Goal: Task Accomplishment & Management: Complete application form

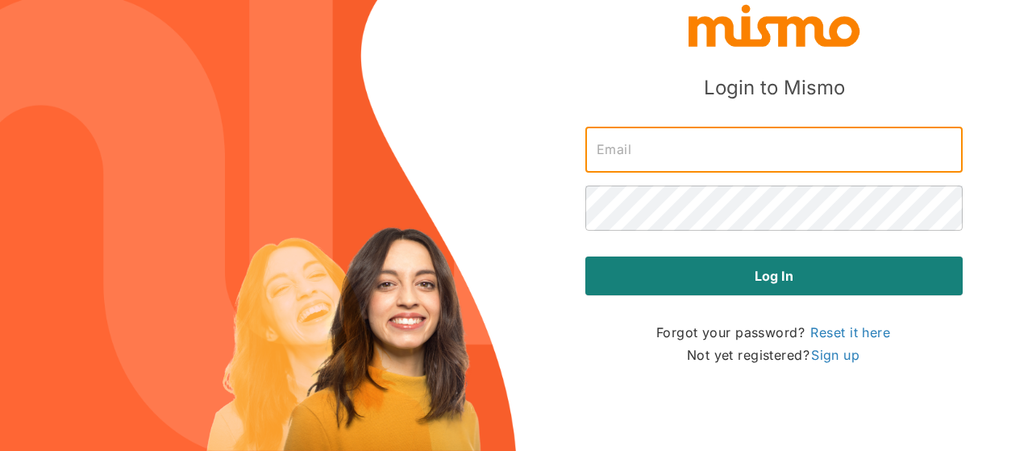
click at [696, 148] on input "text" at bounding box center [773, 149] width 377 height 45
type input "[PERSON_NAME][EMAIL_ADDRESS][DOMAIN_NAME]"
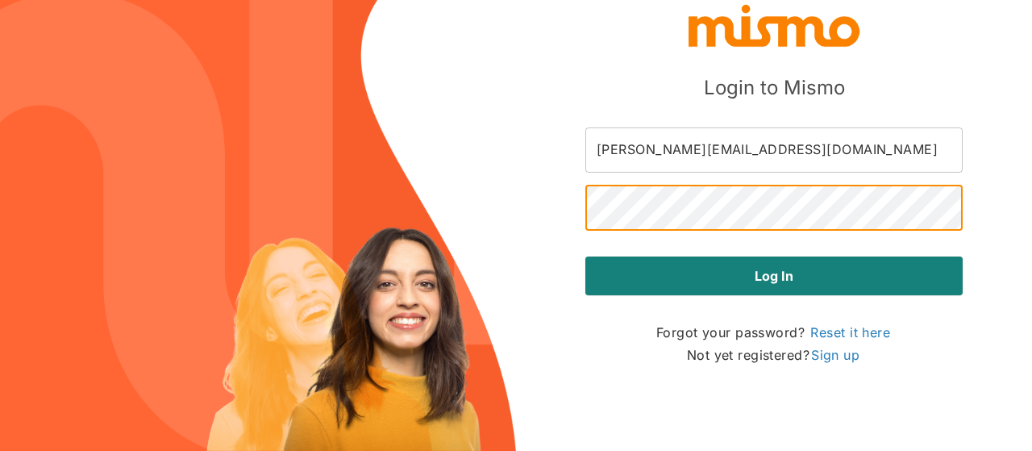
click at [585, 256] on button "Log in" at bounding box center [773, 275] width 377 height 39
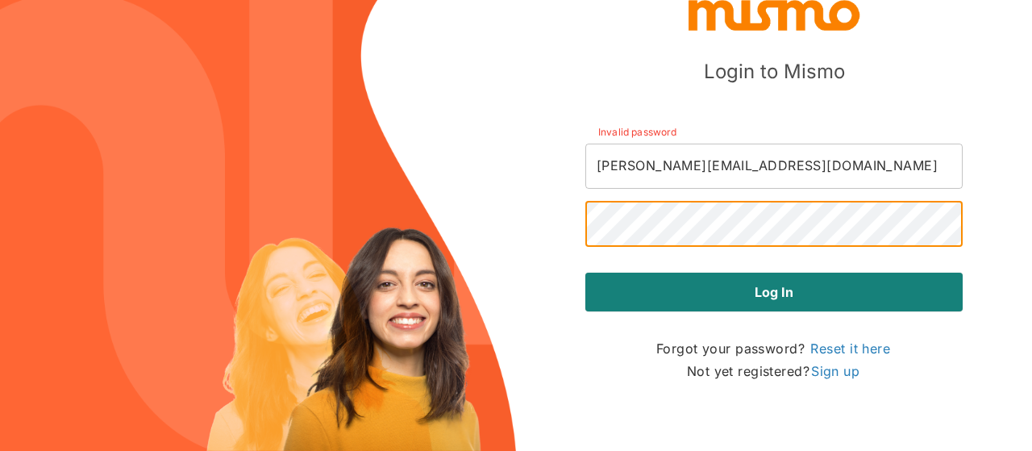
click at [585, 272] on button "Log in" at bounding box center [773, 291] width 377 height 39
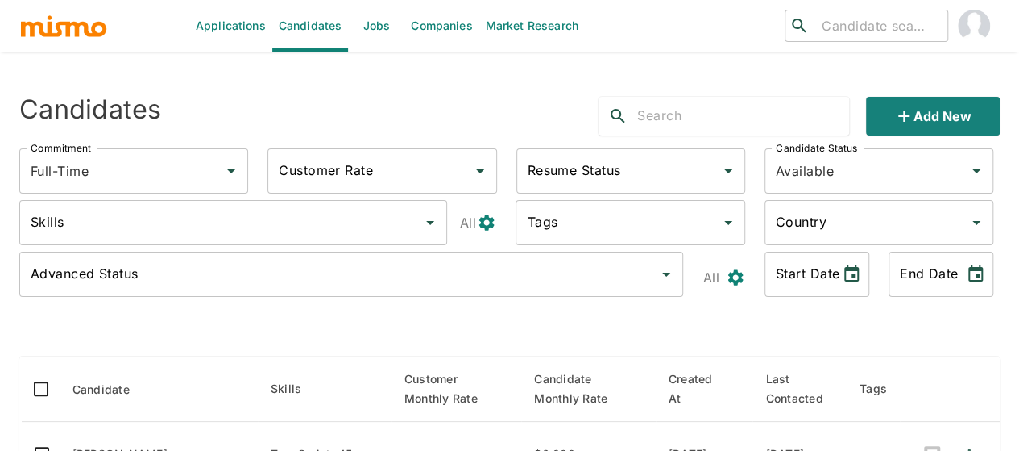
click at [388, 23] on link "Jobs" at bounding box center [376, 26] width 56 height 52
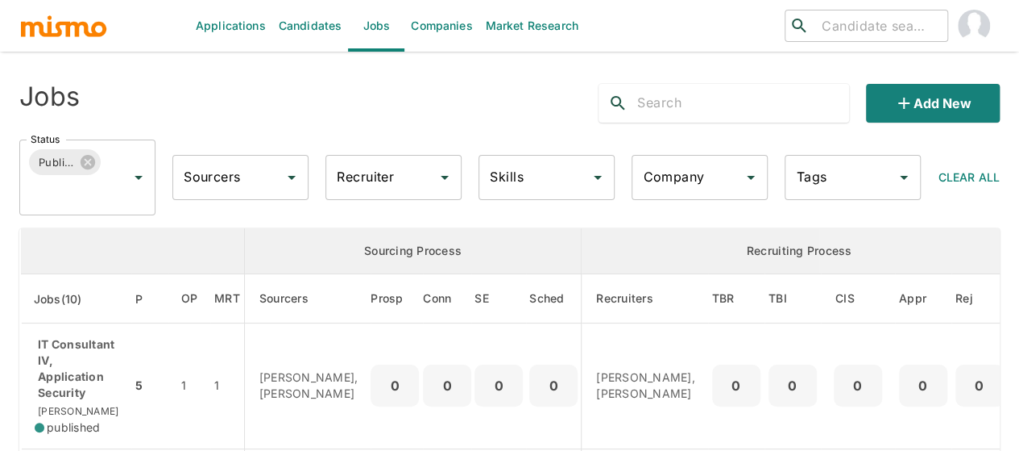
click at [424, 172] on input "Recruiter" at bounding box center [382, 177] width 98 height 31
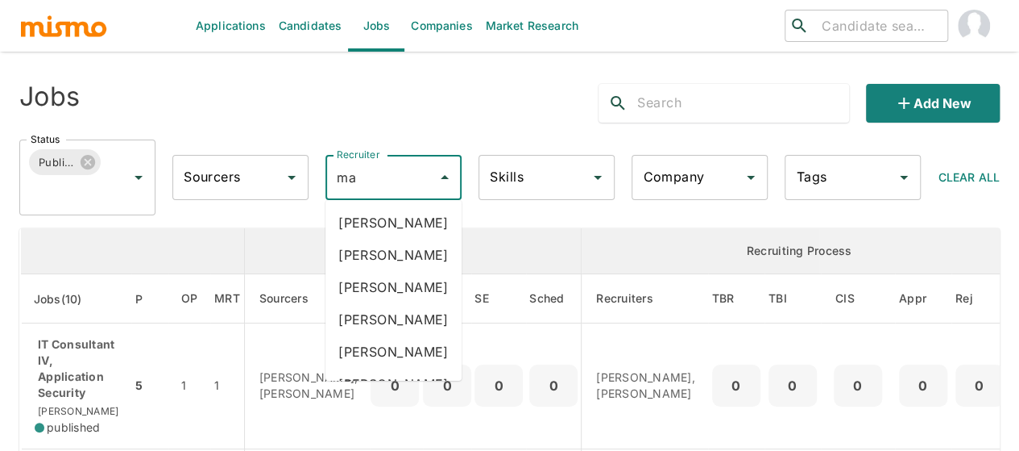
type input "mai"
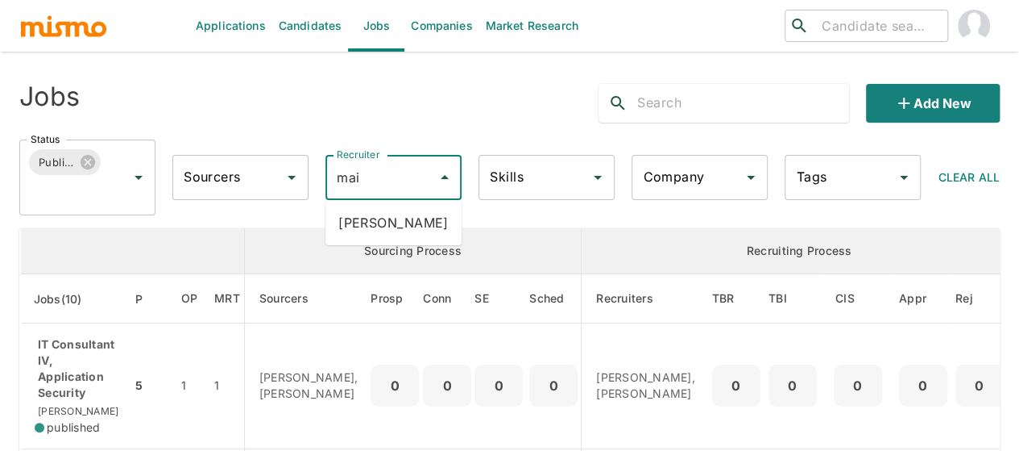
click at [392, 230] on li "Maia Reyes" at bounding box center [394, 222] width 136 height 32
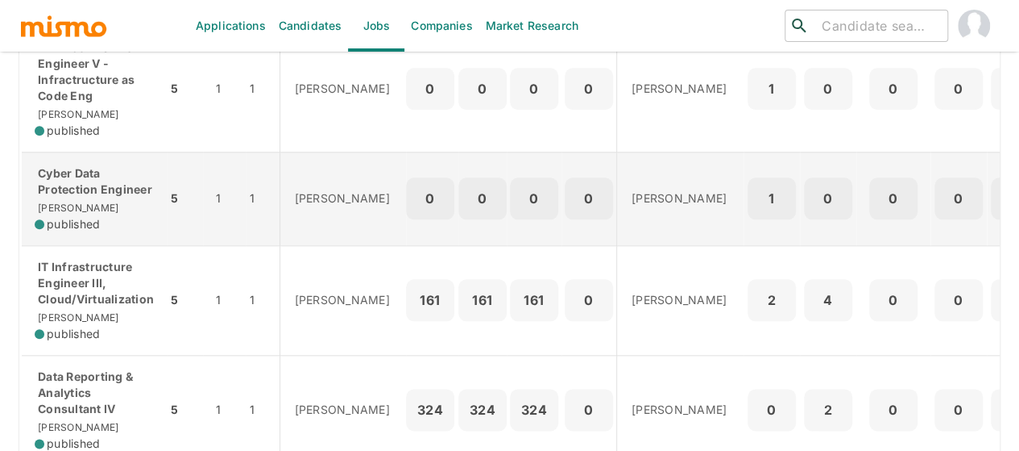
scroll to position [806, 0]
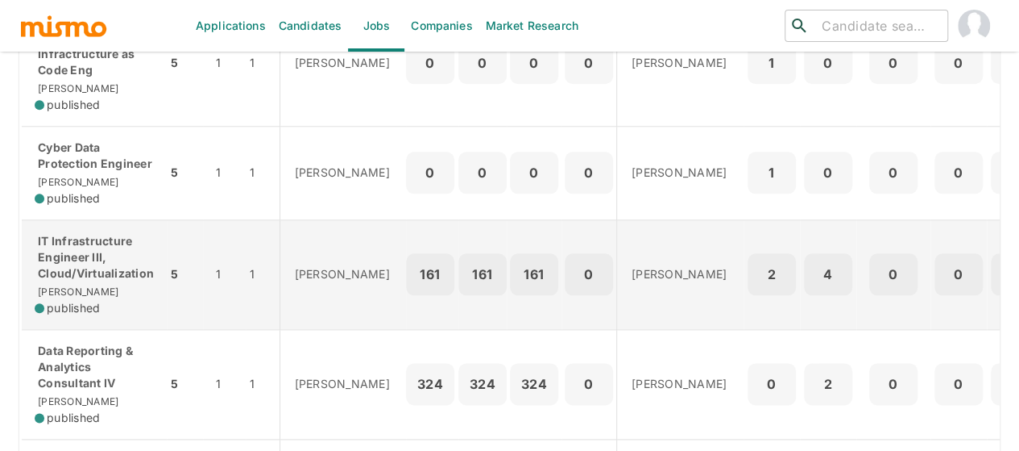
click at [89, 281] on p "IT Infrastructure Engineer III, Cloud/Virtualization" at bounding box center [94, 257] width 119 height 48
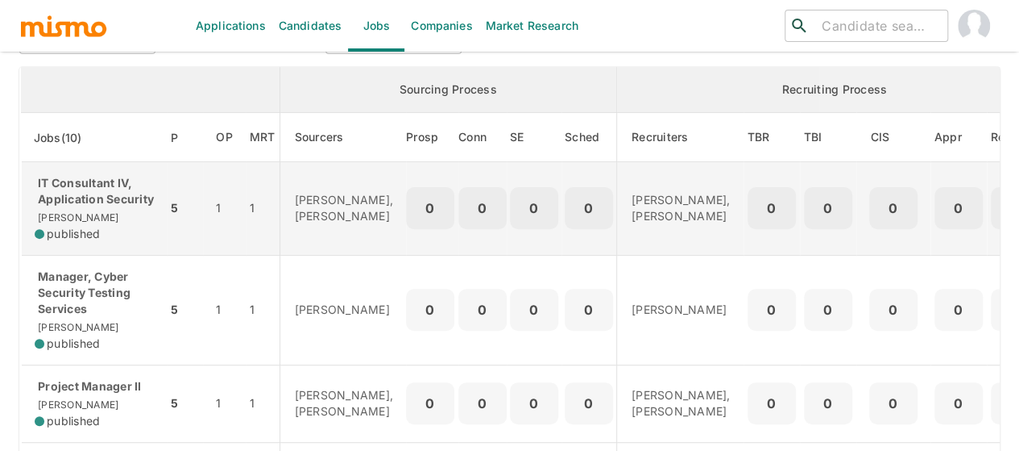
scroll to position [0, 0]
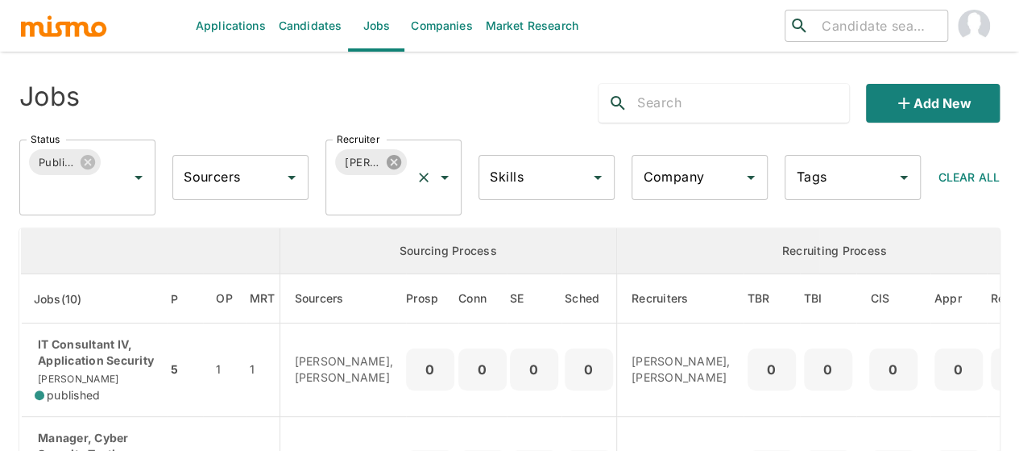
click at [390, 167] on icon at bounding box center [394, 162] width 15 height 15
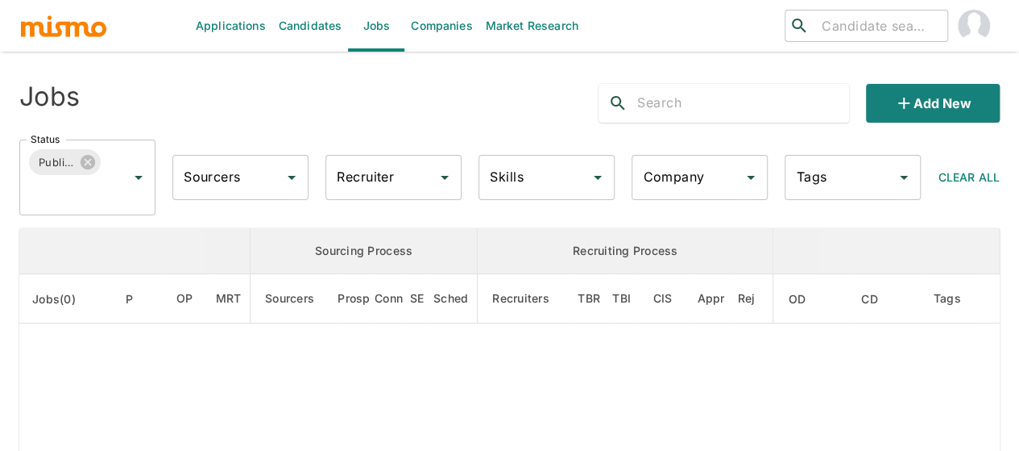
click at [385, 172] on div "Recruiter Recruiter" at bounding box center [394, 177] width 136 height 45
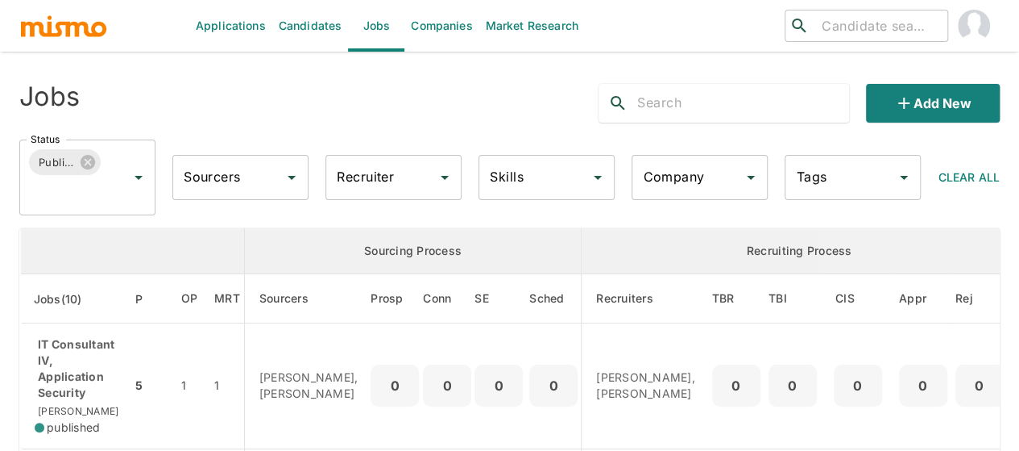
click at [385, 173] on input "Recruiter" at bounding box center [382, 177] width 98 height 31
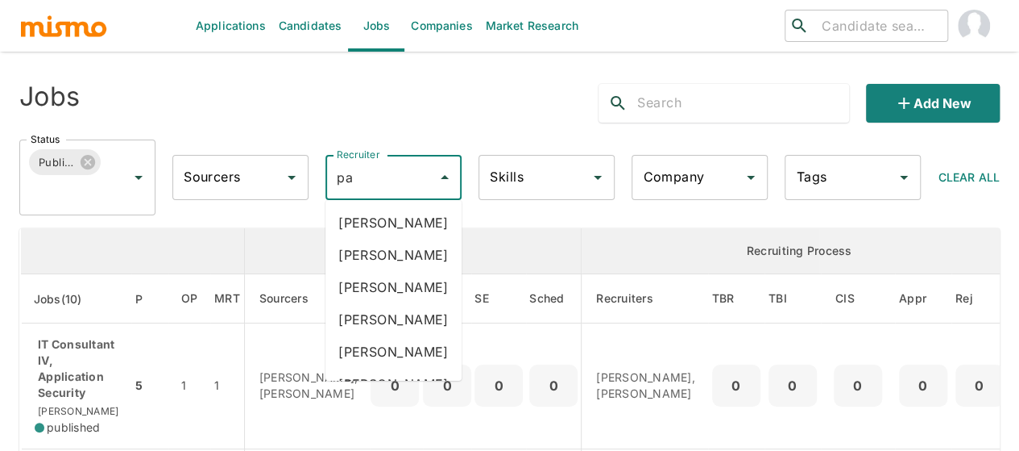
type input "pao"
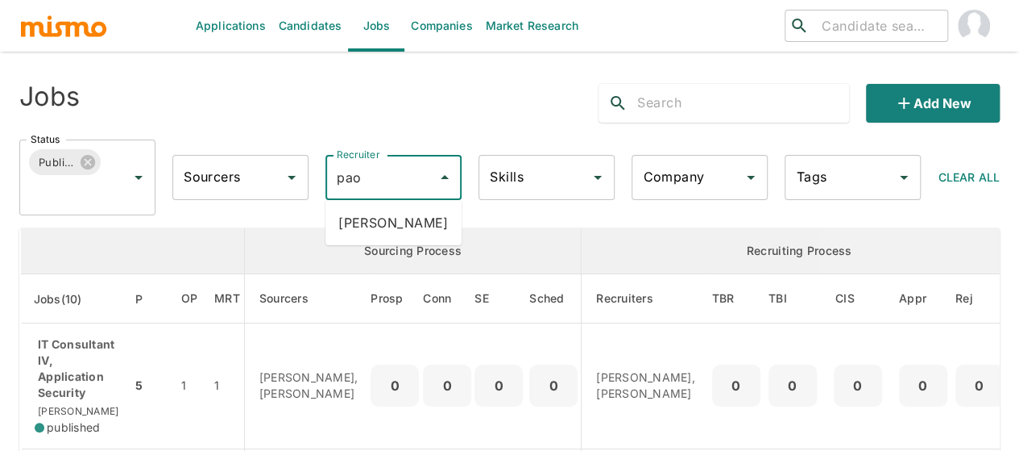
click at [396, 220] on li "Paola Pacheco" at bounding box center [394, 222] width 136 height 32
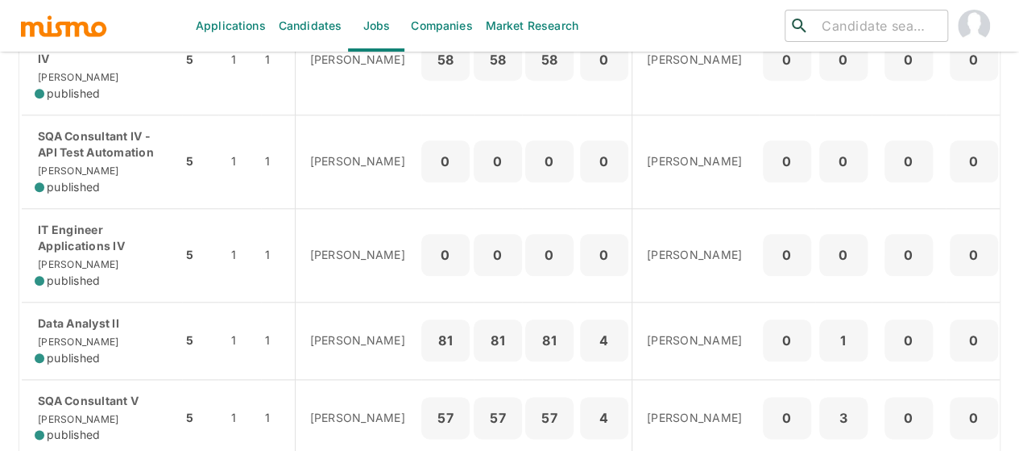
scroll to position [849, 0]
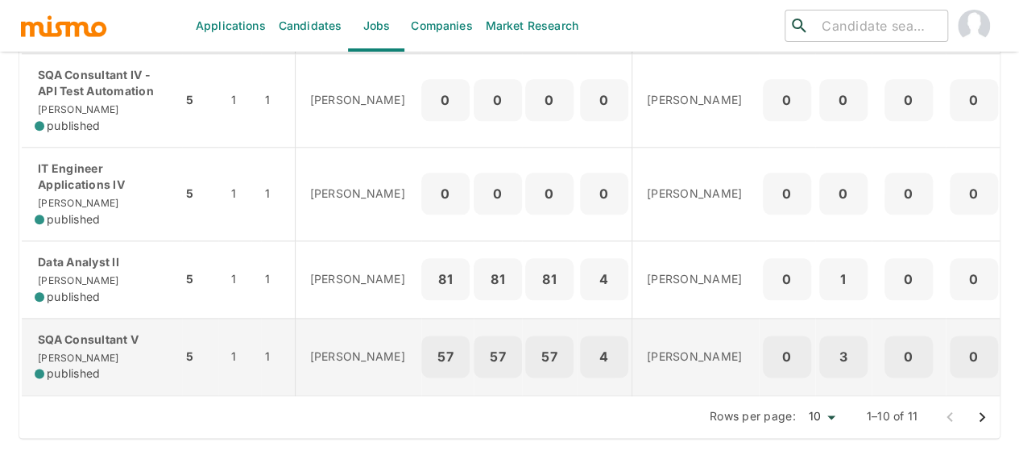
click at [76, 343] on div "SQA Consultant V Kaiser published" at bounding box center [102, 356] width 135 height 51
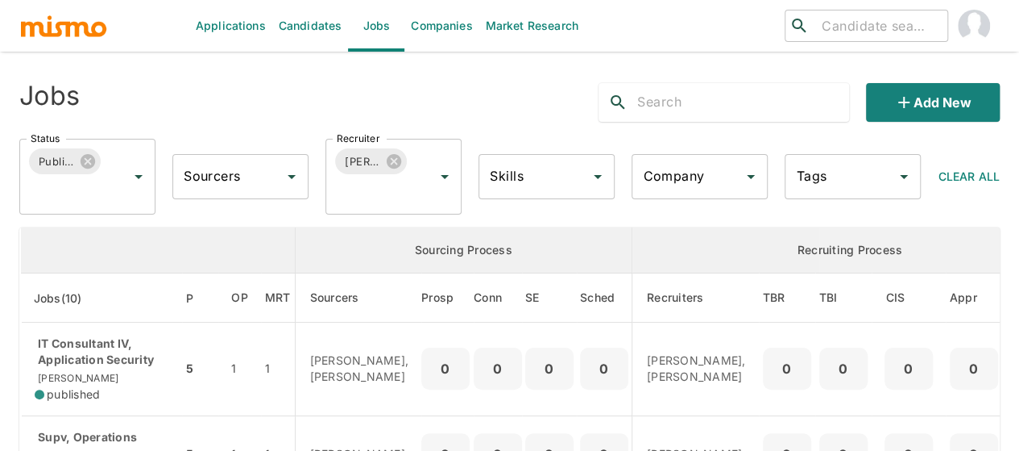
scroll to position [0, 0]
click at [394, 159] on icon at bounding box center [394, 162] width 15 height 15
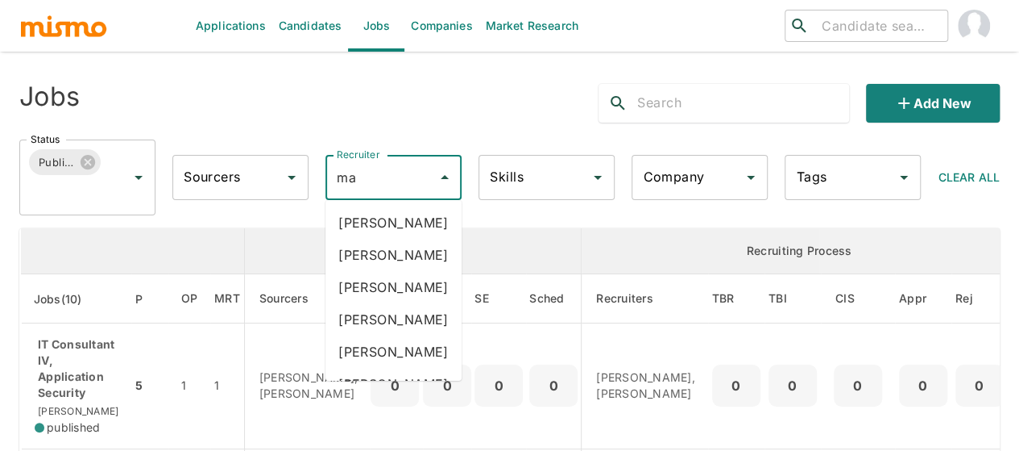
type input "mai"
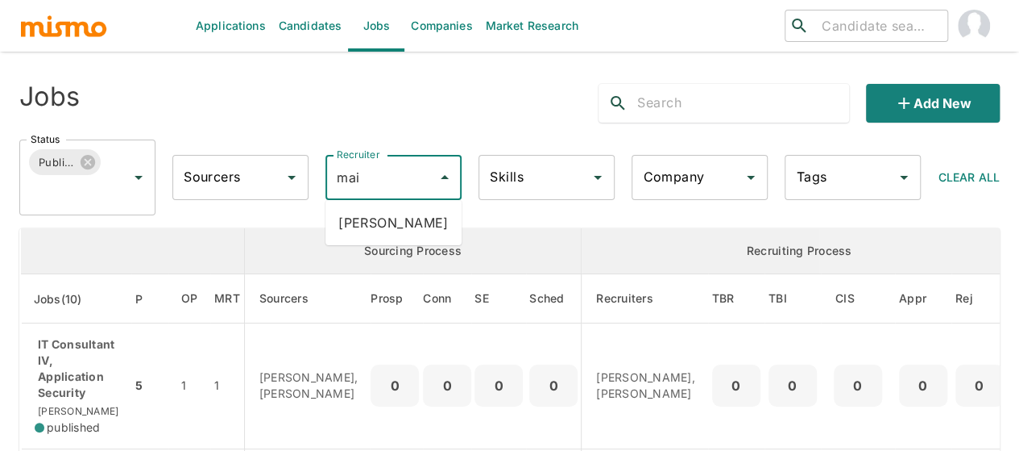
click at [364, 210] on li "Maia Reyes" at bounding box center [394, 222] width 136 height 32
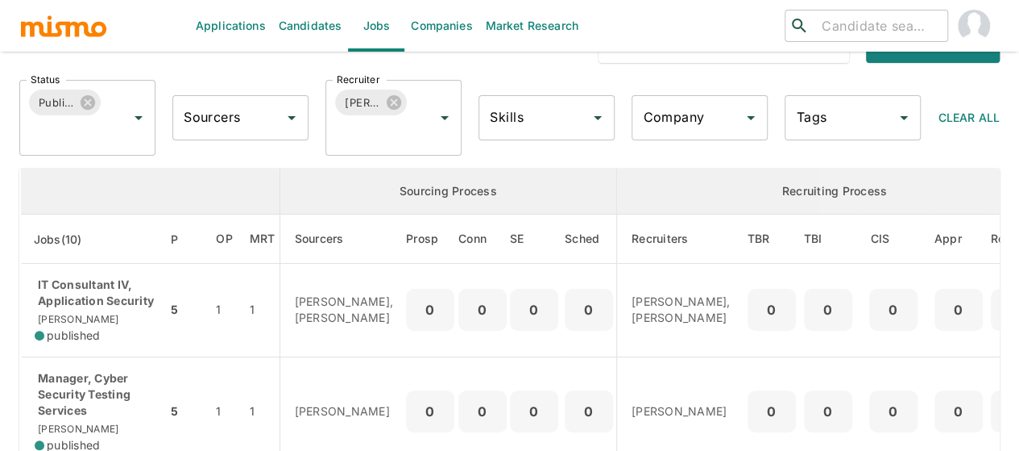
scroll to position [81, 0]
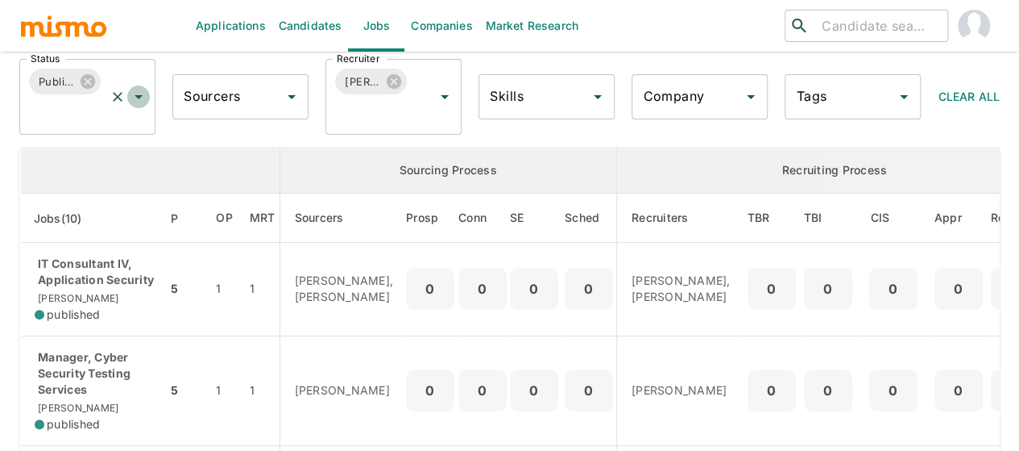
click at [139, 98] on icon "Open" at bounding box center [138, 96] width 19 height 19
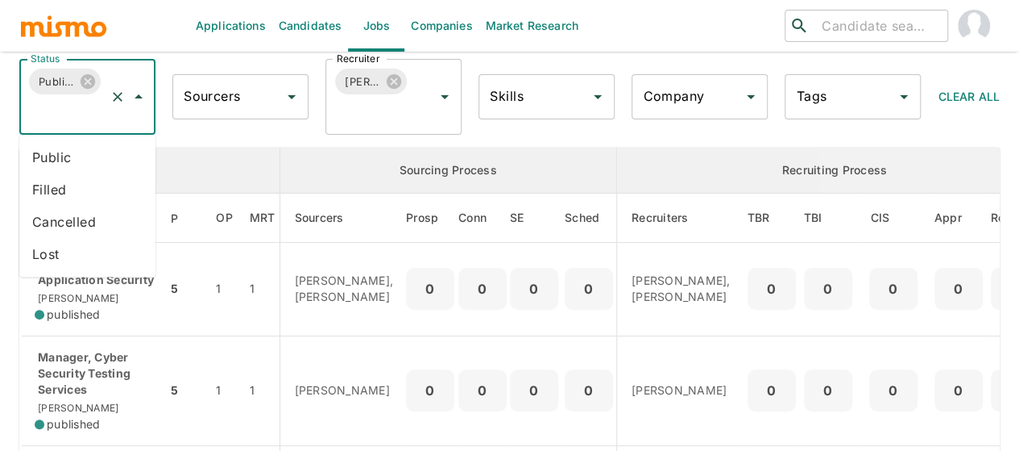
click at [73, 156] on li "Public" at bounding box center [87, 157] width 136 height 32
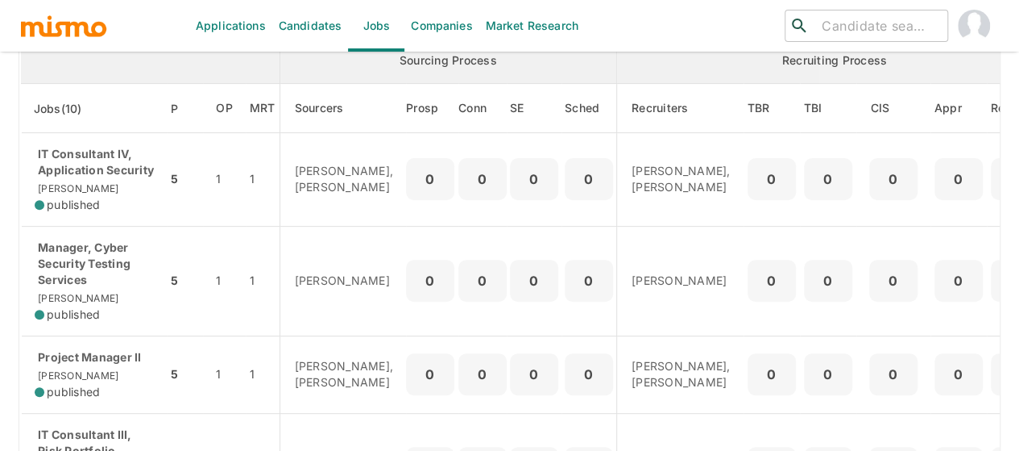
scroll to position [187, 0]
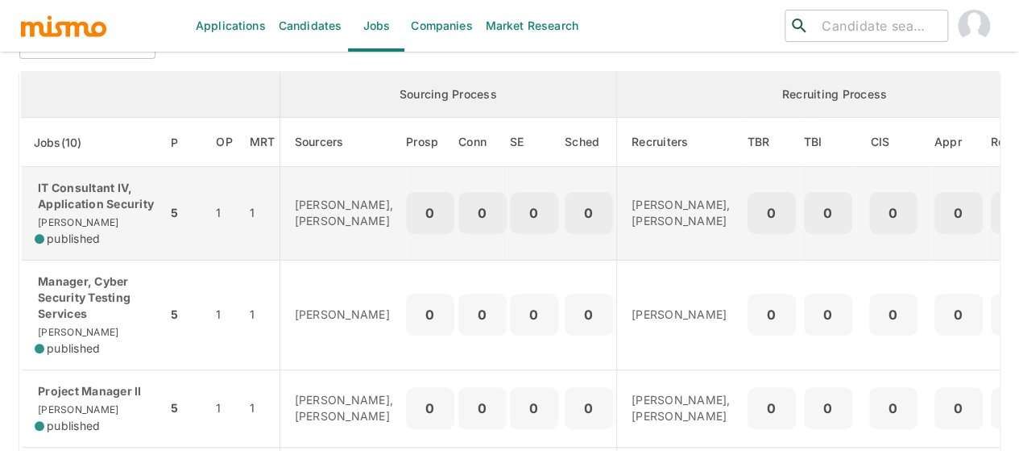
click at [90, 197] on p "IT Consultant IV, Application Security" at bounding box center [94, 196] width 119 height 32
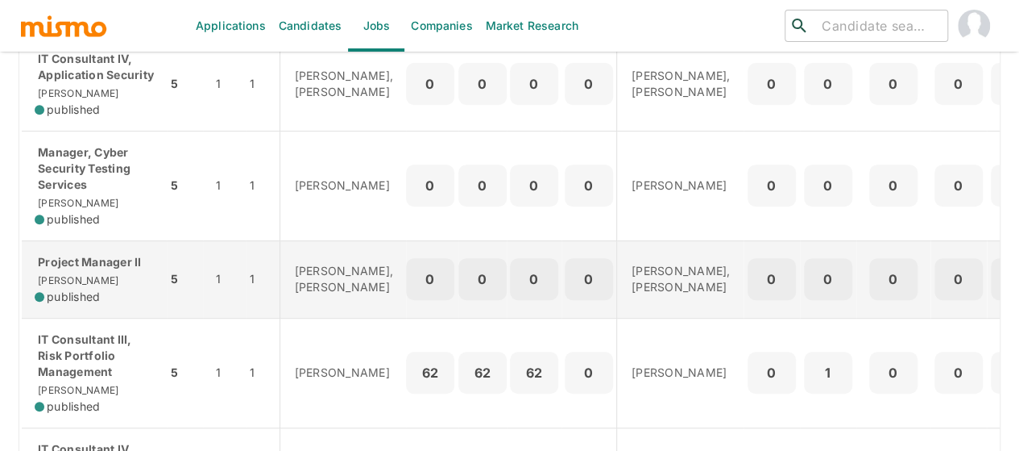
scroll to position [348, 0]
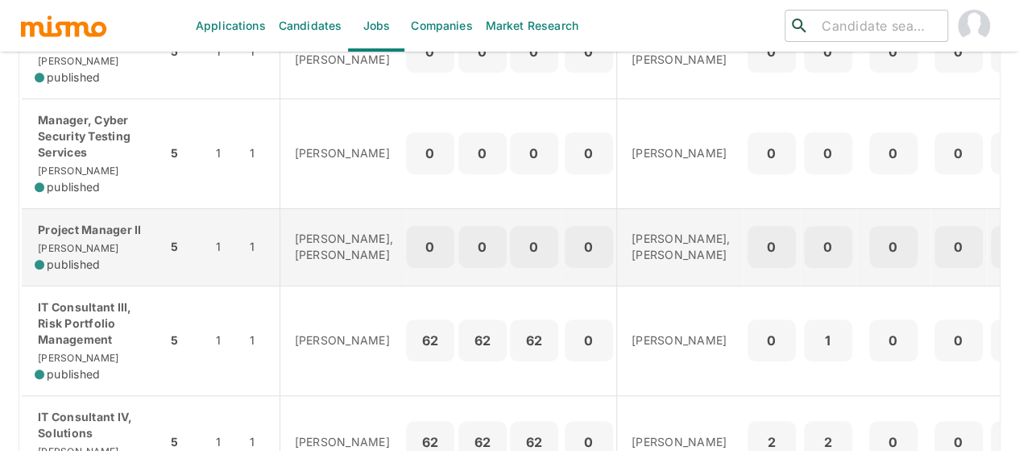
click at [93, 238] on p "Project Manager II" at bounding box center [94, 230] width 119 height 16
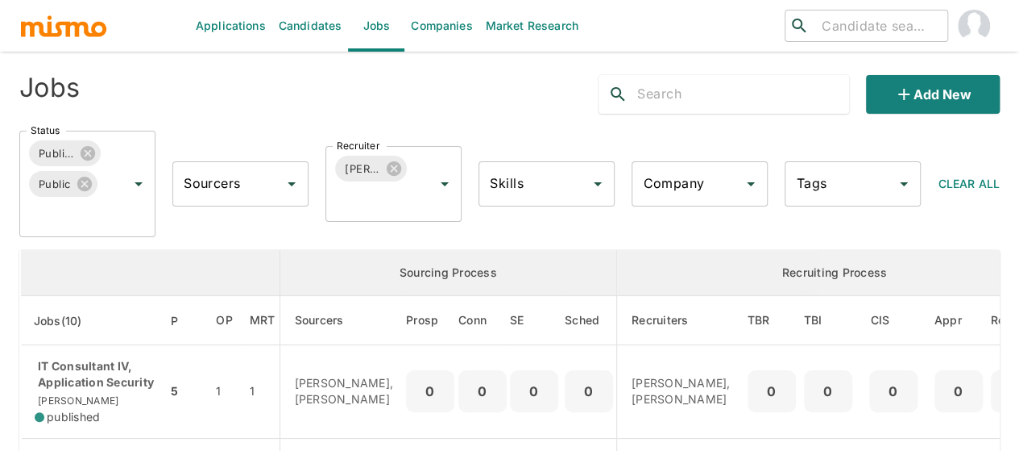
scroll to position [0, 0]
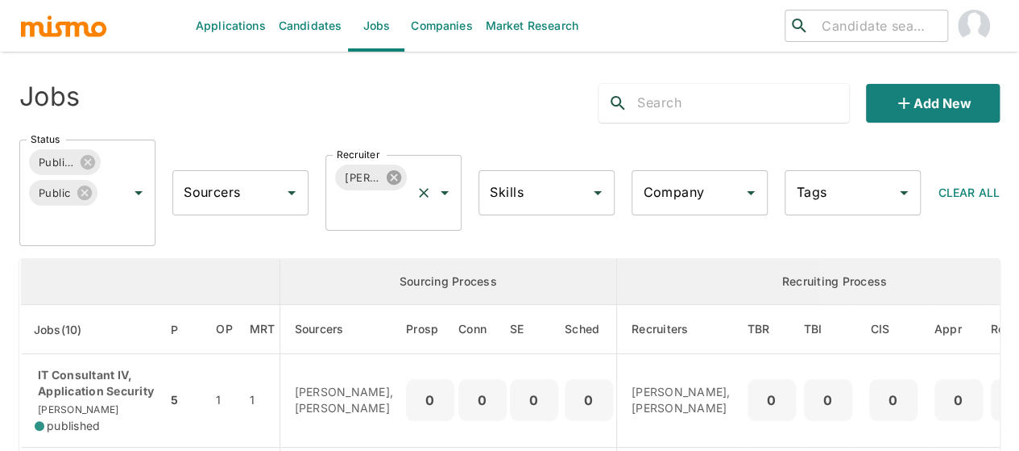
click at [395, 173] on icon at bounding box center [394, 177] width 15 height 15
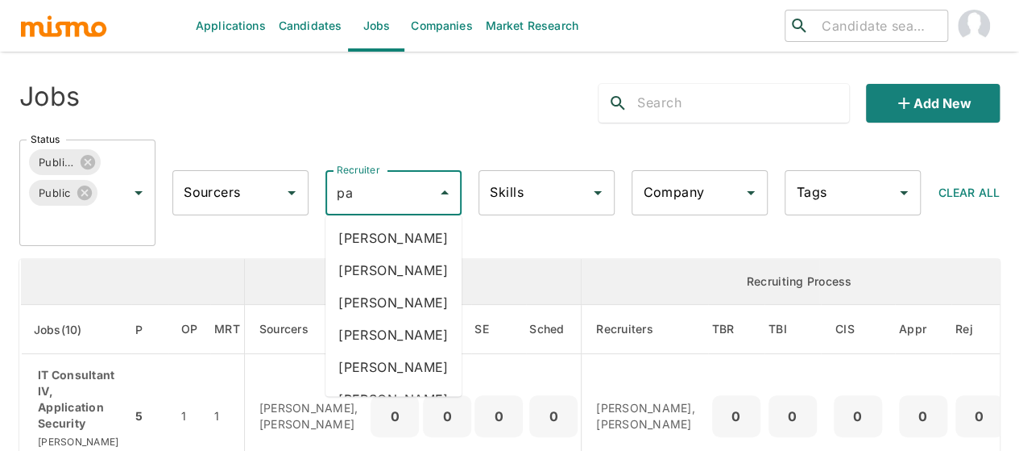
type input "pao"
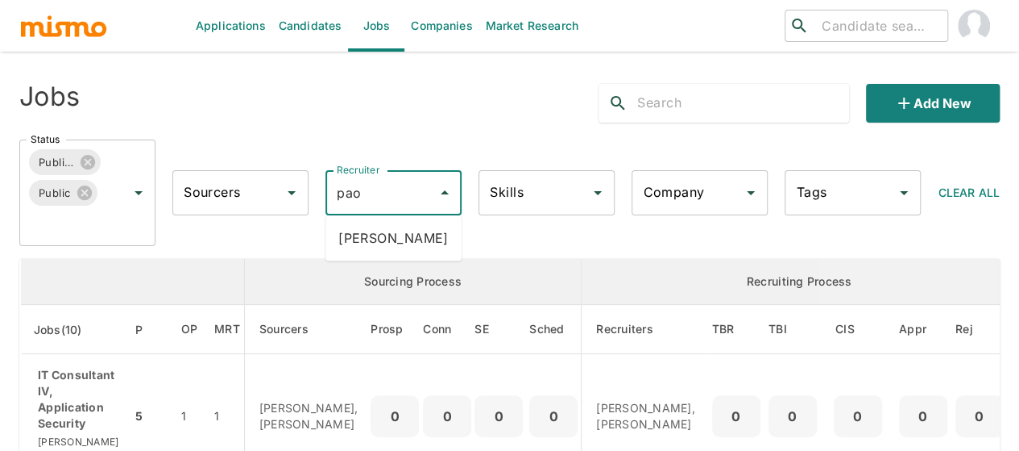
click at [406, 224] on li "Paola Pacheco" at bounding box center [394, 238] width 136 height 32
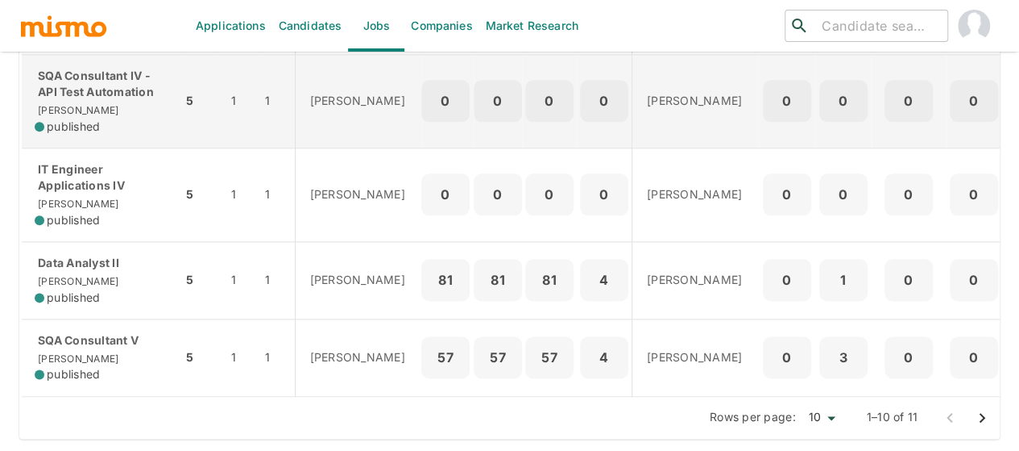
scroll to position [880, 0]
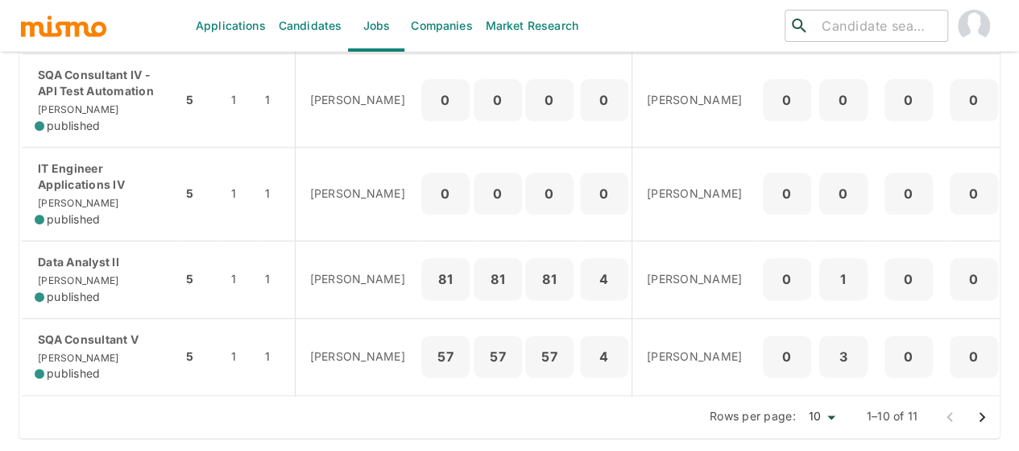
click at [982, 417] on icon "Go to next page" at bounding box center [982, 416] width 19 height 19
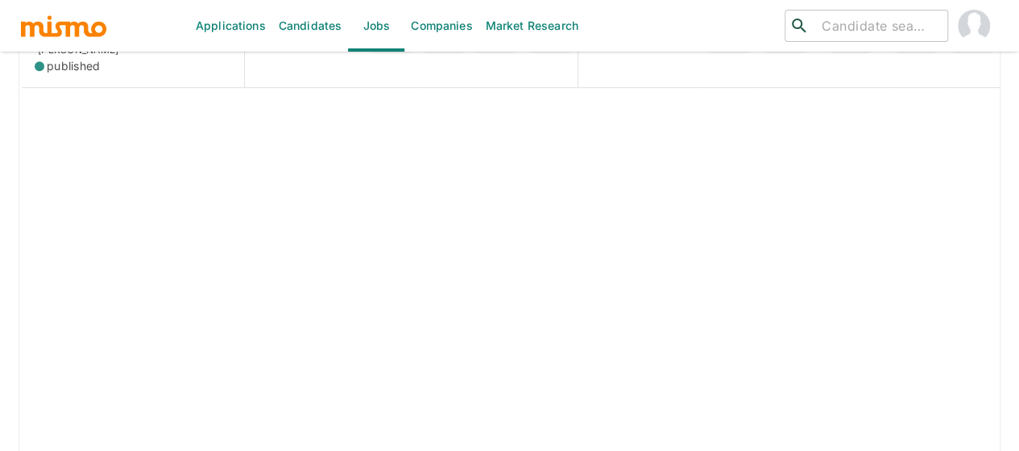
scroll to position [479, 0]
click at [944, 417] on icon "Go to previous page" at bounding box center [950, 416] width 19 height 19
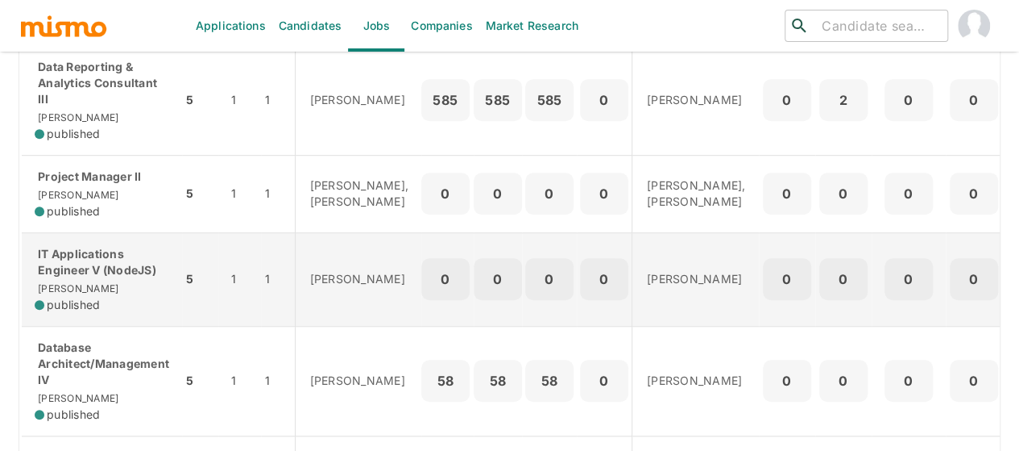
scroll to position [0, 0]
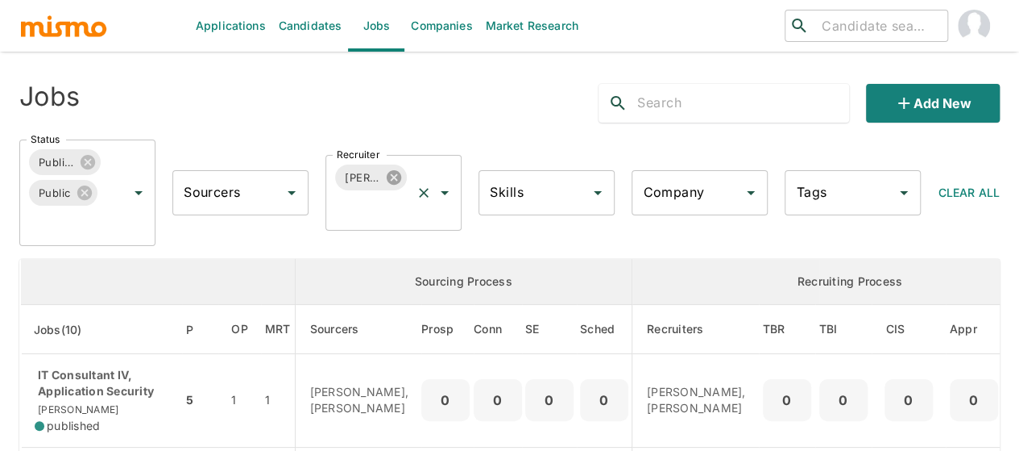
click at [393, 180] on icon at bounding box center [394, 177] width 15 height 15
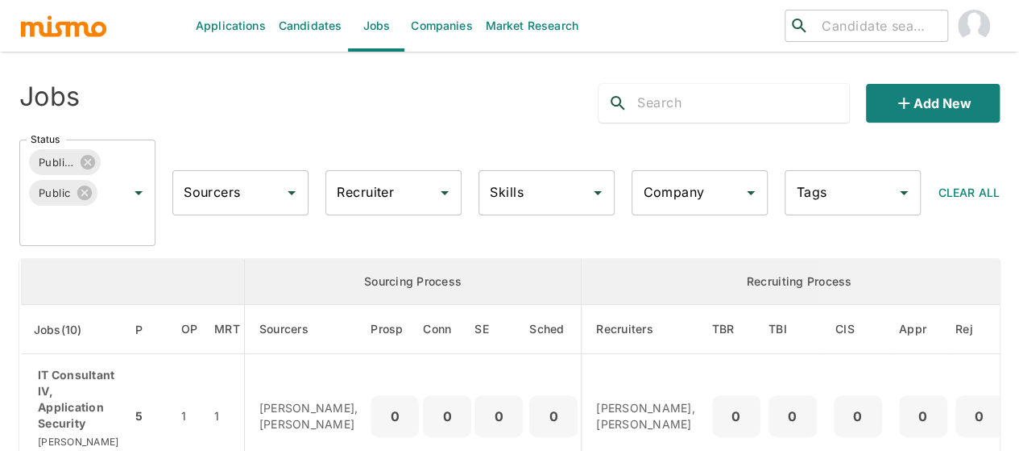
click at [372, 192] on div "Recruiter Recruiter" at bounding box center [394, 192] width 136 height 45
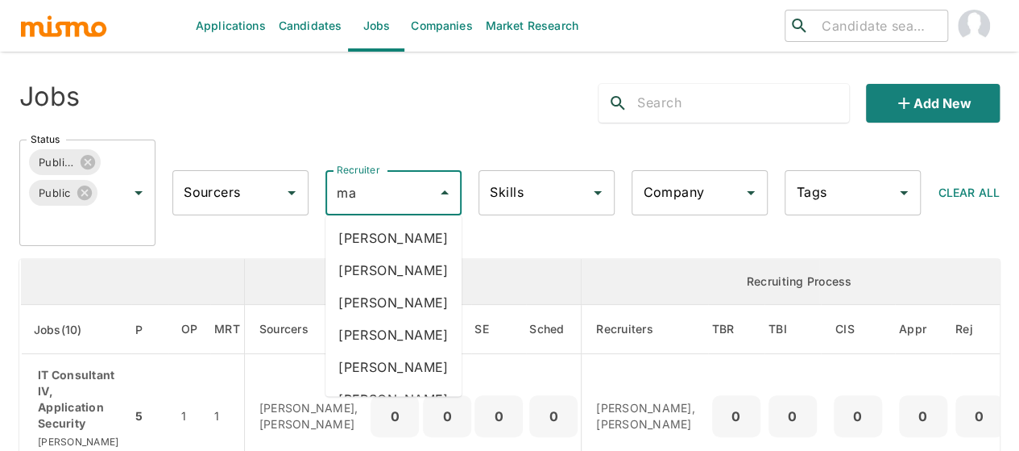
type input "mai"
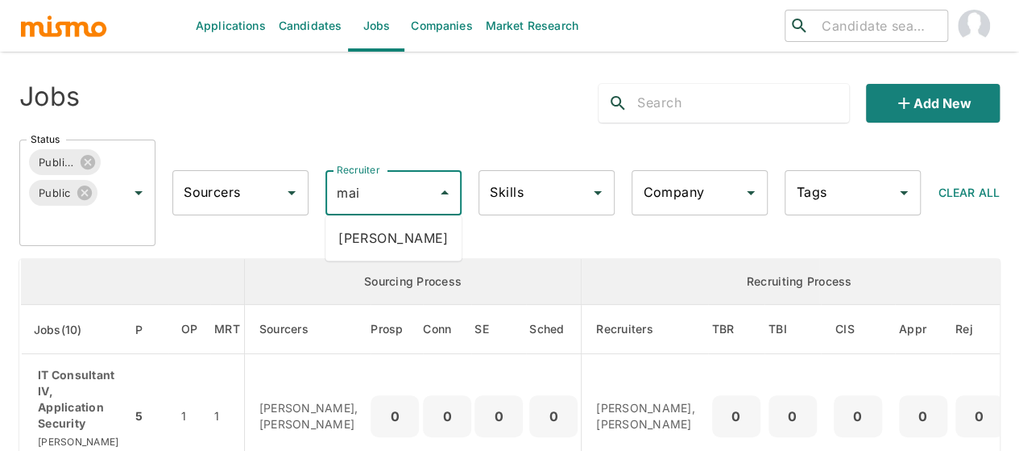
click at [379, 243] on li "Maia Reyes" at bounding box center [394, 238] width 136 height 32
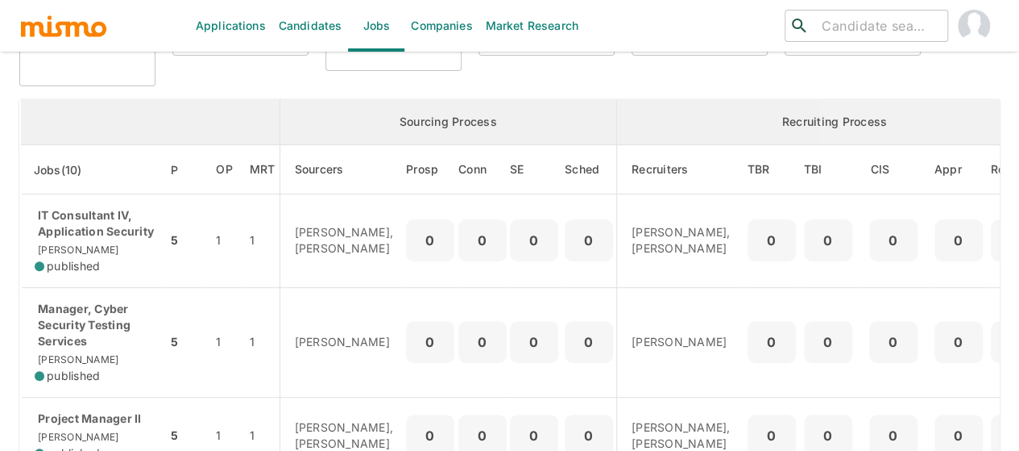
scroll to position [161, 0]
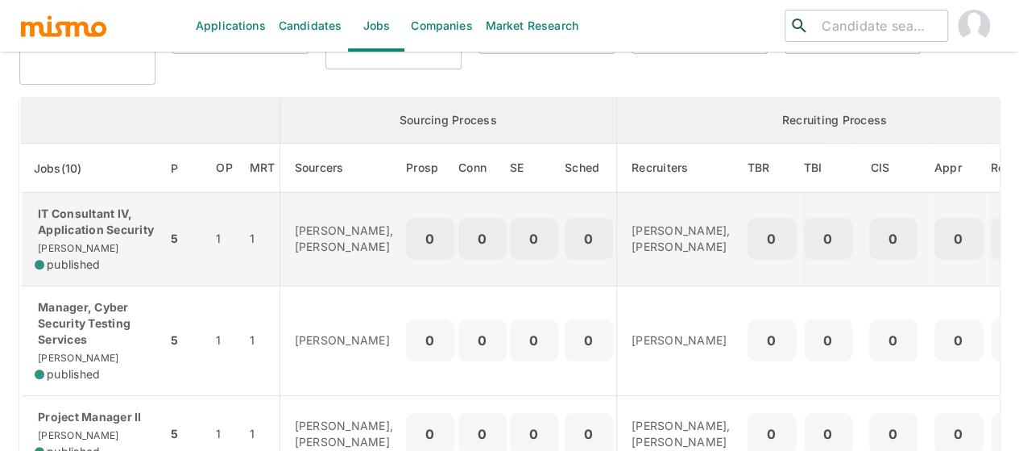
click at [81, 238] on p "IT Consultant IV, Application Security" at bounding box center [94, 222] width 119 height 32
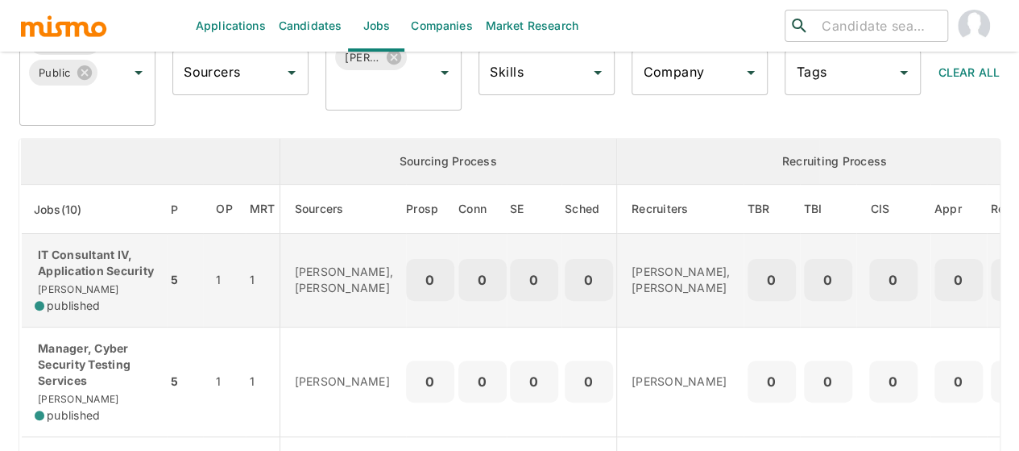
scroll to position [0, 0]
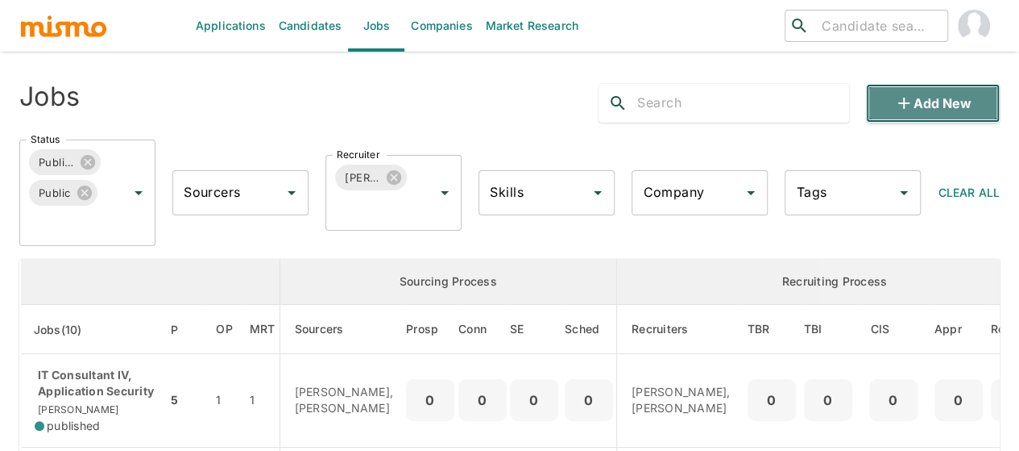
click at [896, 107] on icon "button" at bounding box center [904, 102] width 19 height 19
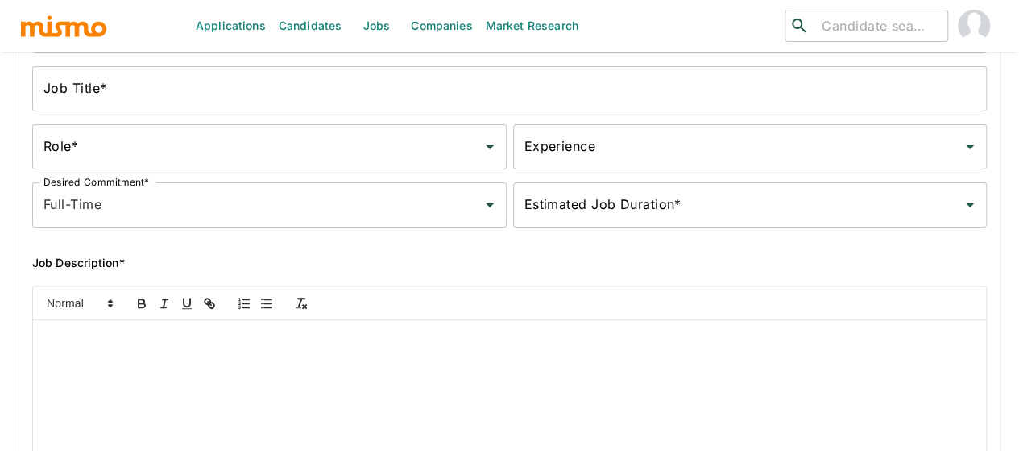
scroll to position [242, 0]
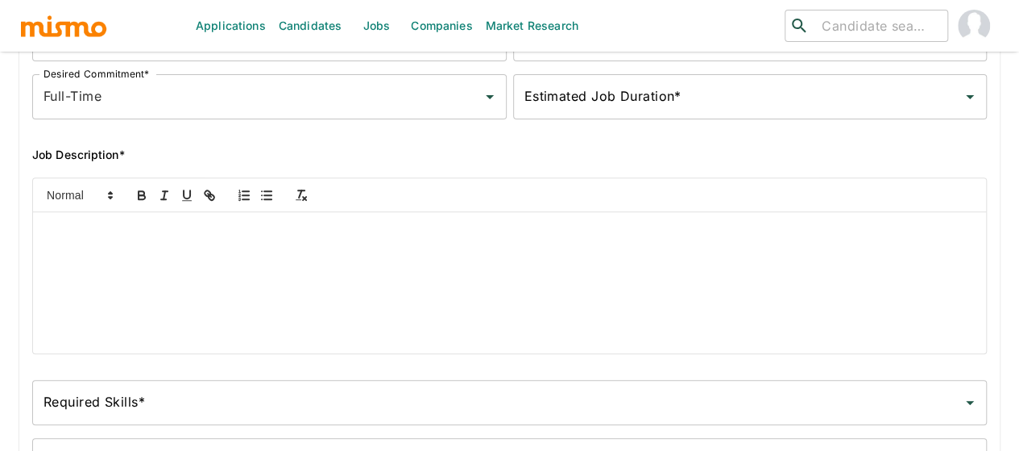
click at [75, 247] on div at bounding box center [509, 282] width 953 height 141
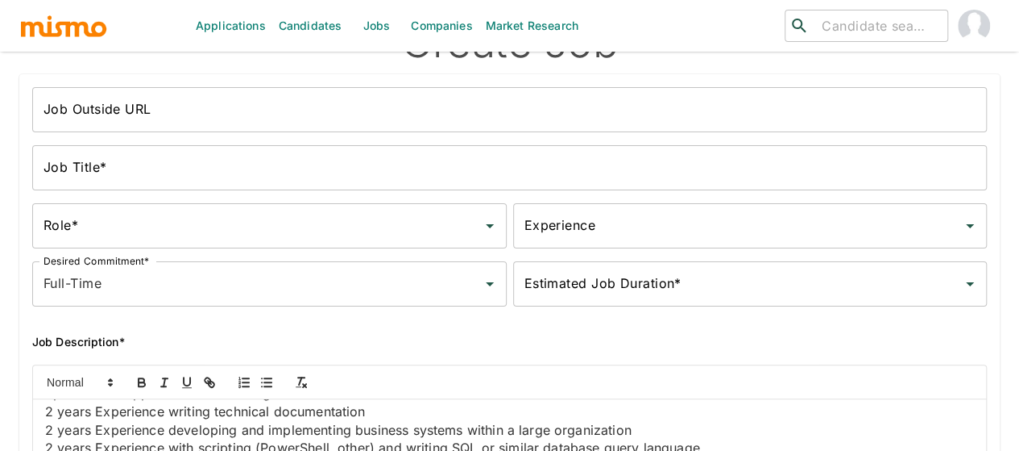
scroll to position [0, 0]
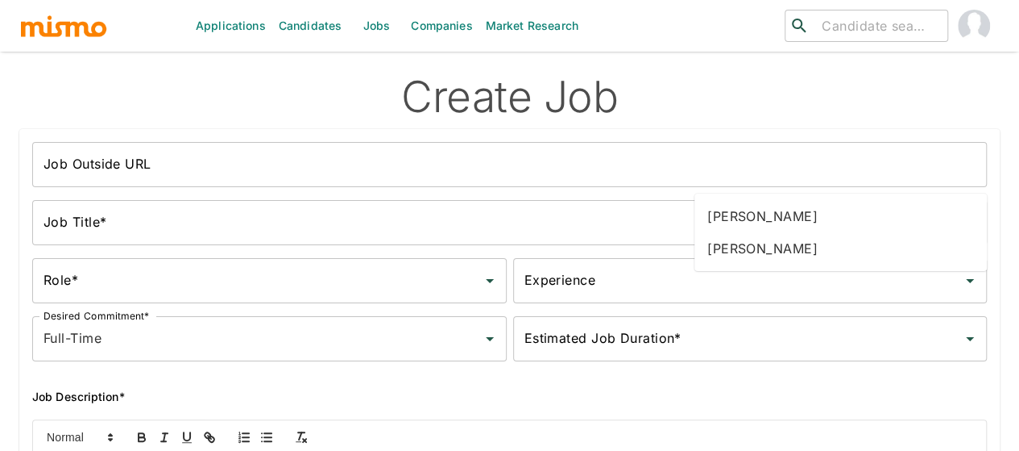
click at [751, 240] on li "[PERSON_NAME]" at bounding box center [841, 248] width 293 height 32
type input "[PERSON_NAME]"
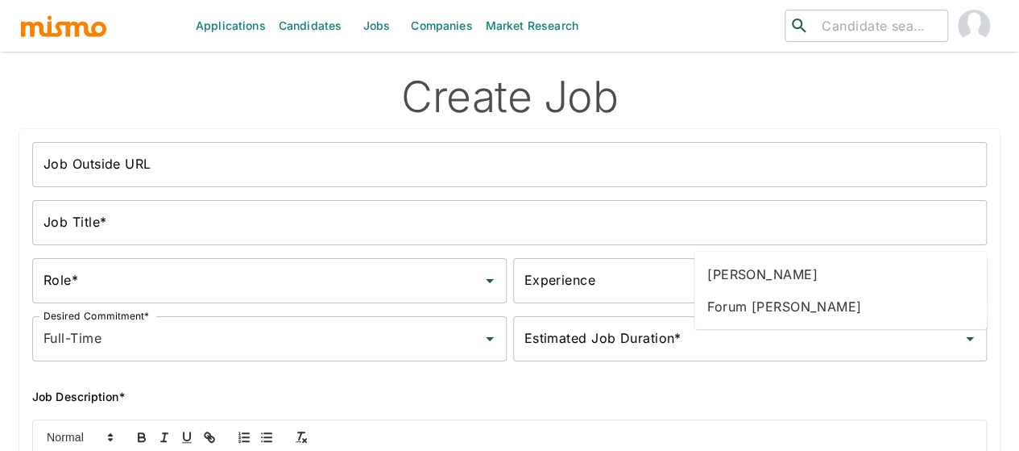
type input "fo"
click at [761, 273] on li "Forum Desai" at bounding box center [841, 274] width 293 height 32
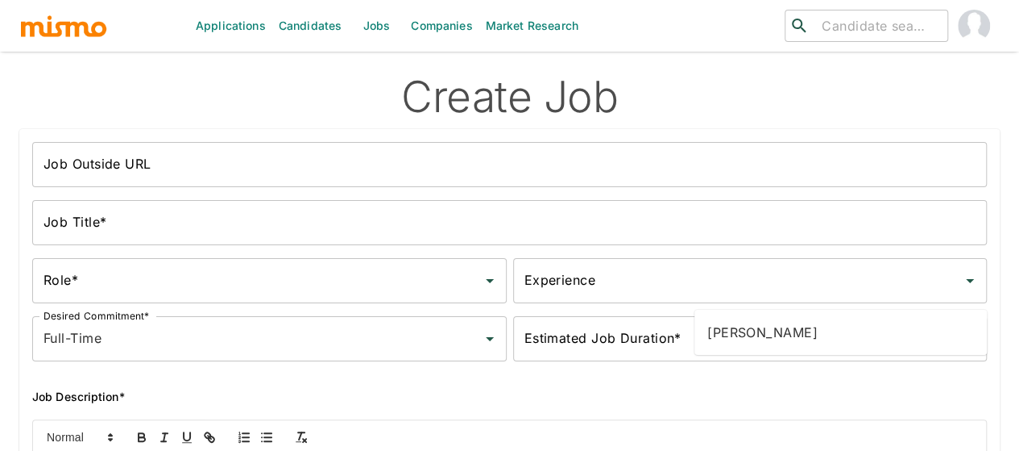
type input "maia"
click at [761, 334] on li "Maia Reyes" at bounding box center [841, 332] width 293 height 32
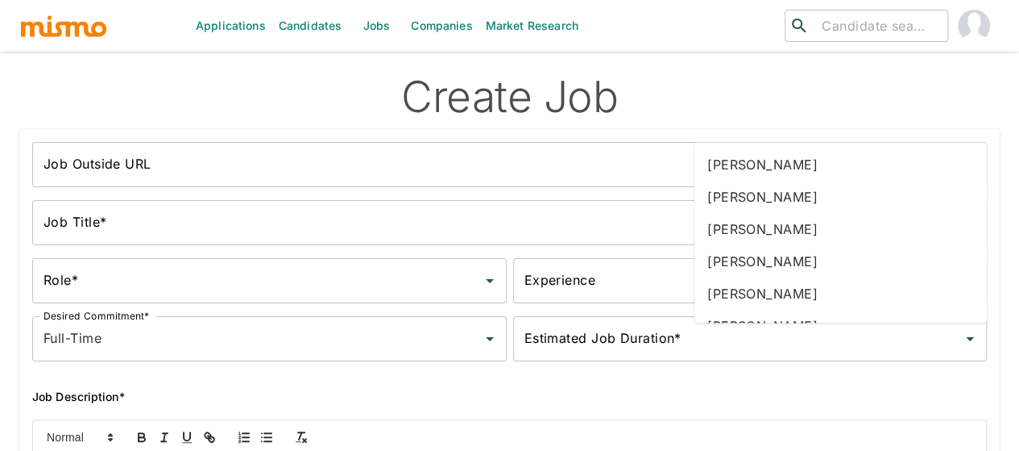
type input "gab"
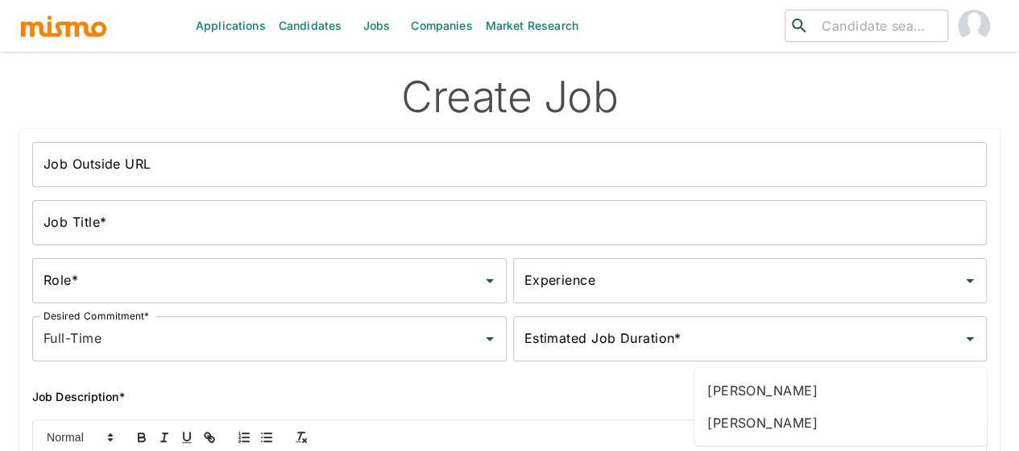
click at [772, 390] on li "Gabriel Hernandez" at bounding box center [841, 390] width 293 height 32
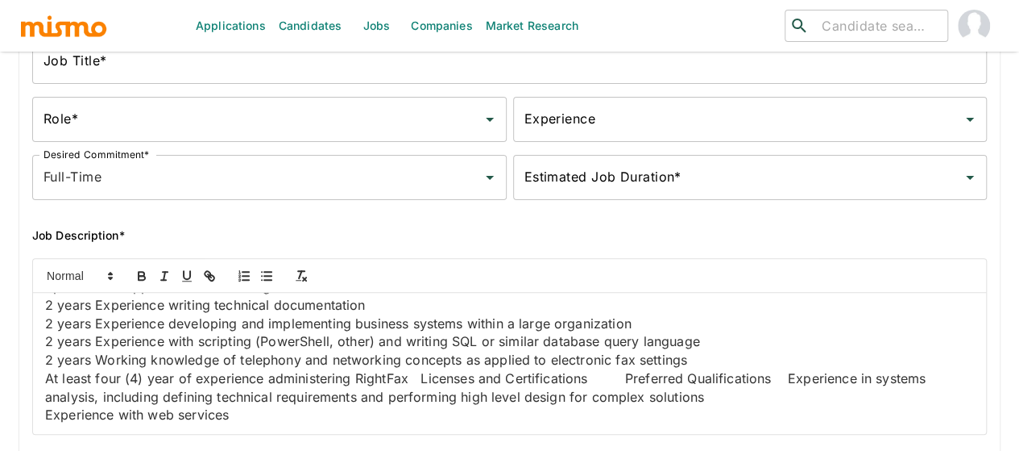
scroll to position [242, 0]
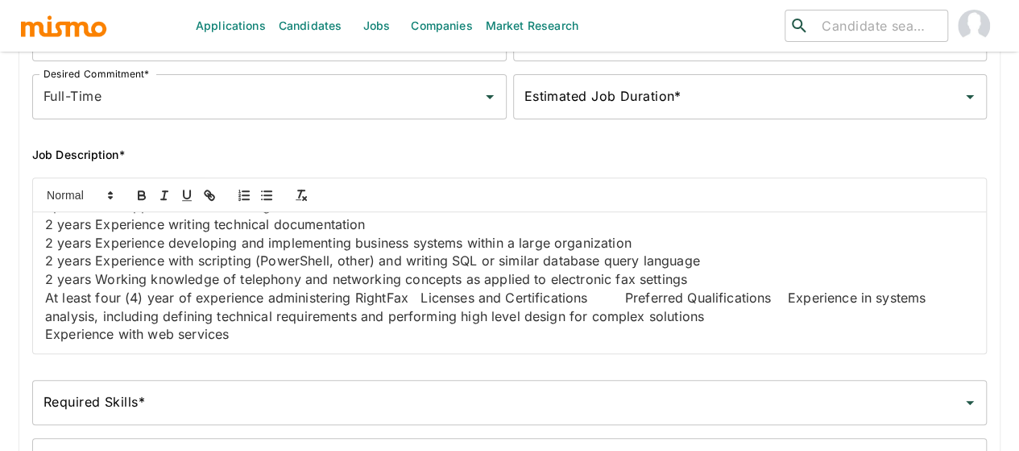
type input "2025-10-01"
type input "2026-02-23"
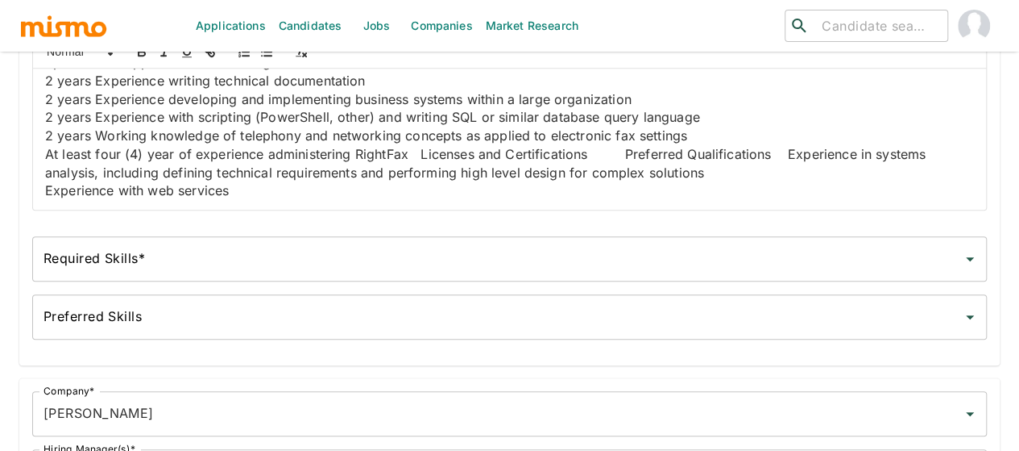
scroll to position [469, 0]
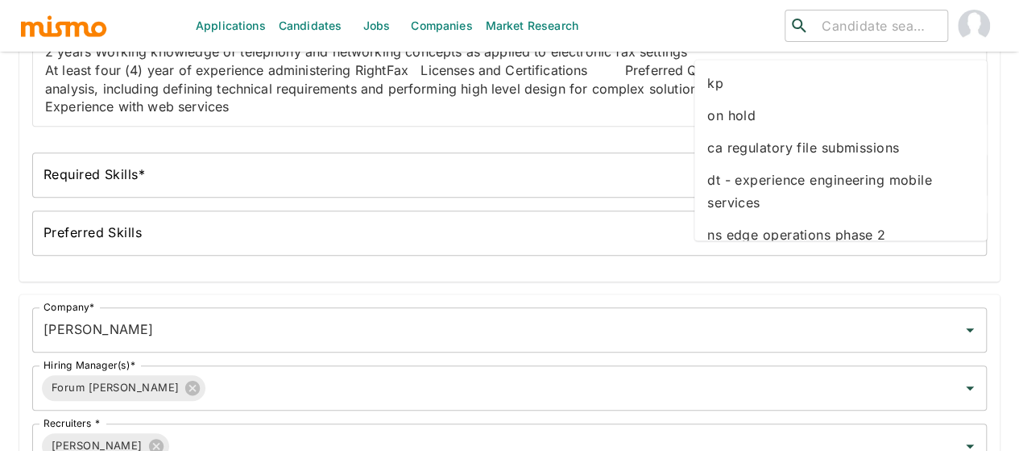
click at [720, 85] on li "kp" at bounding box center [841, 83] width 293 height 32
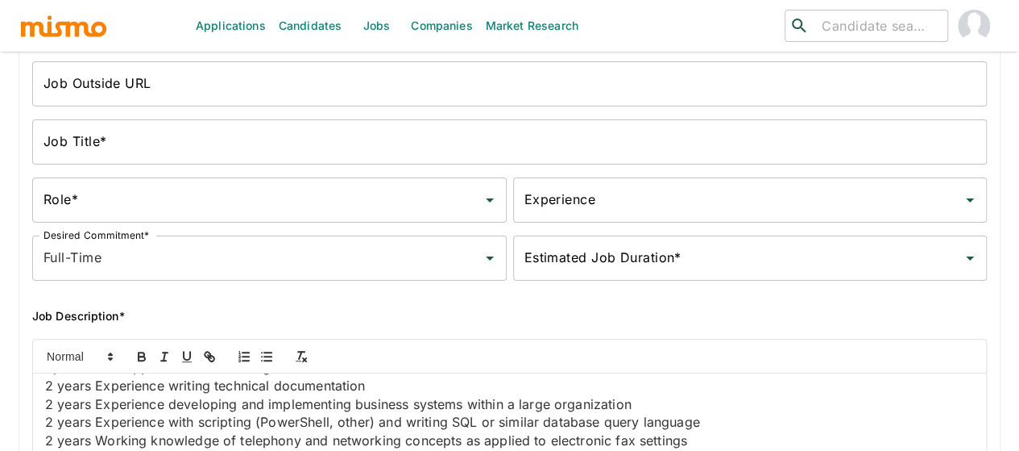
scroll to position [0, 0]
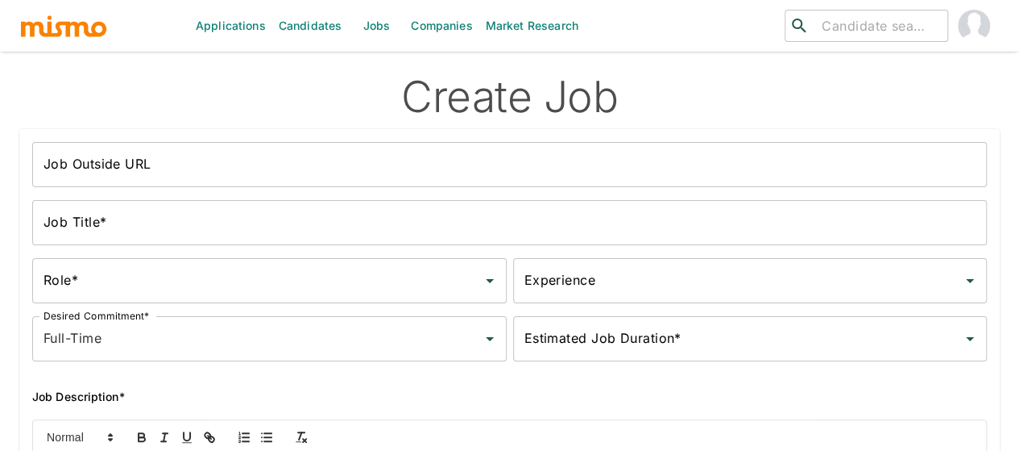
click at [172, 185] on input "Job Outside URL" at bounding box center [509, 164] width 955 height 45
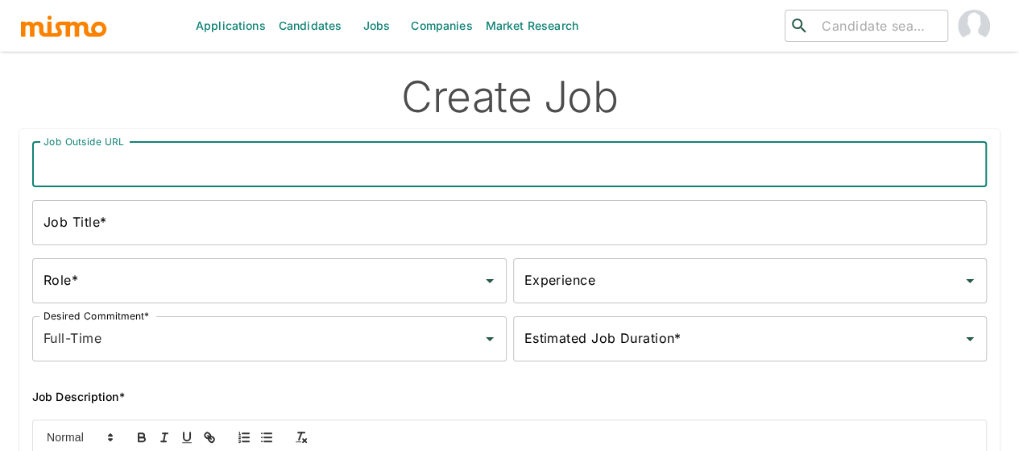
paste input "IT Engineer Applications IV - RightFax Engineer"
type input "IT Engineer Applications IV - RightFax Engineer"
click at [158, 223] on input "Job Title*" at bounding box center [509, 222] width 955 height 45
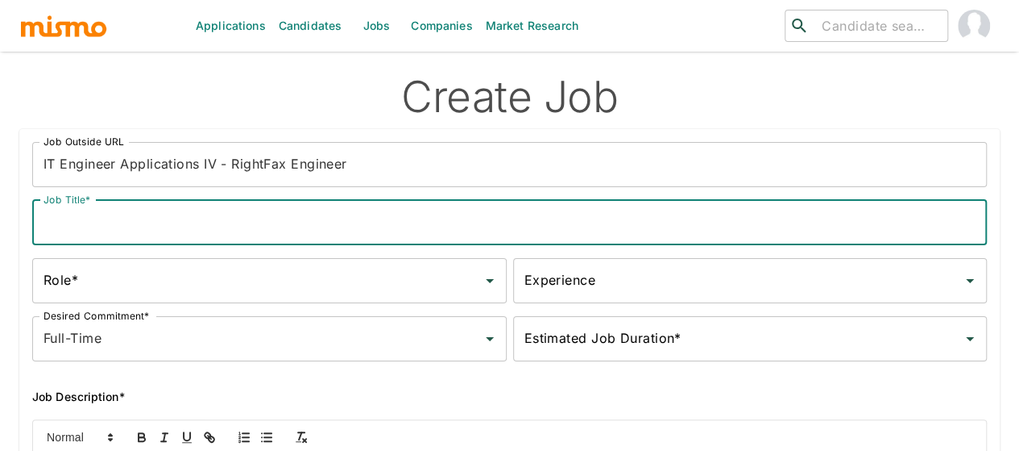
paste input "IT Engineer Applications IV - RightFax Engineer"
type input "IT Engineer Applications IV - RightFax Engineer"
click at [147, 291] on input "Role*" at bounding box center [257, 280] width 436 height 31
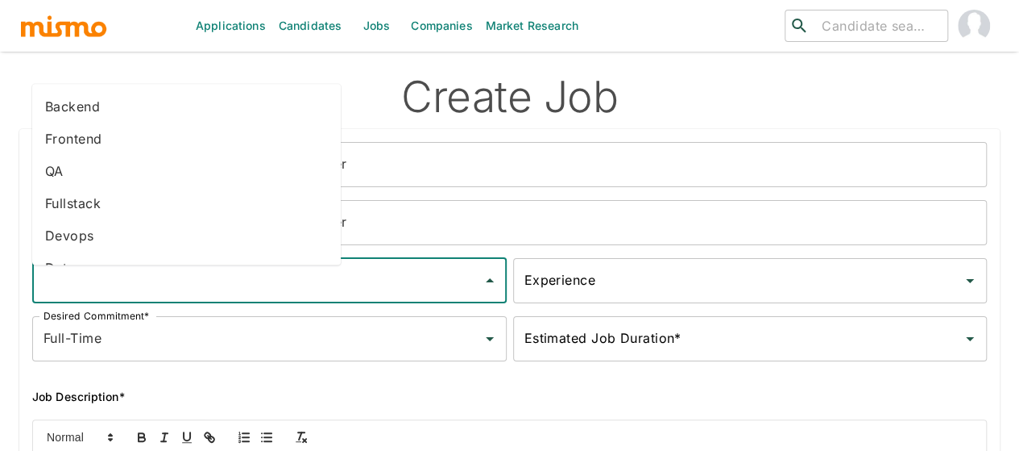
click at [81, 111] on li "Backend" at bounding box center [186, 107] width 309 height 32
type input "Backend"
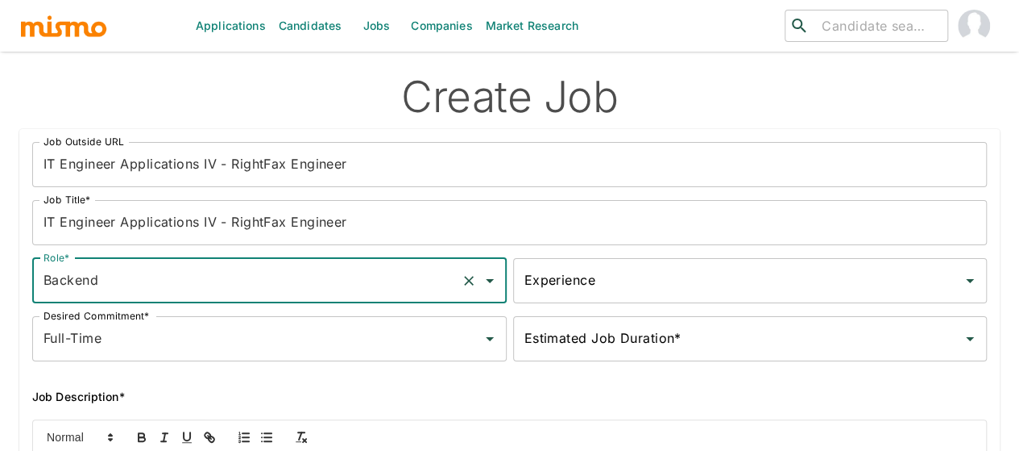
click at [521, 284] on input "Experience" at bounding box center [739, 280] width 436 height 31
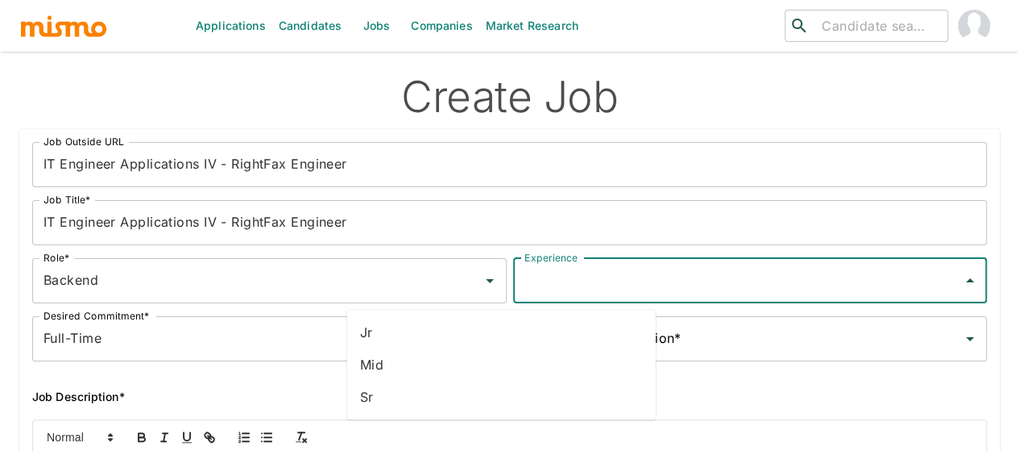
click at [379, 391] on li "Sr" at bounding box center [501, 396] width 309 height 32
type input "Sr"
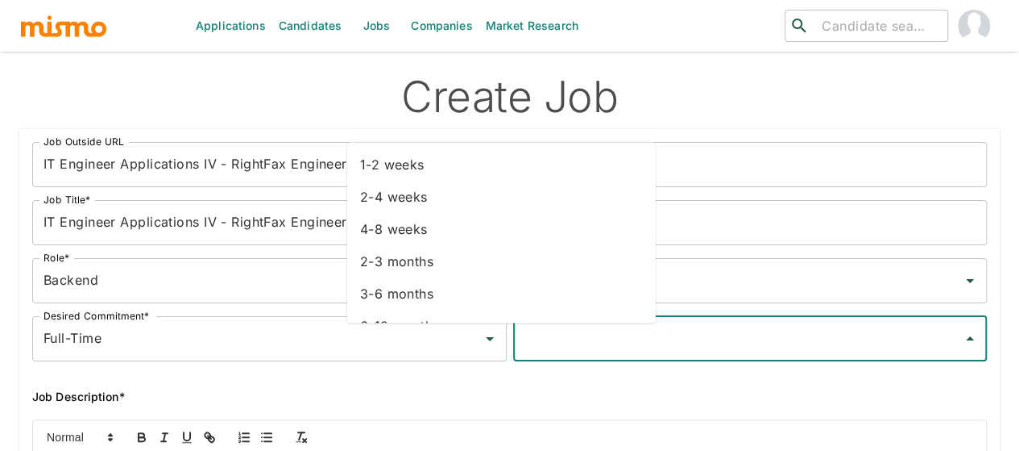
click at [521, 354] on input "Estimated Job Duration*" at bounding box center [739, 338] width 436 height 31
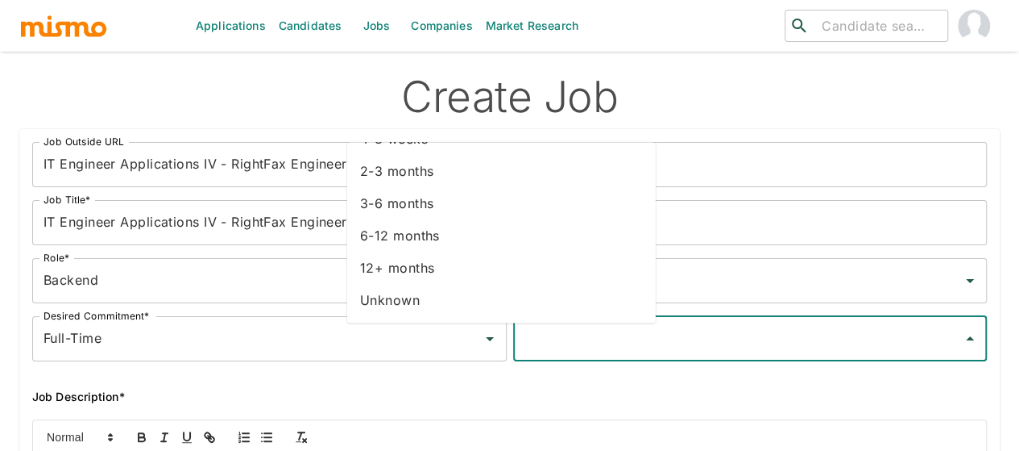
click at [397, 306] on li "Unknown" at bounding box center [501, 300] width 309 height 32
type input "Unknown"
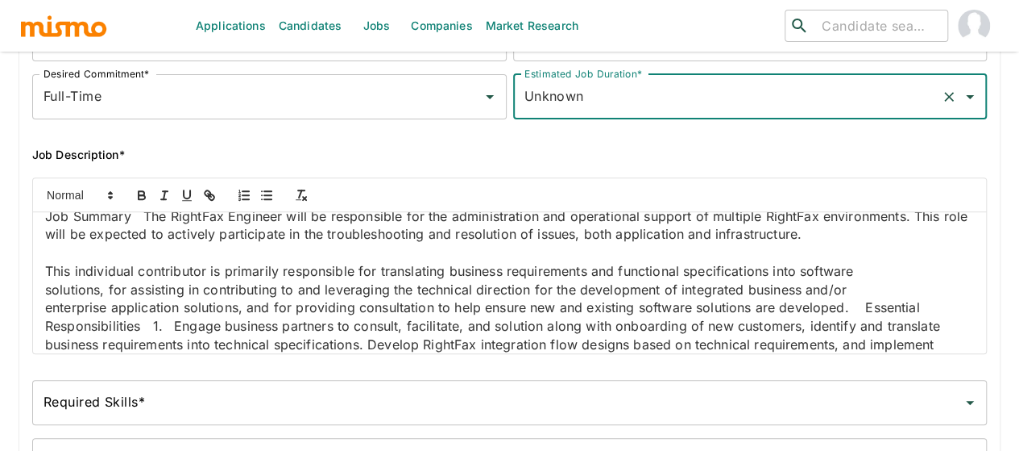
scroll to position [0, 0]
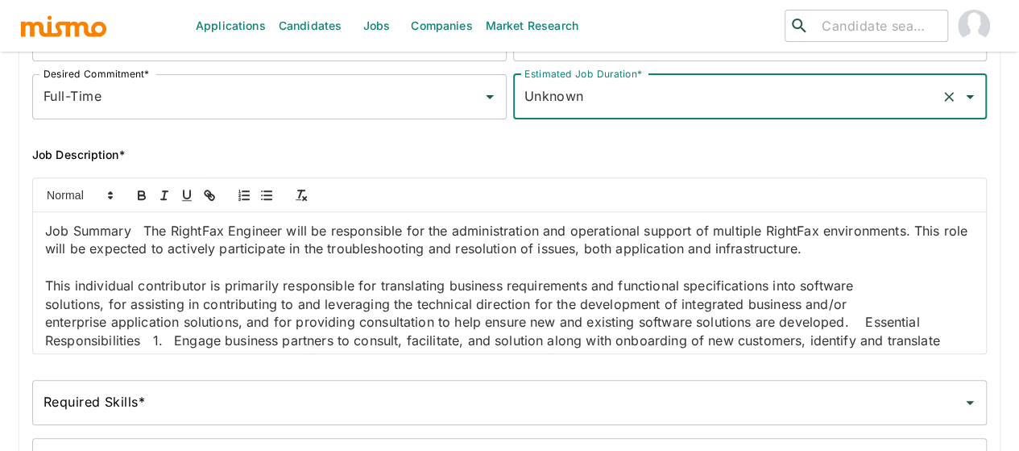
drag, startPoint x: 155, startPoint y: 239, endPoint x: 173, endPoint y: 278, distance: 42.9
click at [155, 239] on p "Job Summary The RightFax Engineer will be responsible for the administration an…" at bounding box center [509, 240] width 929 height 36
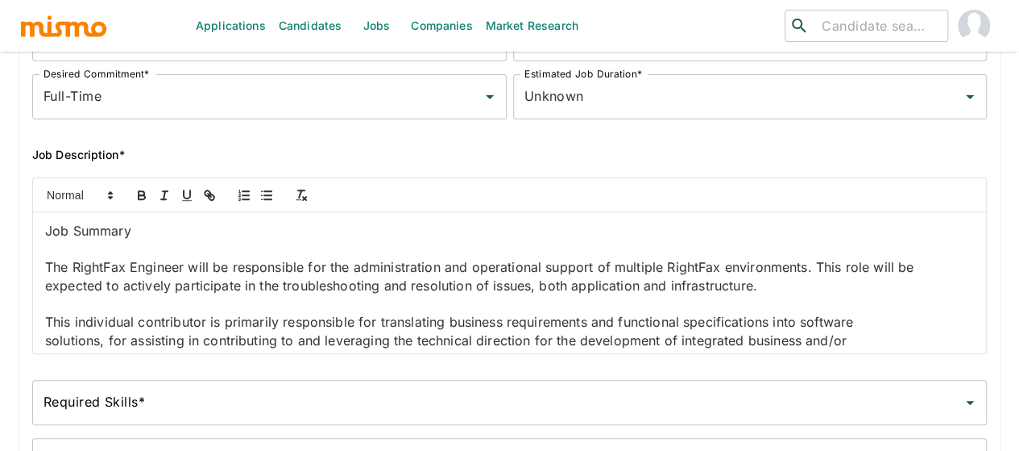
scroll to position [81, 0]
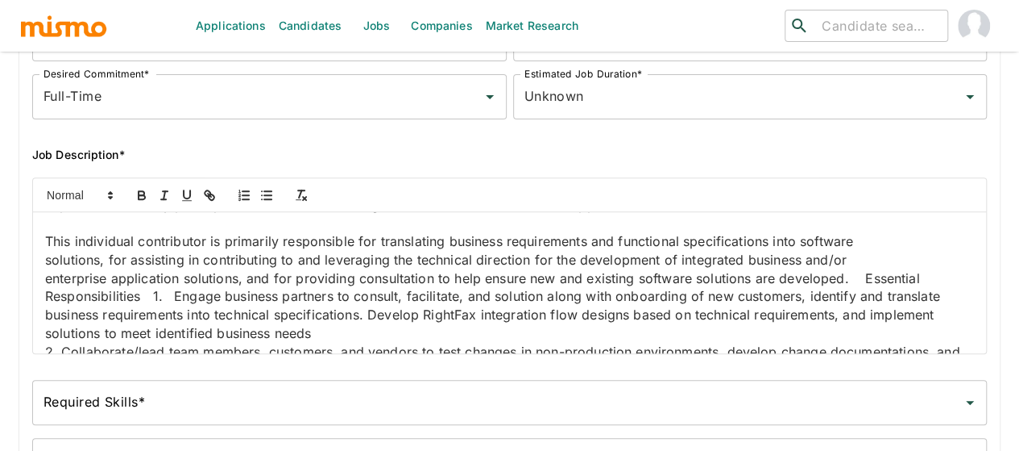
click at [291, 251] on p "This individual contributor is primarily responsible for translating business r…" at bounding box center [509, 241] width 929 height 19
click at [504, 268] on p "This individual contributor is primarily responsible for translating business r…" at bounding box center [509, 250] width 929 height 36
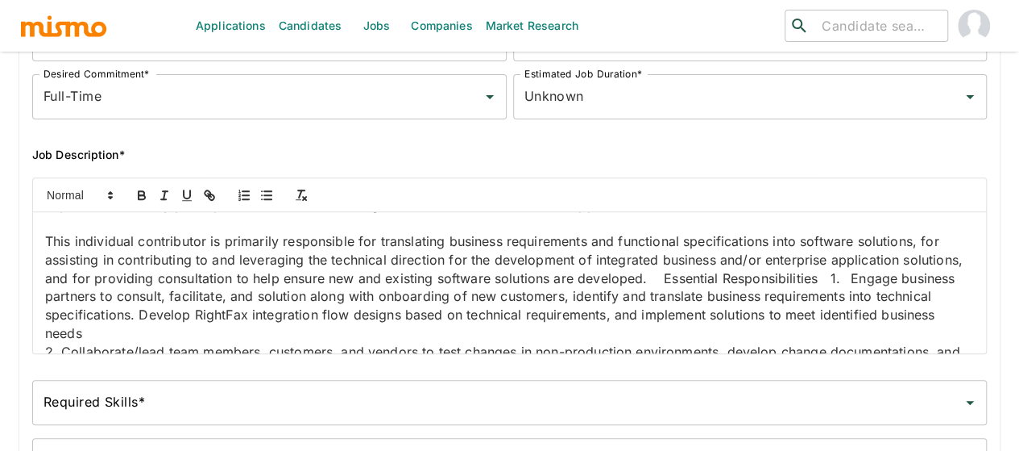
drag, startPoint x: 211, startPoint y: 338, endPoint x: 218, endPoint y: 373, distance: 36.0
click at [211, 337] on p "This individual contributor is primarily responsible for translating business r…" at bounding box center [509, 287] width 929 height 110
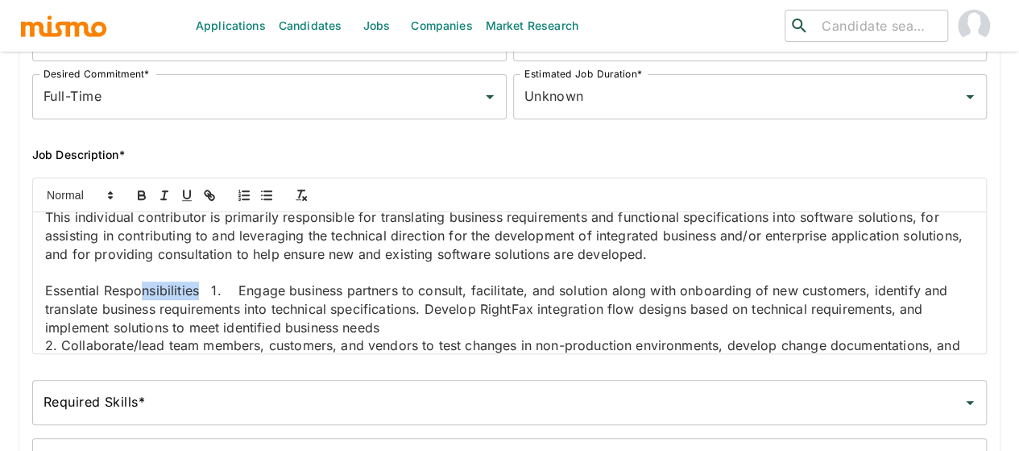
scroll to position [110, 0]
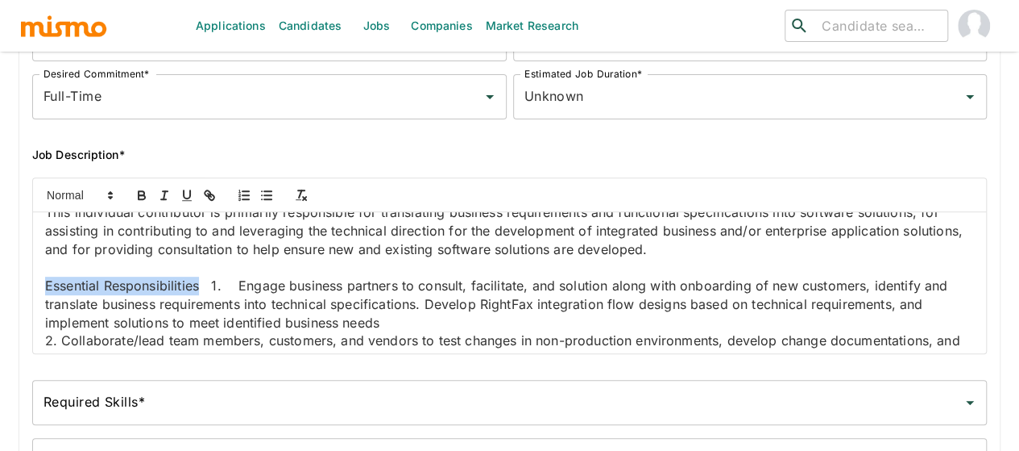
drag, startPoint x: 201, startPoint y: 351, endPoint x: 40, endPoint y: 346, distance: 161.3
click at [40, 346] on div "Job Summary The RightFax Engineer will be responsible for the administration an…" at bounding box center [509, 282] width 953 height 141
click at [139, 195] on icon "button" at bounding box center [142, 193] width 6 height 4
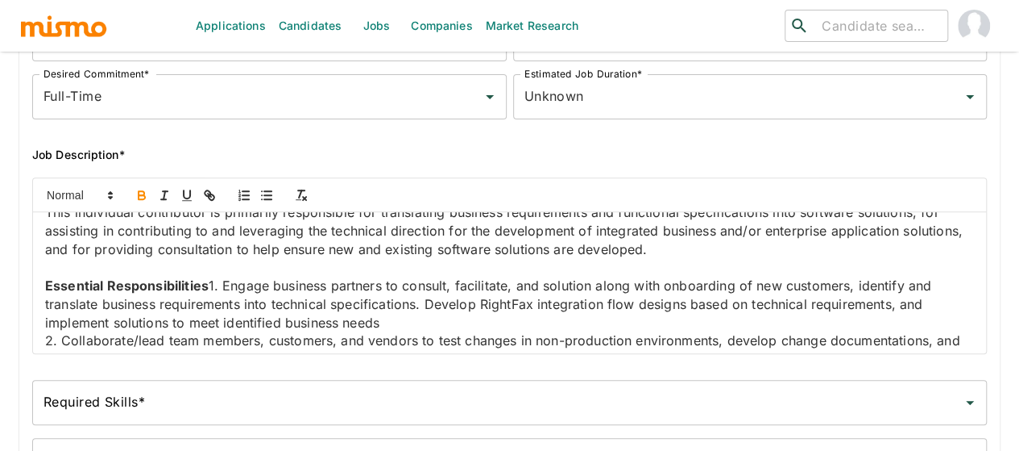
drag, startPoint x: 208, startPoint y: 338, endPoint x: 214, endPoint y: 351, distance: 14.4
click at [210, 331] on p "Essential Responsibilities 1. Engage business partners to consult, facilitate, …" at bounding box center [509, 303] width 929 height 55
click at [216, 331] on p "Essential Responsibilities 1. Engage business partners to consult, facilitate, …" at bounding box center [509, 303] width 929 height 55
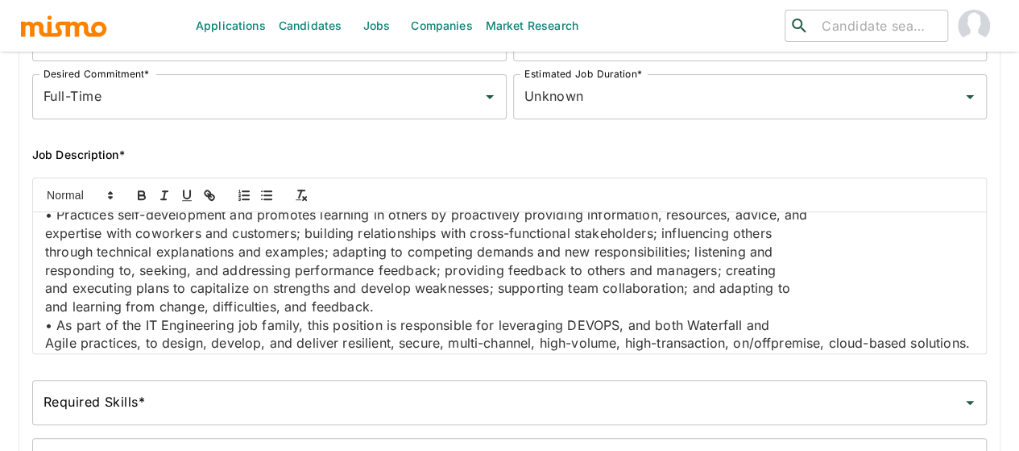
scroll to position [526, 0]
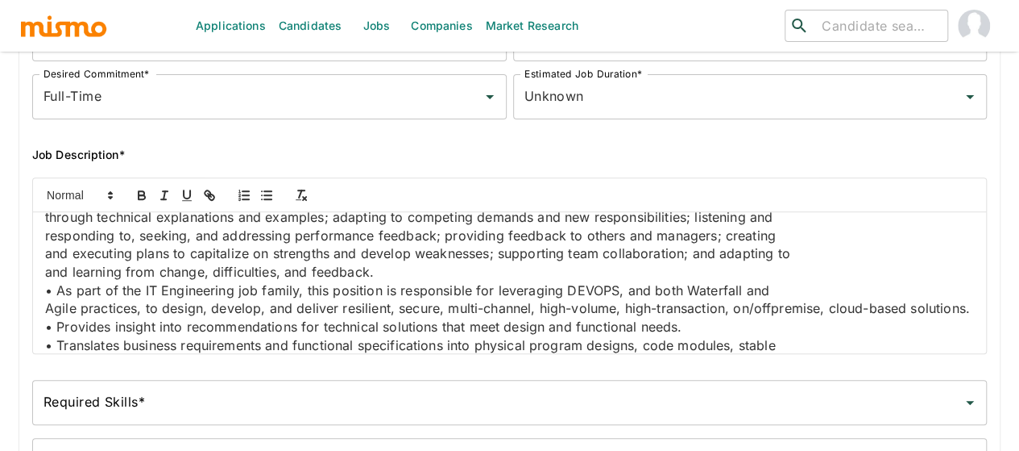
click at [217, 117] on p "the development of work plans to meet business priorities and deadlines; ensuri…" at bounding box center [509, 107] width 929 height 19
click at [422, 135] on p "the development of work plans to meet business priorities and deadlines; ensuri…" at bounding box center [509, 116] width 929 height 36
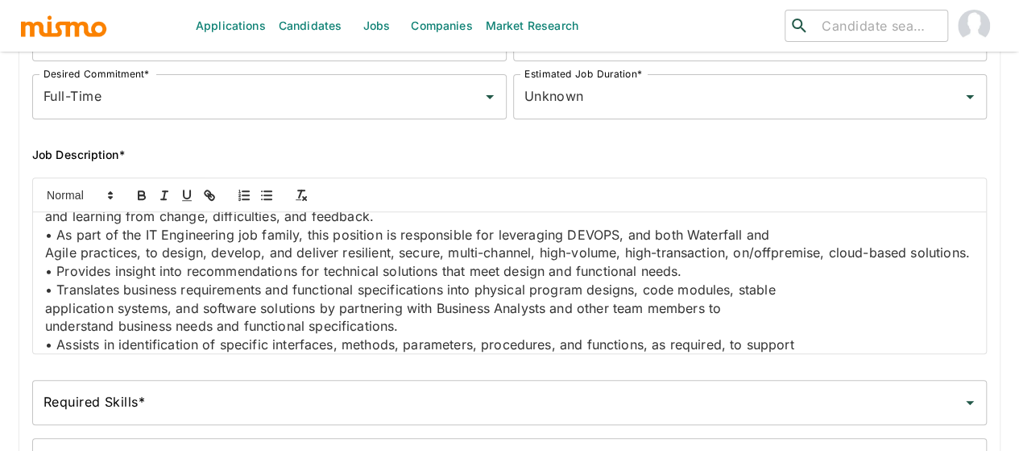
scroll to position [607, 0]
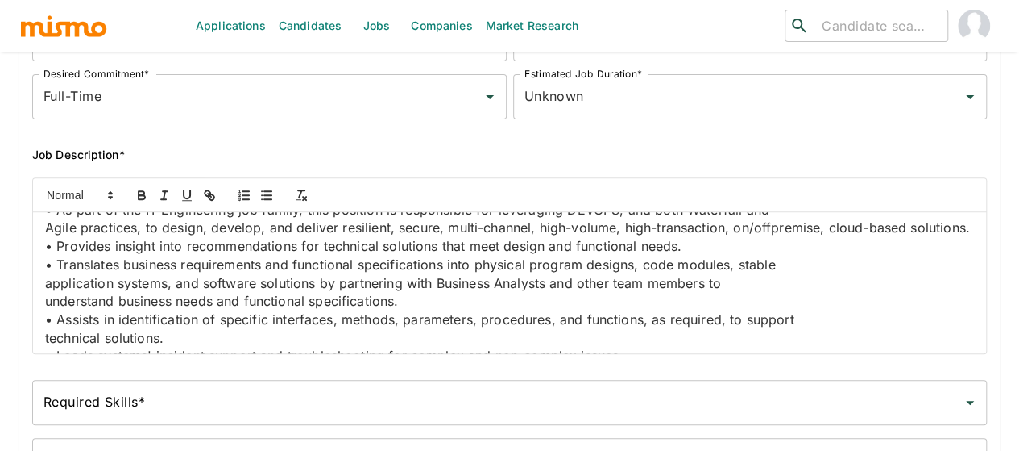
click at [270, 109] on p "• Practices self-development and promotes learning in others by proactively pro…" at bounding box center [509, 99] width 929 height 19
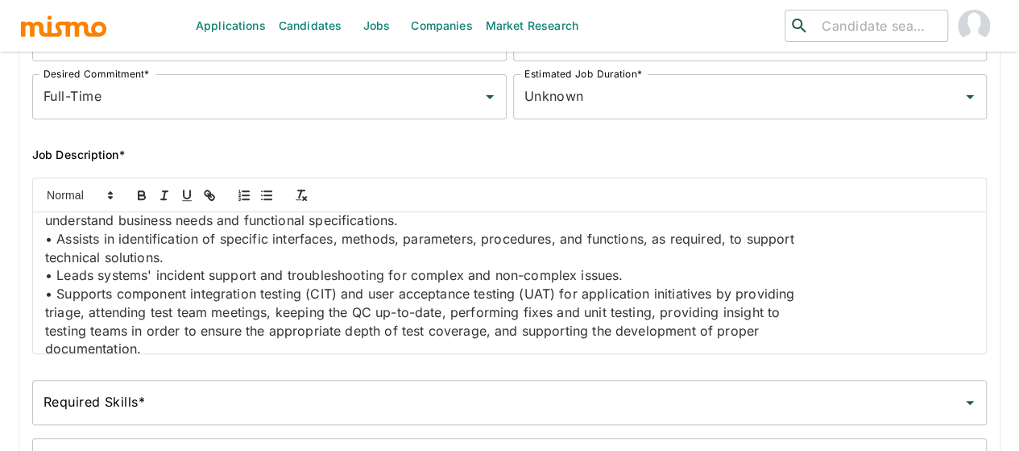
click at [491, 46] on p "• Practices self-development and promotes learning in others by proactively pro…" at bounding box center [509, 28] width 929 height 36
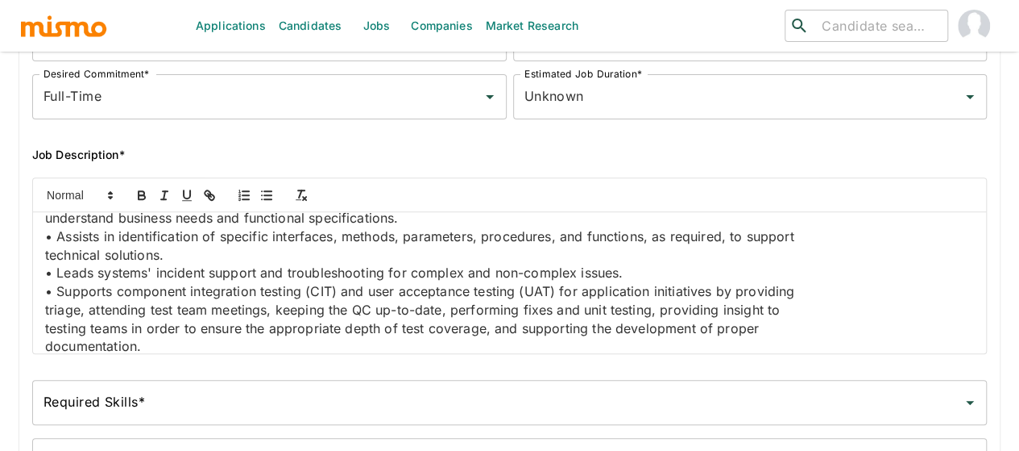
scroll to position [713, 0]
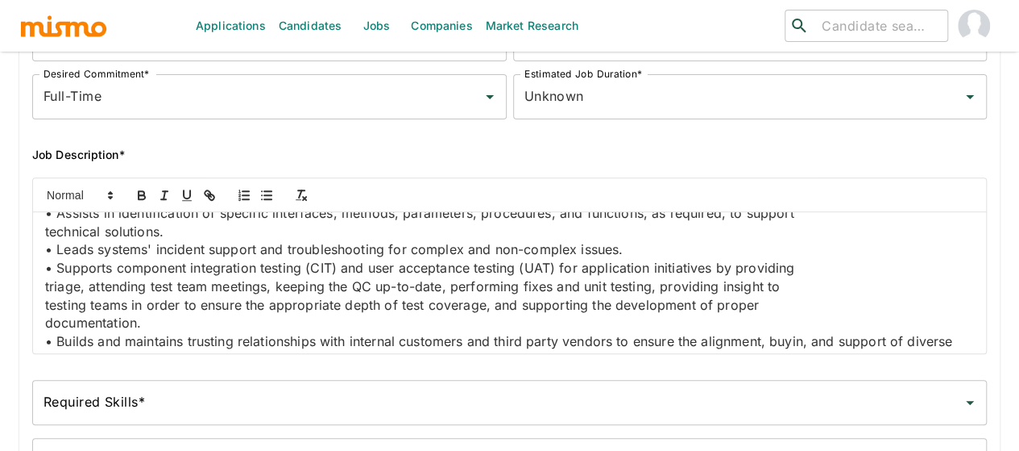
click at [149, 39] on p "• Practices self-development and promotes learning in others by proactively pro…" at bounding box center [509, 11] width 929 height 55
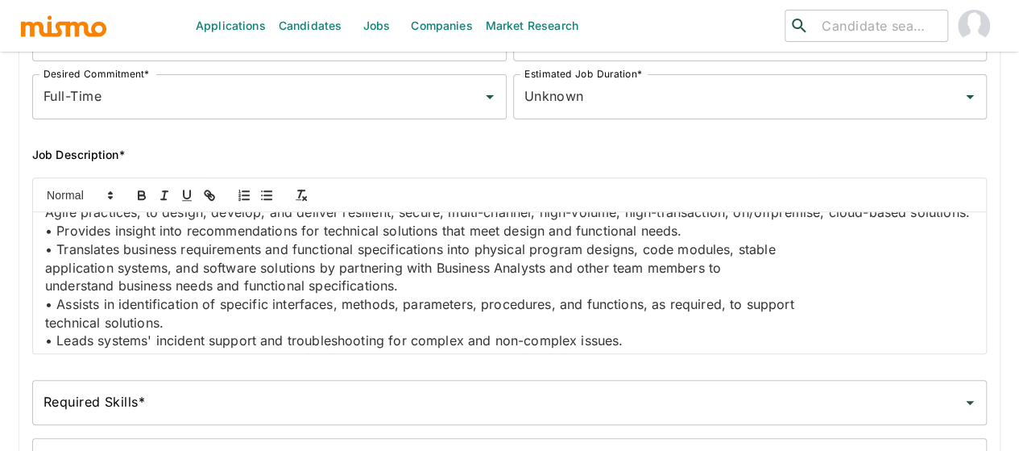
scroll to position [703, 0]
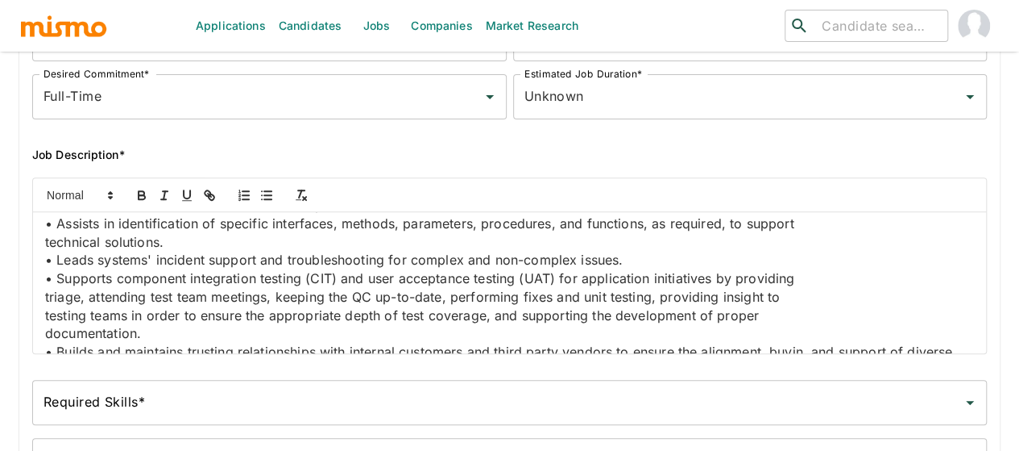
click at [333, 68] on p "• Practices self-development and promotes learning in others by proactively pro…" at bounding box center [509, 30] width 929 height 73
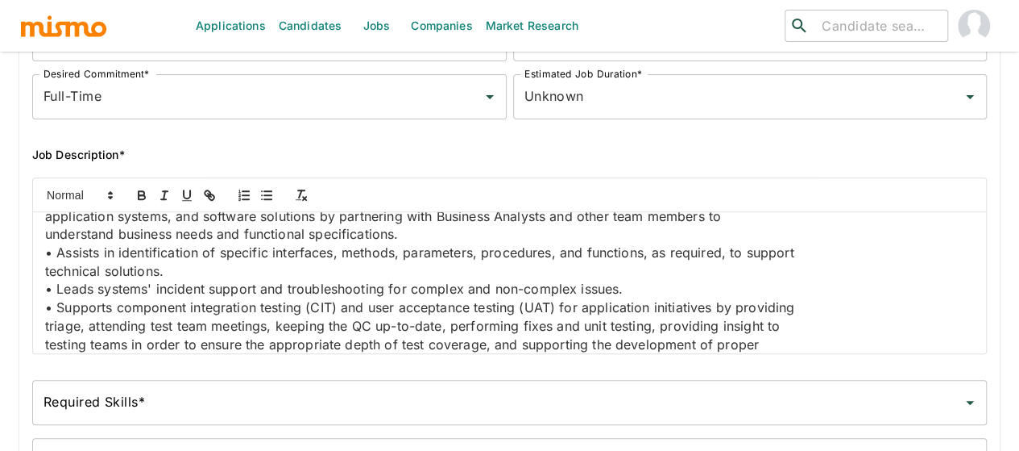
scroll to position [754, 0]
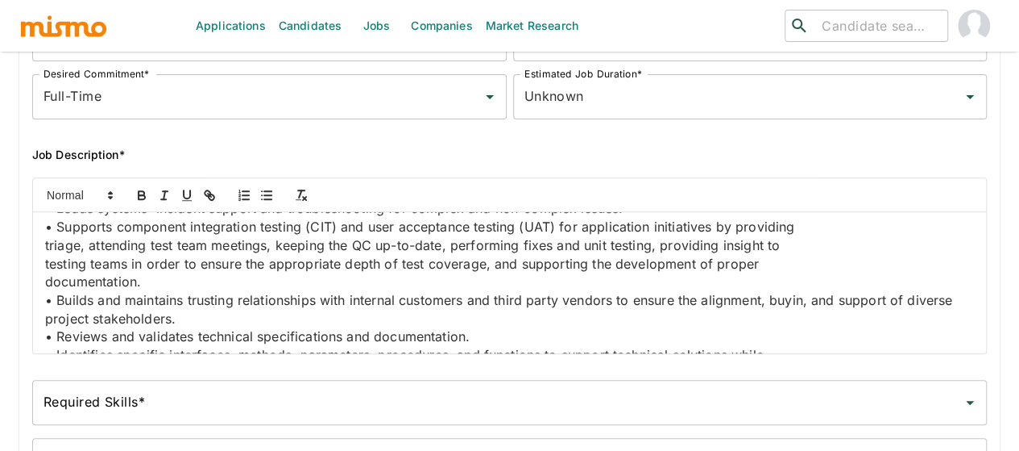
click at [263, 72] on p "• As part of the IT Engineering job family, this position is responsible for le…" at bounding box center [509, 62] width 929 height 19
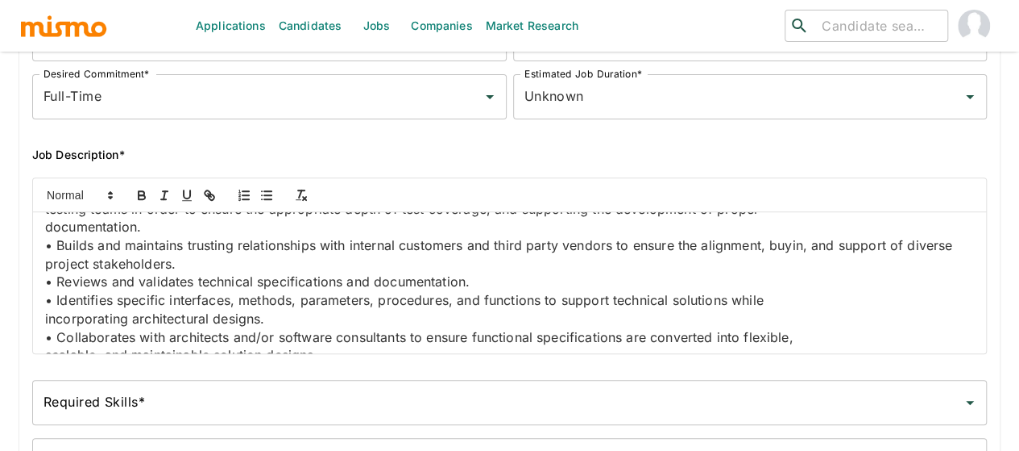
scroll to position [835, 0]
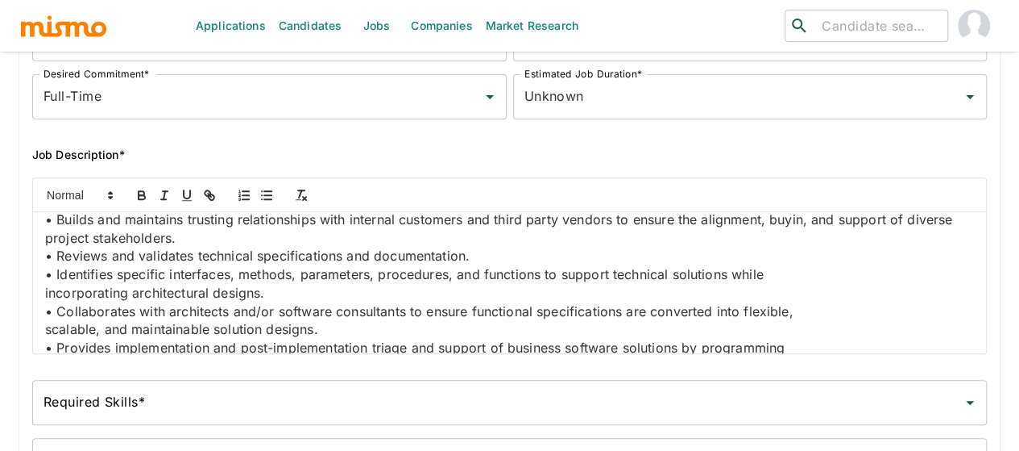
click at [250, 46] on p "• Translates business requirements and functional specifications into physical …" at bounding box center [509, 36] width 929 height 19
click at [353, 64] on p "• Translates business requirements and functional specifications into physical …" at bounding box center [509, 45] width 929 height 36
click at [358, 64] on p "• Translates business requirements and functional specifications into physical …" at bounding box center [509, 45] width 929 height 36
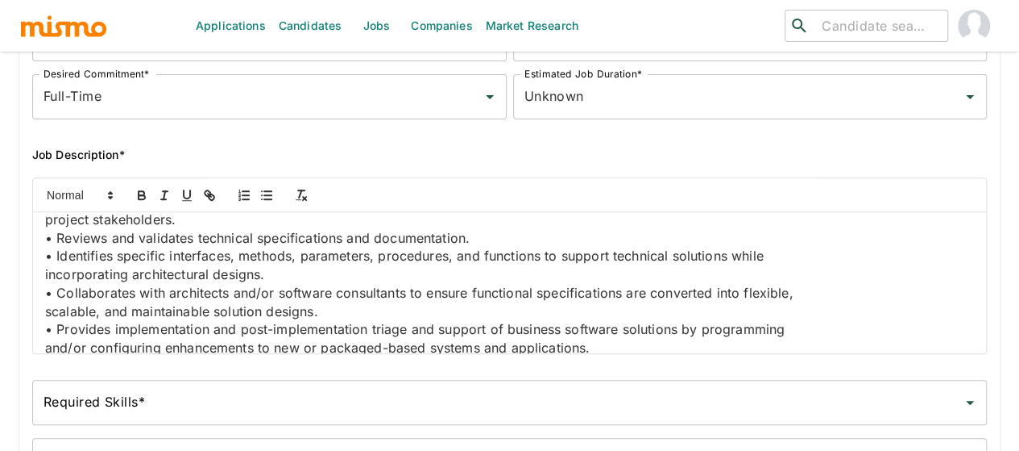
scroll to position [916, 0]
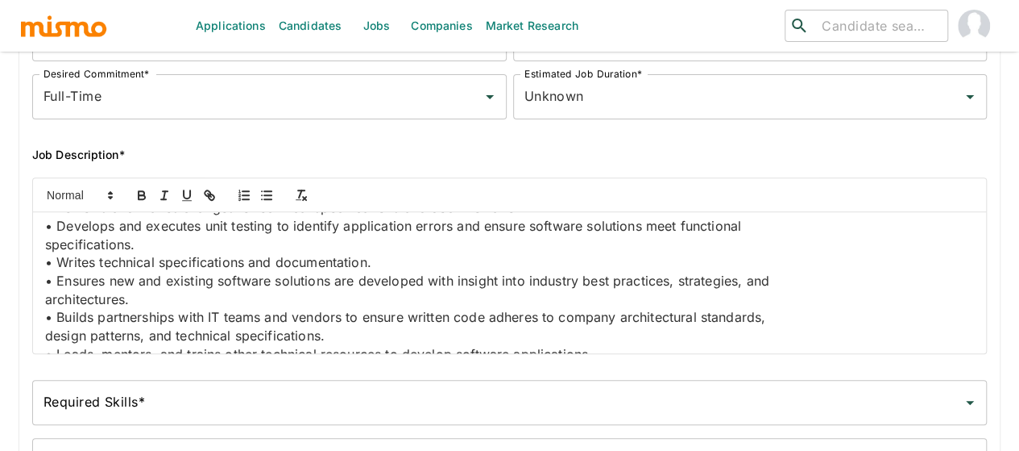
scroll to position [996, 0]
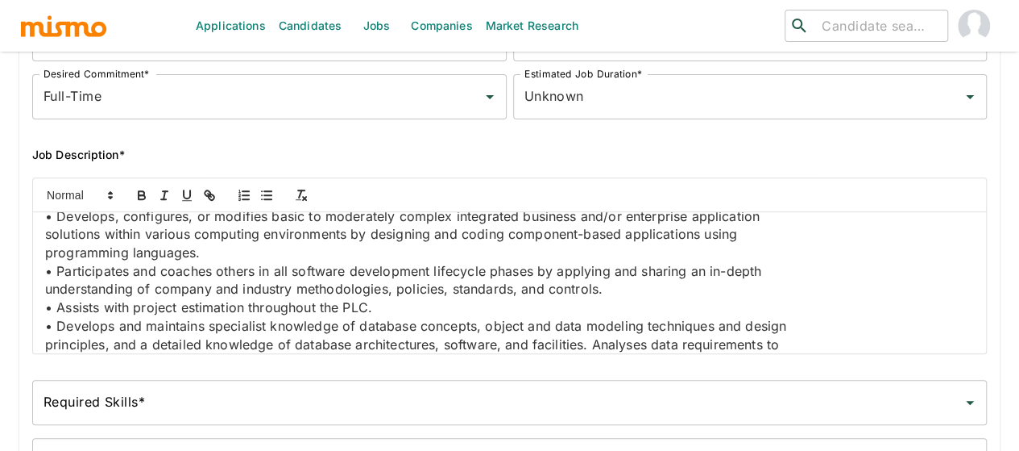
scroll to position [1157, 0]
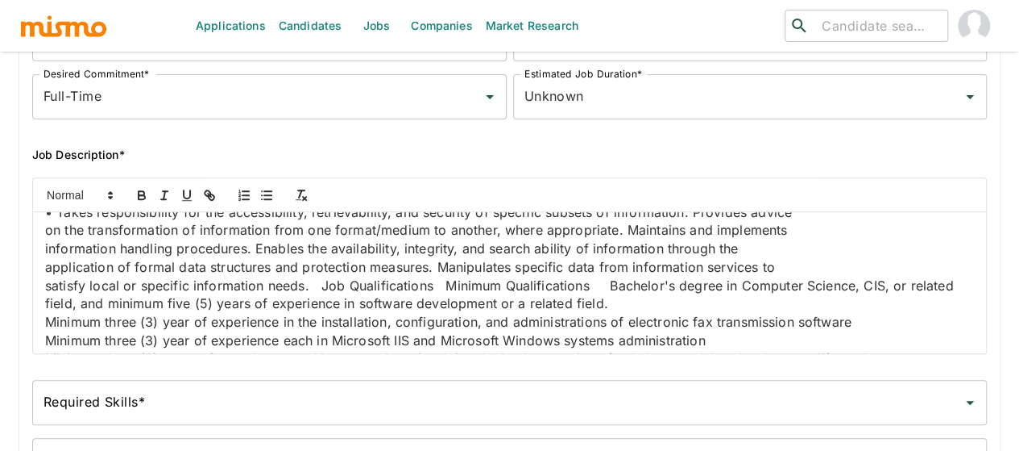
scroll to position [1399, 0]
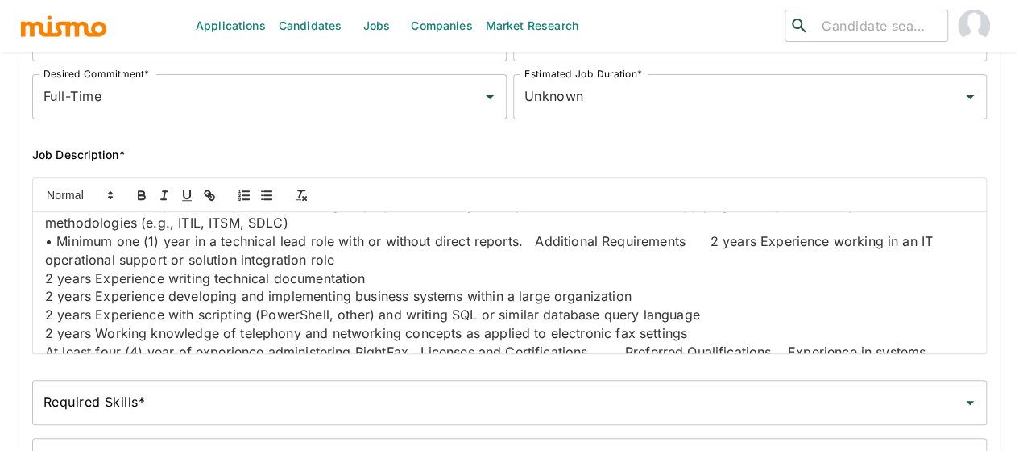
scroll to position [1480, 0]
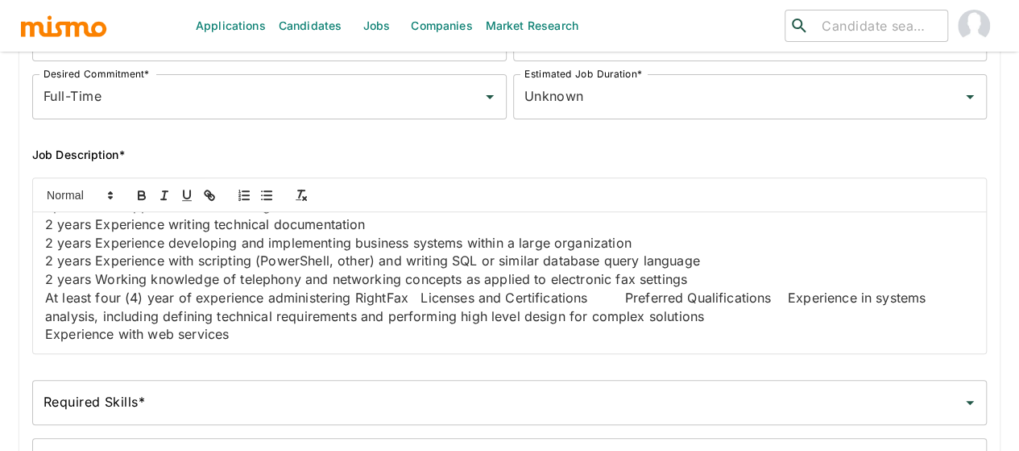
scroll to position [1560, 0]
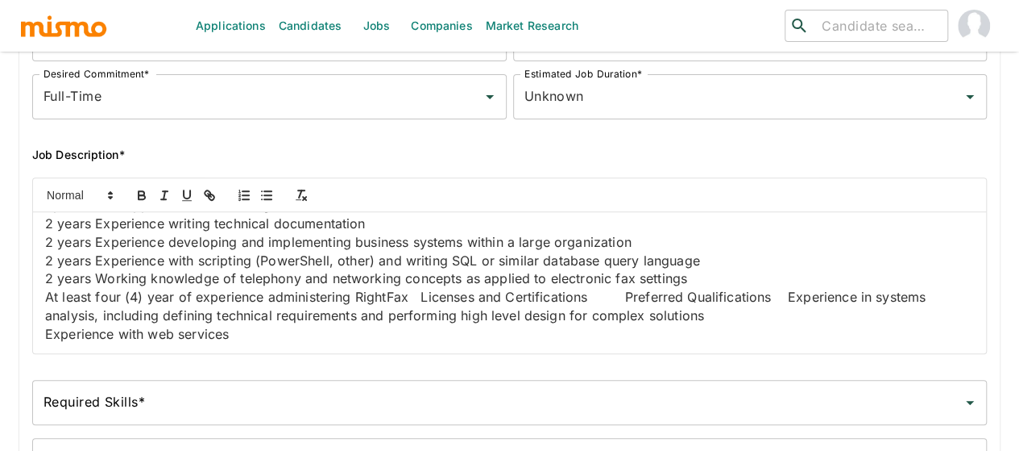
click at [235, 31] on p "on the transformation of information from one format/medium to another, where a…" at bounding box center [509, 22] width 929 height 19
click at [231, 14] on p "• Takes responsibility for the accessibility, retrievability, and security of s…" at bounding box center [509, 4] width 929 height 19
click at [213, 50] on p "information handling procedures. Enables the availability, integrity, and searc…" at bounding box center [509, 40] width 929 height 19
click at [397, 68] on p "information handling procedures. Enables the availability, integrity, and searc…" at bounding box center [509, 49] width 929 height 36
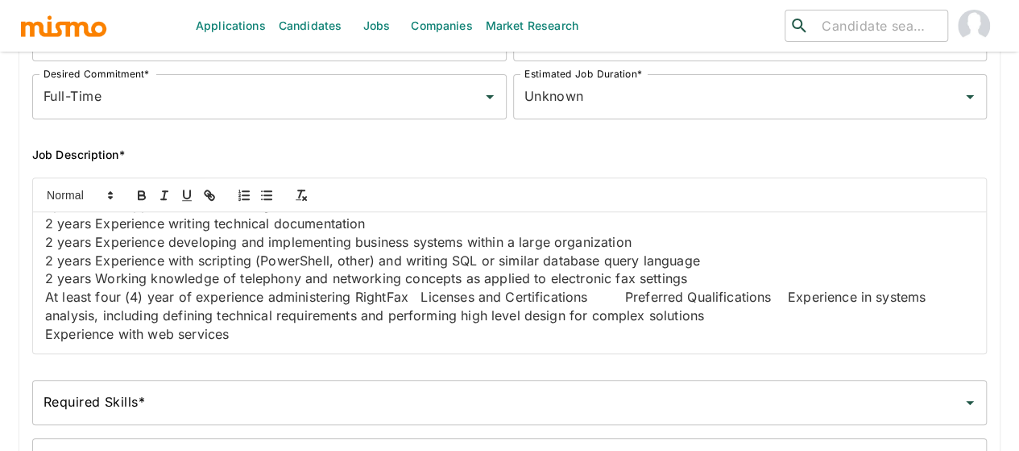
scroll to position [1747, 0]
click at [98, 105] on p "information handling procedures. Enables the availability, integrity, and searc…" at bounding box center [509, 67] width 929 height 73
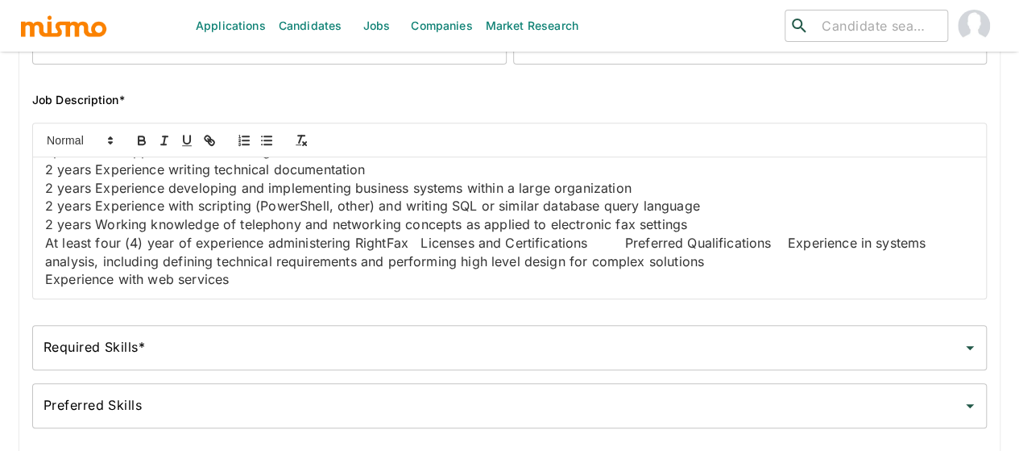
scroll to position [322, 0]
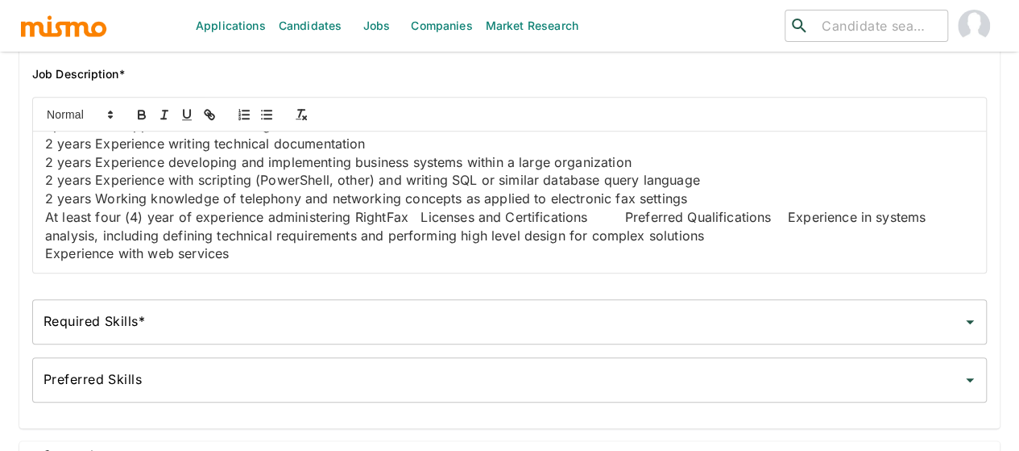
drag, startPoint x: 152, startPoint y: 265, endPoint x: 47, endPoint y: 268, distance: 104.8
click at [47, 24] on p "Job Qualifications Minimum Qualifications Bachelor's degree in Computer Science…" at bounding box center [509, 6] width 929 height 36
drag, startPoint x: 194, startPoint y: 272, endPoint x: 41, endPoint y: 165, distance: 186.9
click at [41, 164] on div "Job Summary The RightFax Engineer will be responsible for the administration an…" at bounding box center [509, 201] width 953 height 141
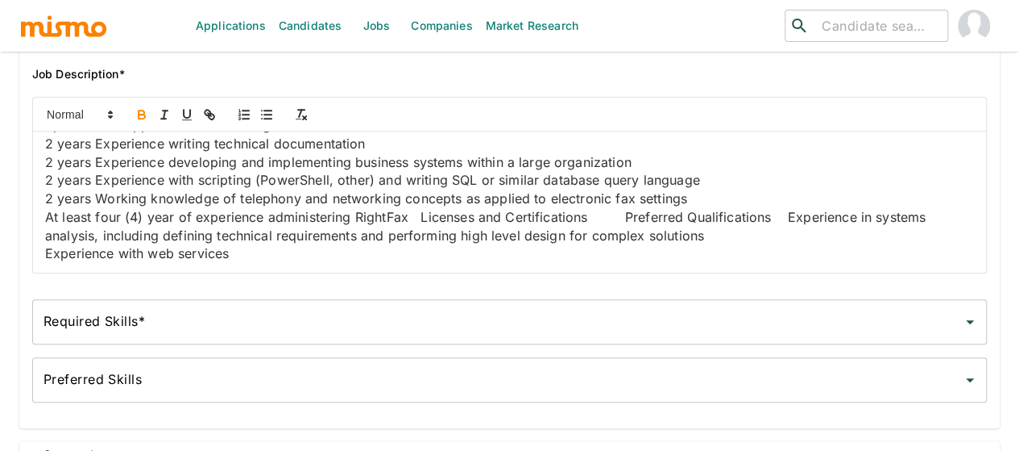
click at [143, 114] on icon "button" at bounding box center [142, 112] width 6 height 4
click at [214, 24] on p "Minimum Qualifications Bachelor's degree in Computer Science, CIS, or related f…" at bounding box center [509, 6] width 929 height 36
click at [536, 134] on p "• Minimum one (1) year in a technical lead role with or without direct reports.…" at bounding box center [509, 116] width 929 height 36
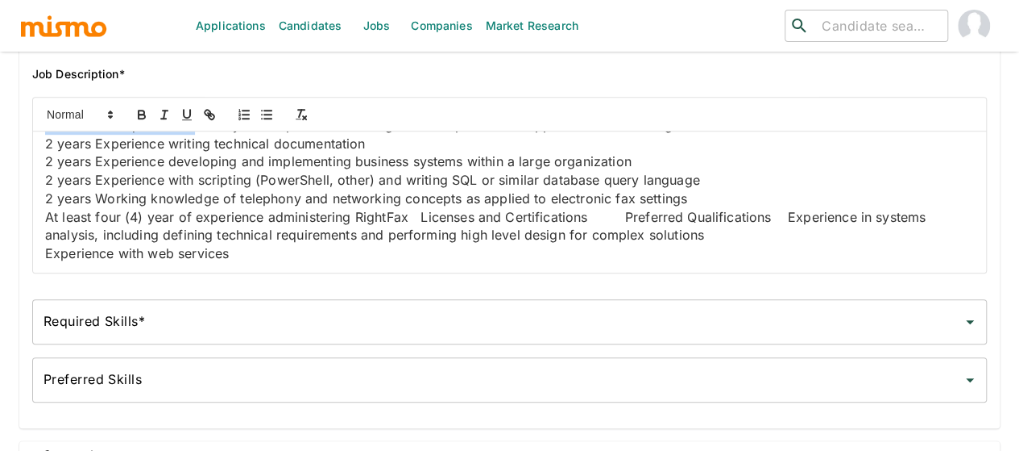
drag, startPoint x: 194, startPoint y: 191, endPoint x: 27, endPoint y: 189, distance: 167.6
click at [27, 189] on div "Job Summary The RightFax Engineer will be responsible for the administration an…" at bounding box center [503, 178] width 968 height 189
click at [145, 115] on icon "button" at bounding box center [142, 114] width 15 height 15
click at [224, 135] on p "Additional Requirements 2 years Experience working in an IT operational support…" at bounding box center [509, 125] width 929 height 19
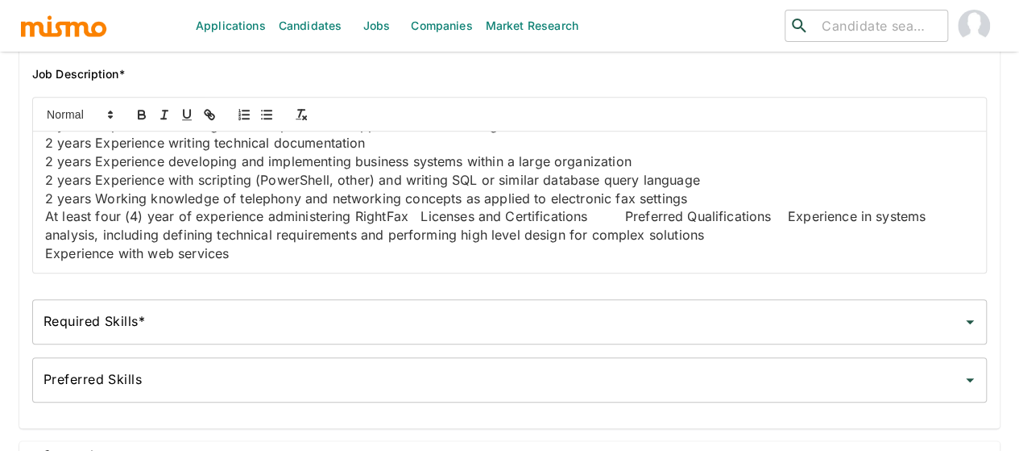
click at [422, 207] on p "At least four (4) year of experience administering RightFax Licenses and Certif…" at bounding box center [509, 225] width 929 height 36
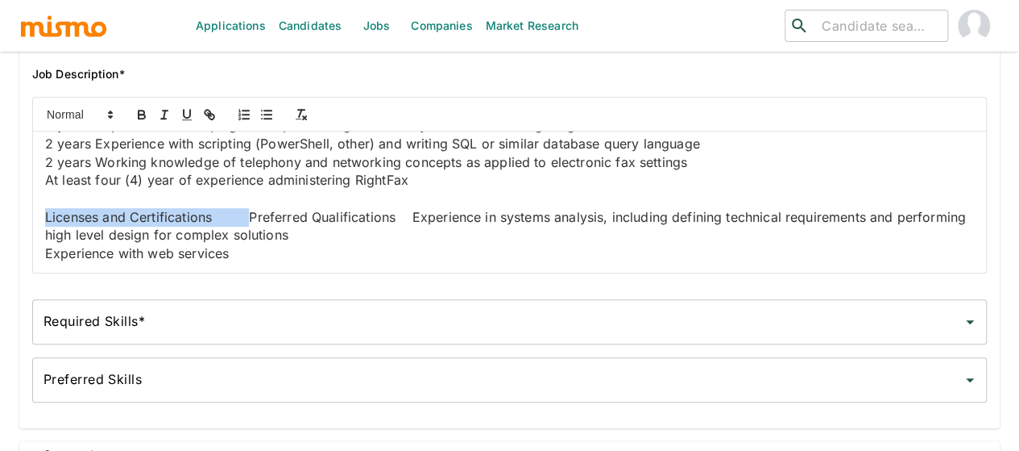
drag, startPoint x: 247, startPoint y: 241, endPoint x: 39, endPoint y: 243, distance: 208.7
click at [39, 243] on div "Job Summary The RightFax Engineer will be responsible for the administration an…" at bounding box center [509, 201] width 953 height 141
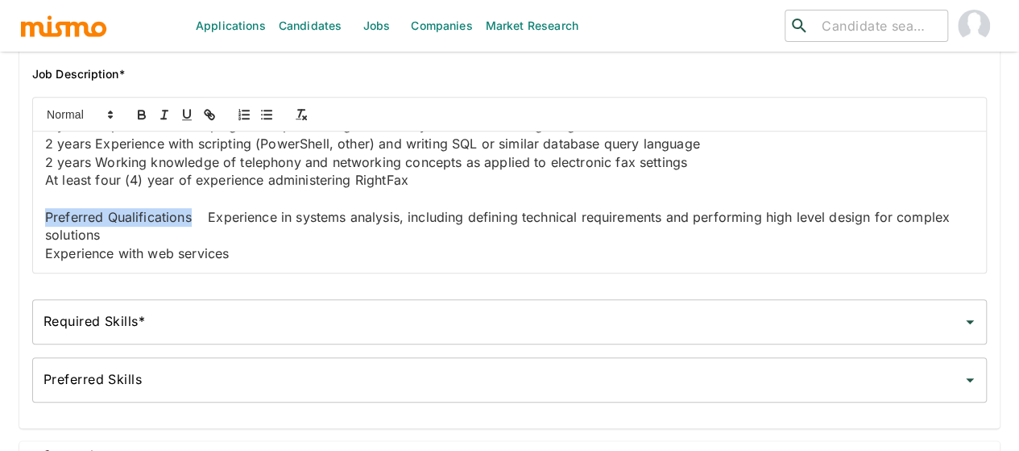
drag, startPoint x: 192, startPoint y: 239, endPoint x: 26, endPoint y: 236, distance: 166.1
click at [26, 236] on div "Job Summary The RightFax Engineer will be responsible for the administration an…" at bounding box center [503, 178] width 968 height 189
click at [141, 114] on icon "button" at bounding box center [142, 114] width 15 height 15
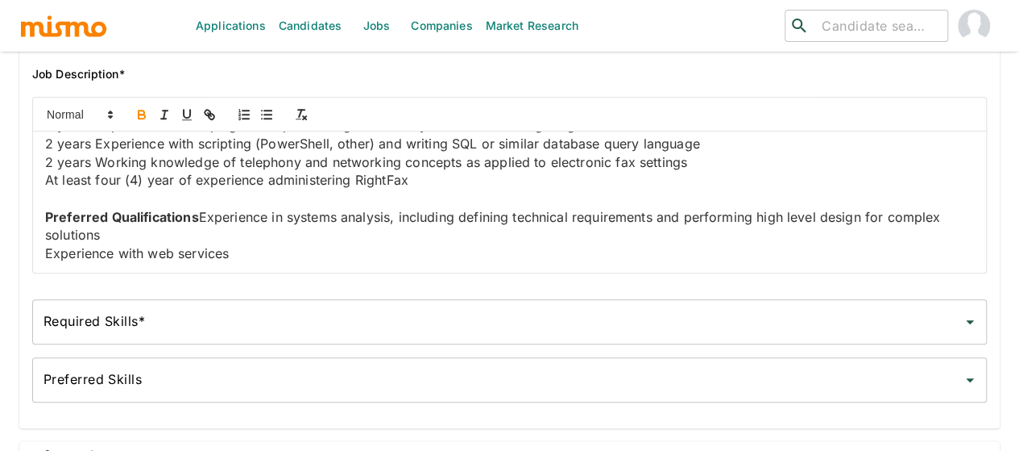
click at [214, 240] on p "Preferred Qualifications Experience in systems analysis, including defining tec…" at bounding box center [509, 226] width 929 height 36
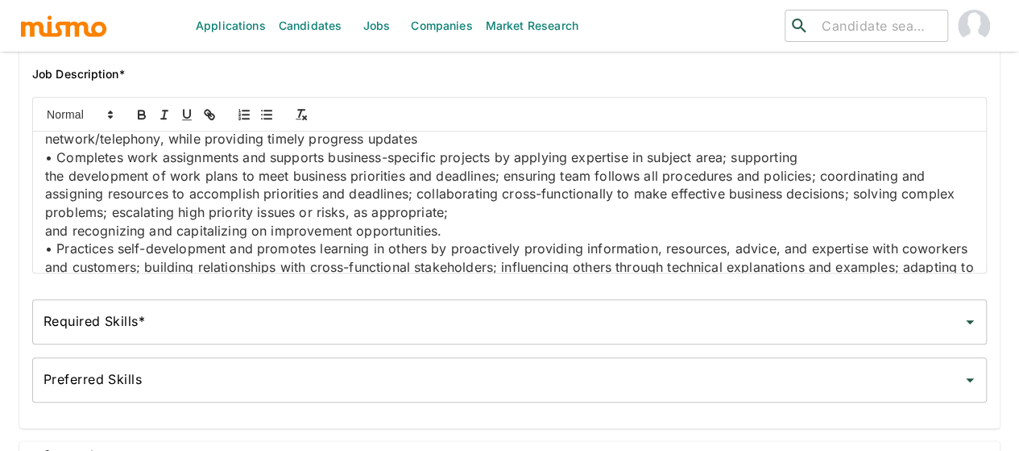
scroll to position [403, 0]
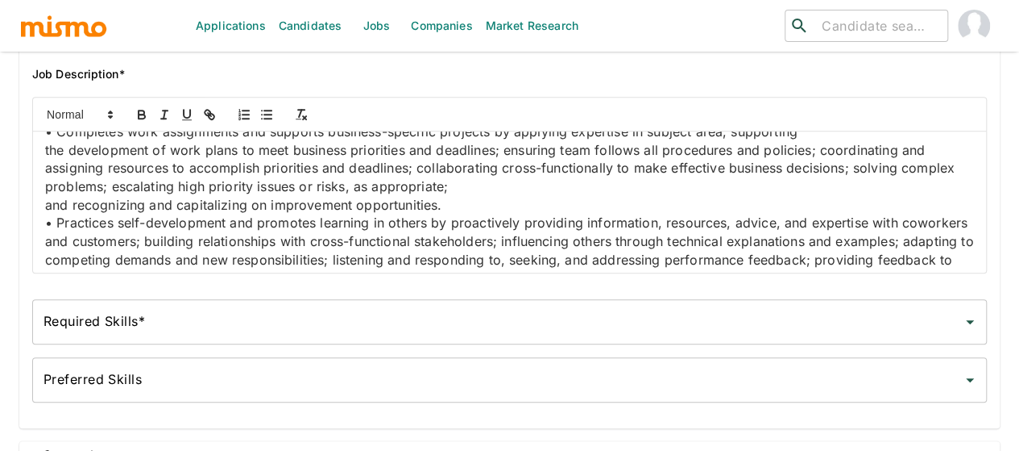
click at [89, 319] on div "Required Skills* Required Skills*" at bounding box center [509, 321] width 955 height 45
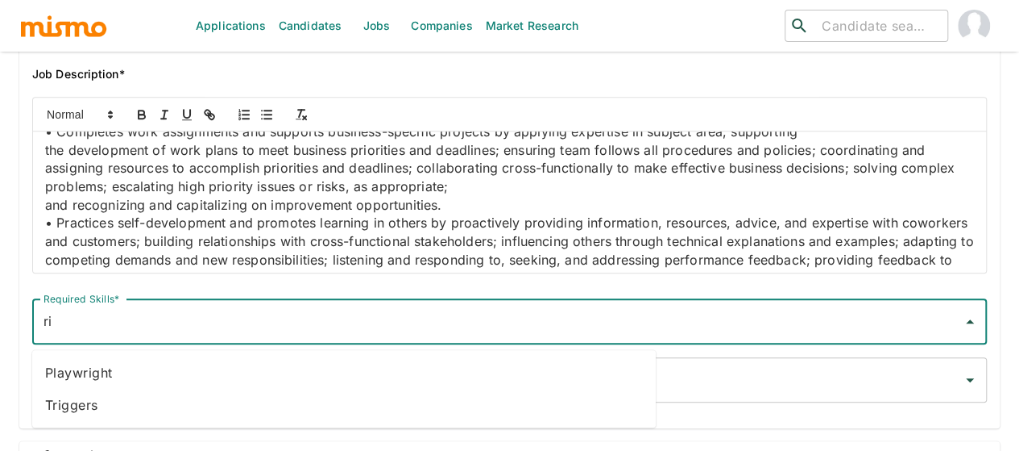
type input "r"
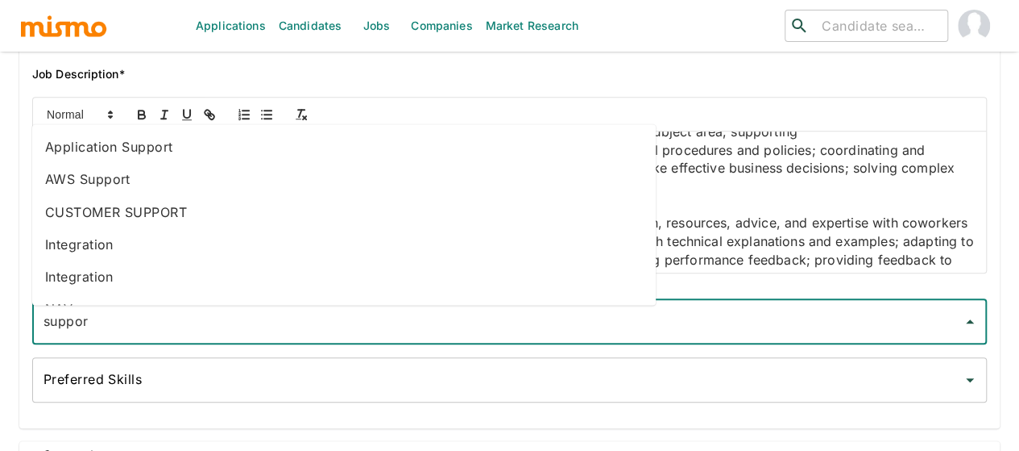
type input "support"
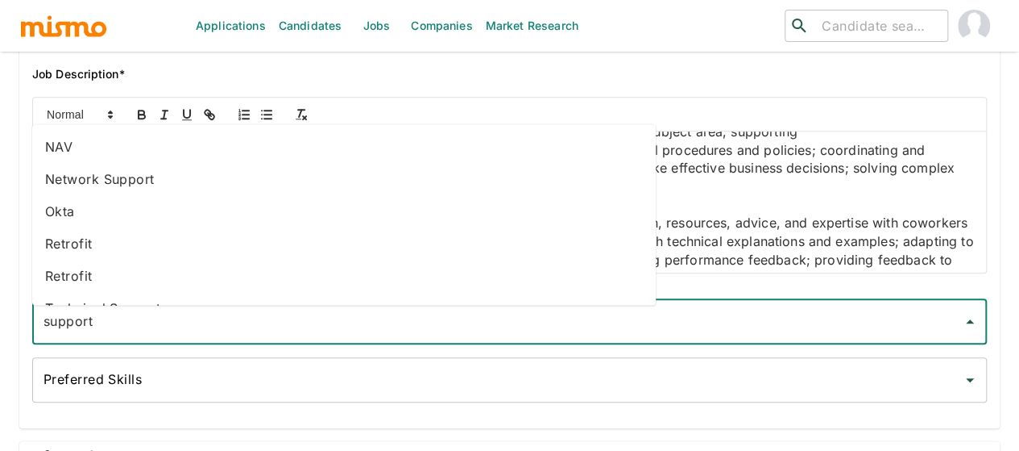
scroll to position [187, 0]
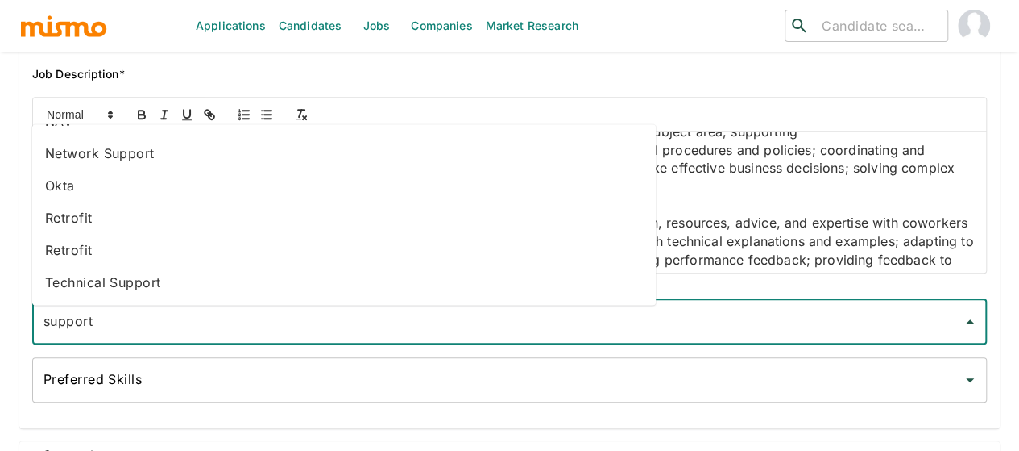
click at [148, 276] on li "Technical Support" at bounding box center [344, 283] width 624 height 32
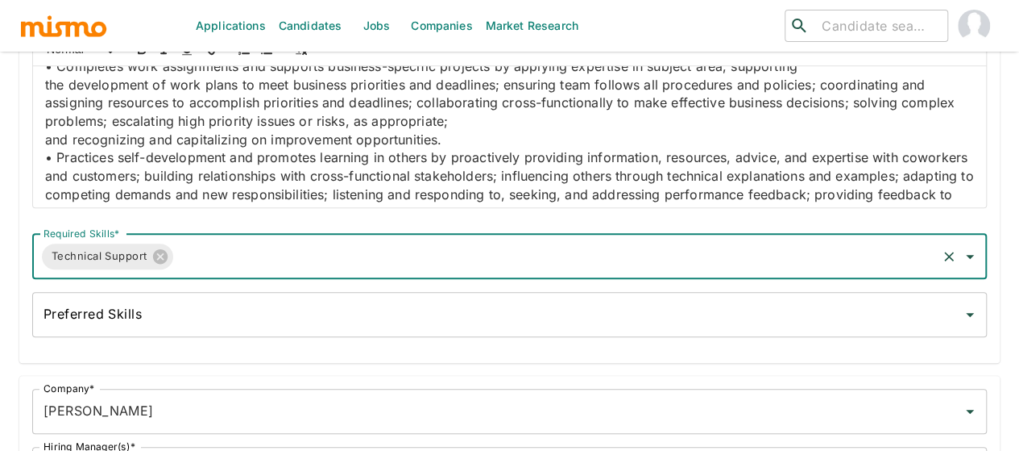
scroll to position [469, 0]
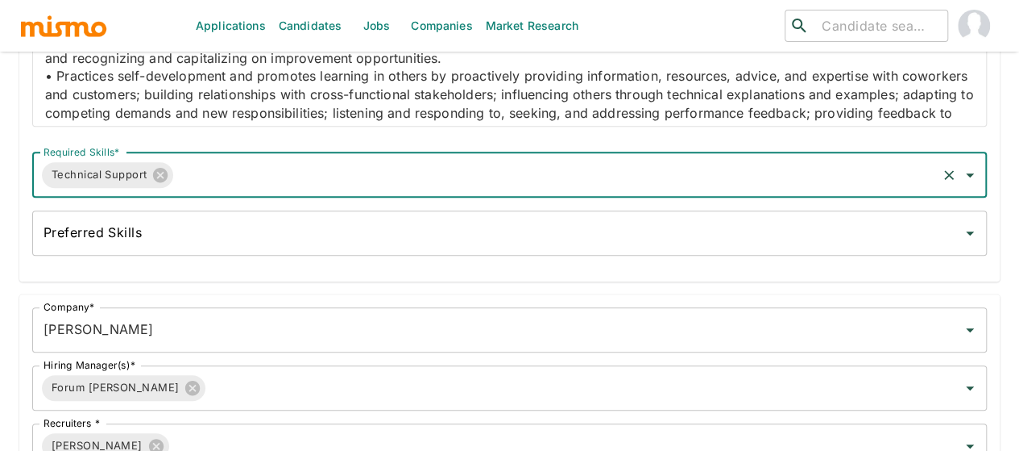
drag, startPoint x: 216, startPoint y: 434, endPoint x: 0, endPoint y: 396, distance: 219.4
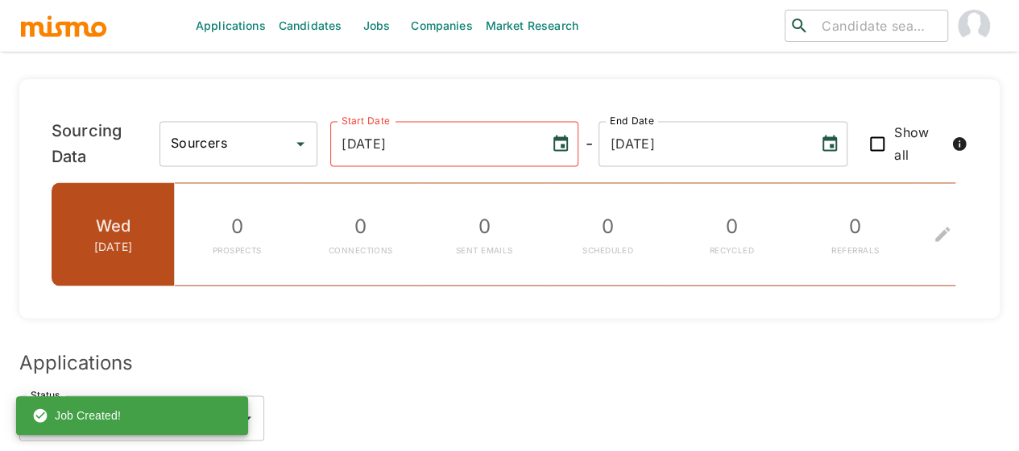
scroll to position [887, 0]
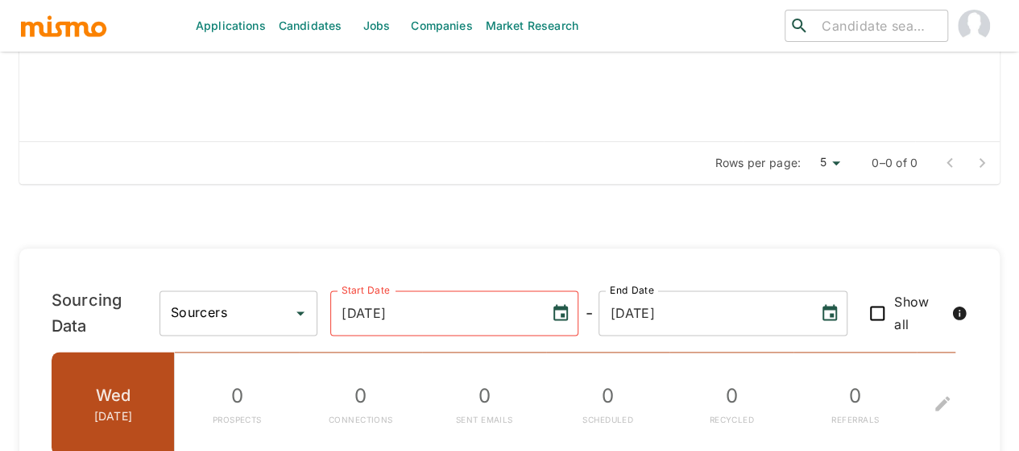
click at [969, 18] on img "account of current user" at bounding box center [974, 26] width 32 height 32
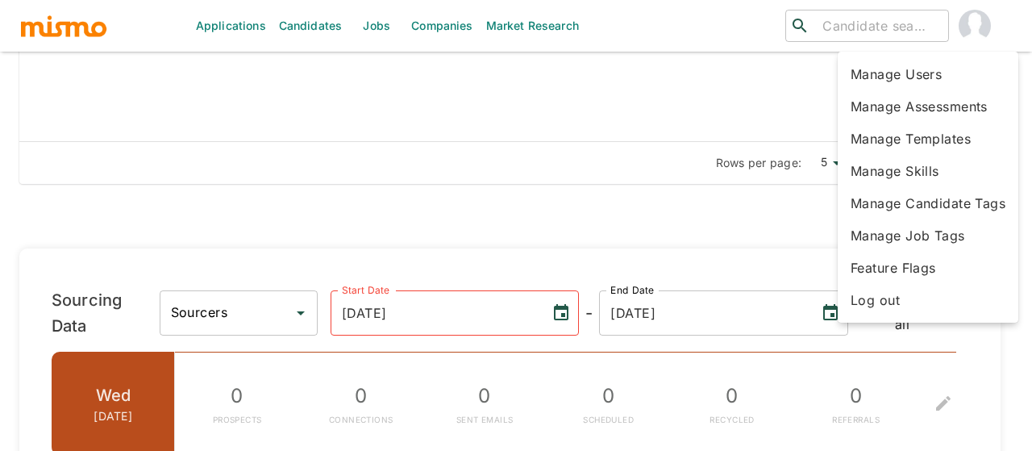
click at [969, 18] on div at bounding box center [516, 225] width 1032 height 451
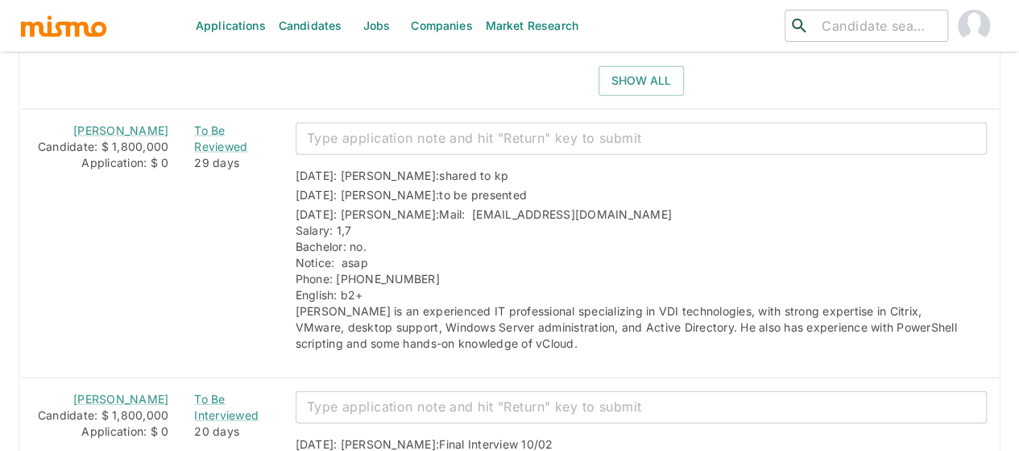
scroll to position [1854, 0]
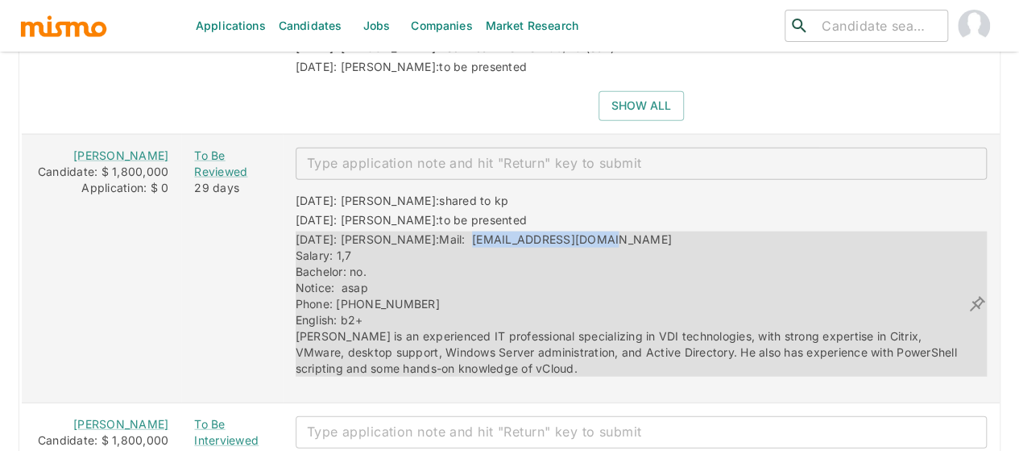
drag, startPoint x: 565, startPoint y: 212, endPoint x: 424, endPoint y: 210, distance: 141.0
click at [424, 231] on div "08/28/2025: Kaiser: Mail: stgo_2017@outlook.com Salary: 1,7 Bachelor: no. Notic…" at bounding box center [632, 303] width 672 height 145
copy span "stgo_2017@outlook.com"
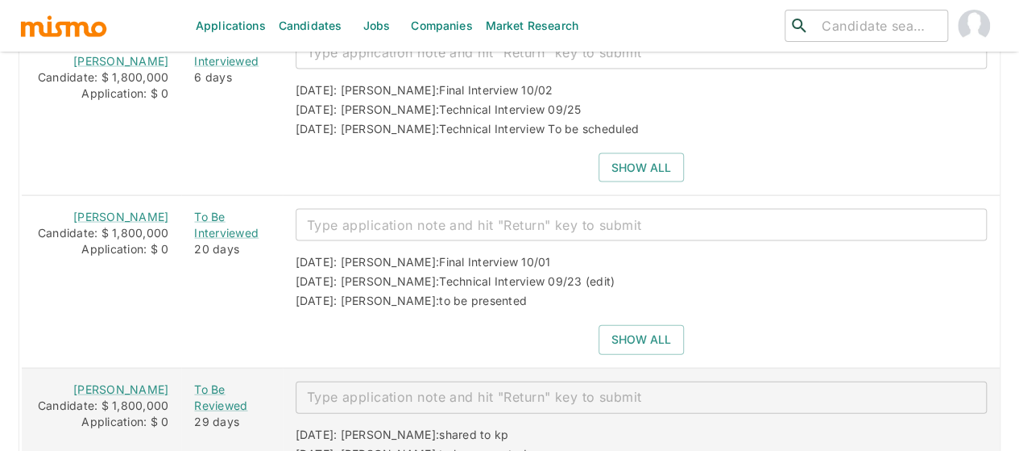
scroll to position [1531, 0]
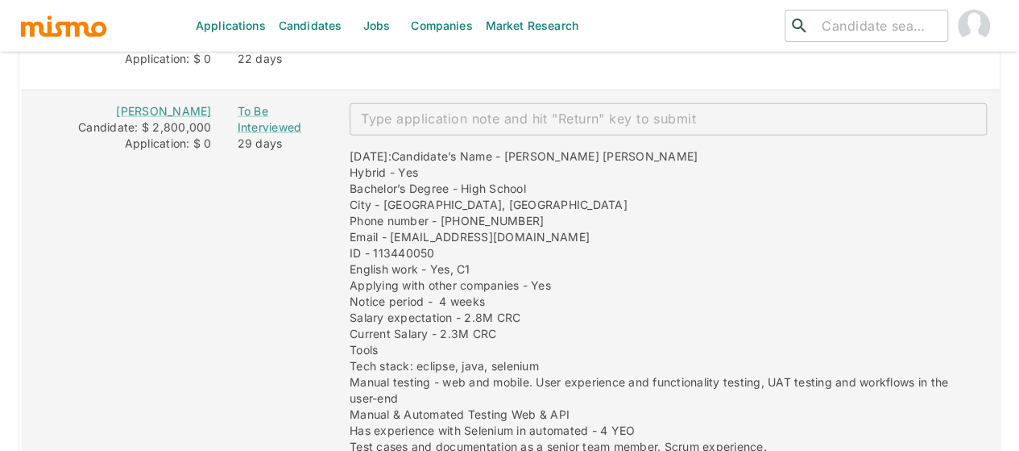
scroll to position [1950, 0]
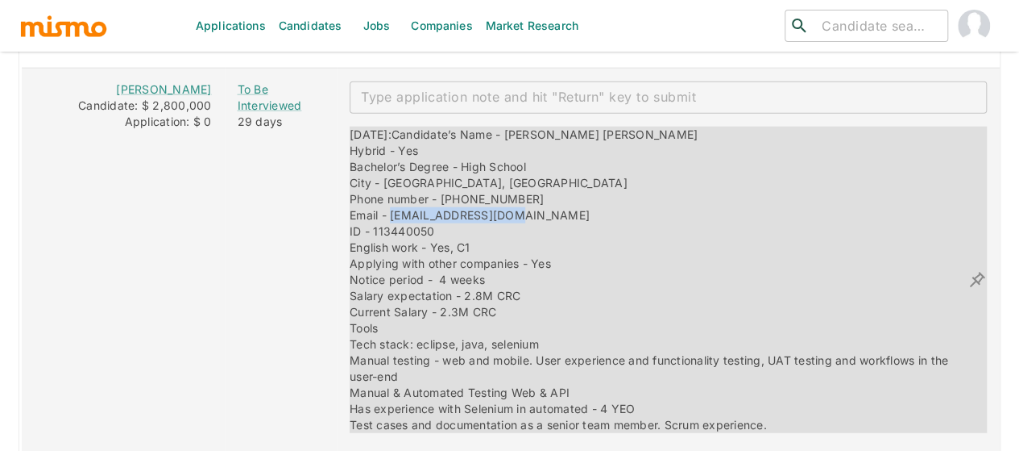
drag, startPoint x: 513, startPoint y: 173, endPoint x: 388, endPoint y: 176, distance: 125.0
click at [388, 176] on div "09/01/2025: Candidate’s Name - Marco Antonio Mora Hybrid - Yes Bachelor’s Degre…" at bounding box center [659, 280] width 618 height 306
copy span "moracas12@gmail.com"
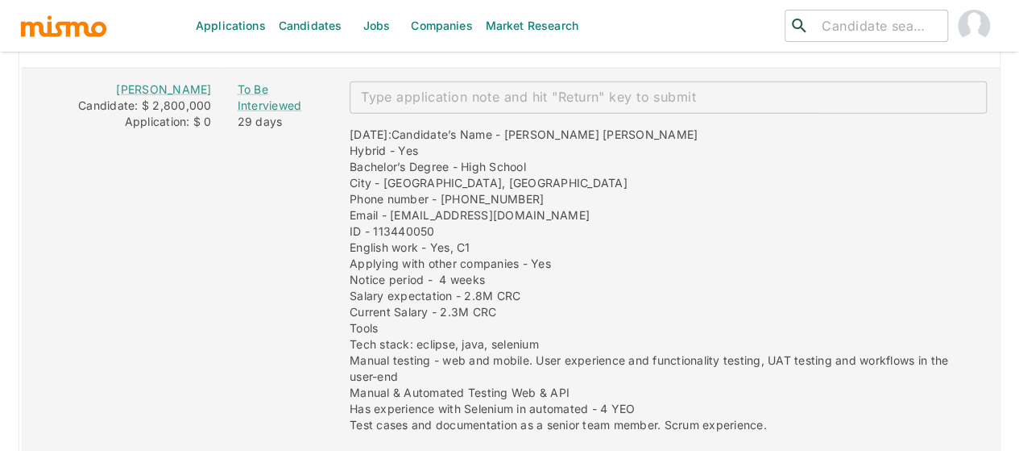
click at [305, 195] on td "To Be Interviewed 29 days" at bounding box center [281, 263] width 112 height 391
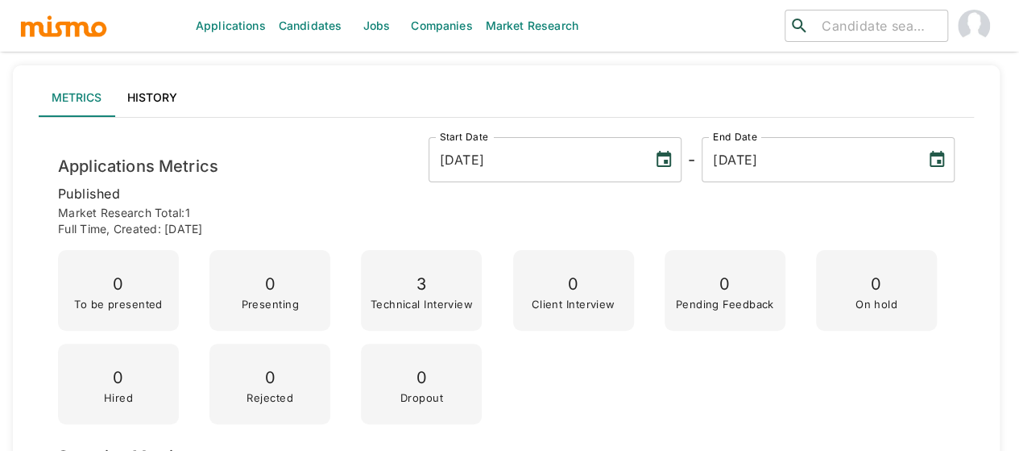
scroll to position [0, 0]
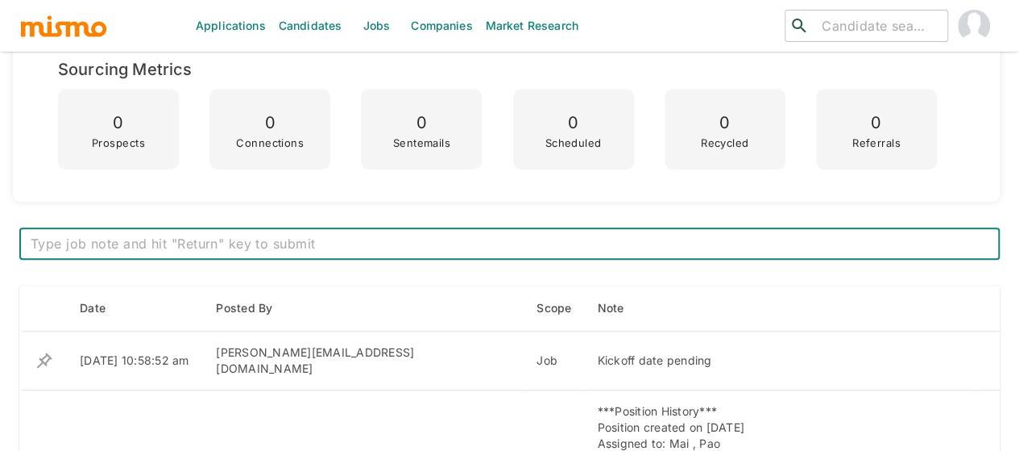
scroll to position [645, 0]
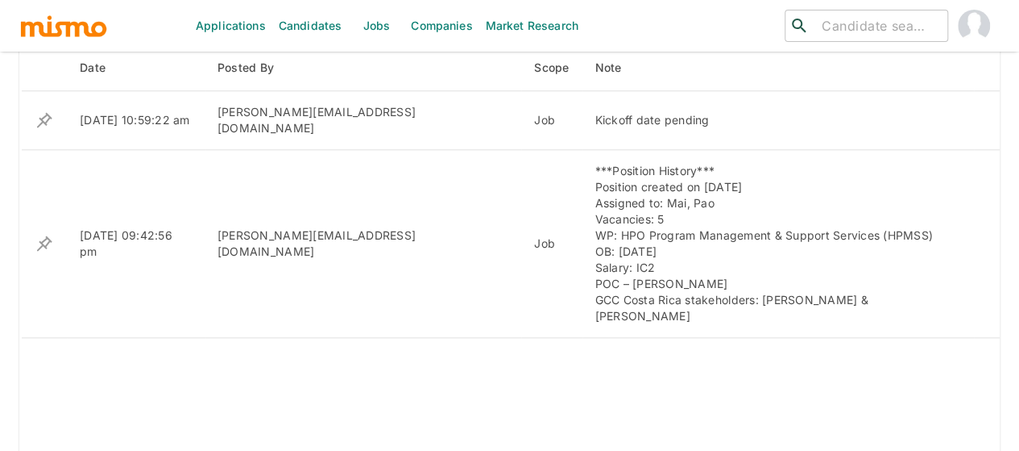
scroll to position [725, 0]
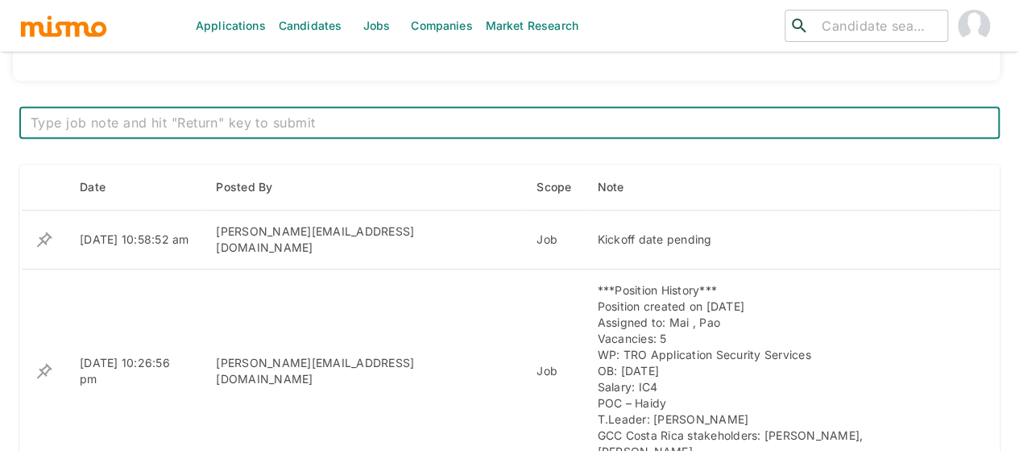
scroll to position [766, 0]
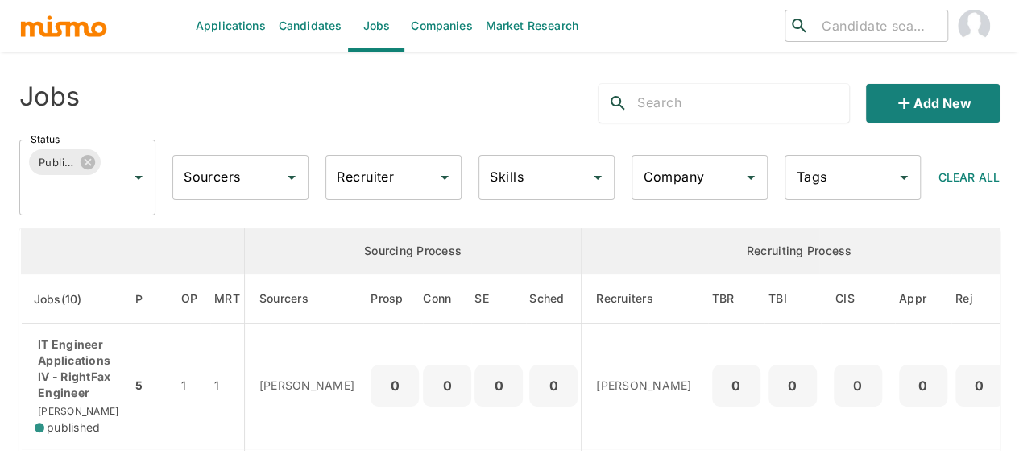
click at [374, 170] on div "Recruiter Recruiter" at bounding box center [394, 177] width 136 height 45
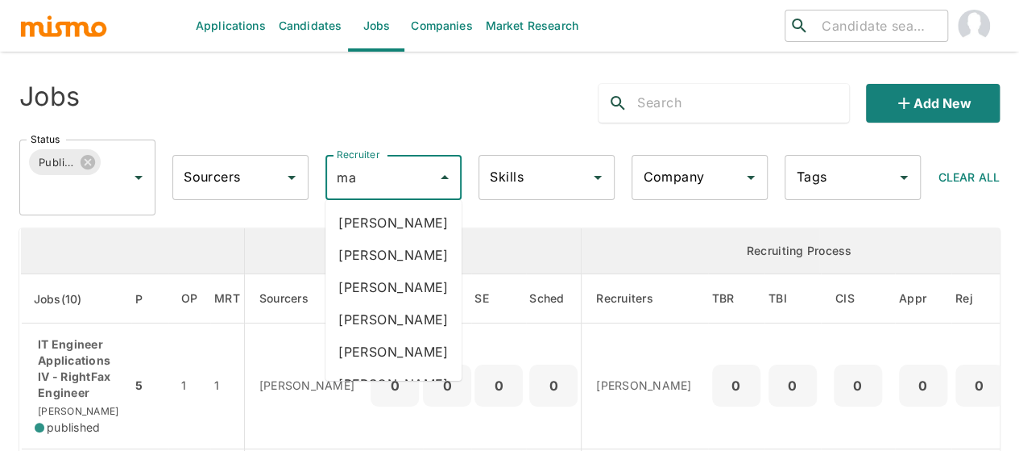
type input "mai"
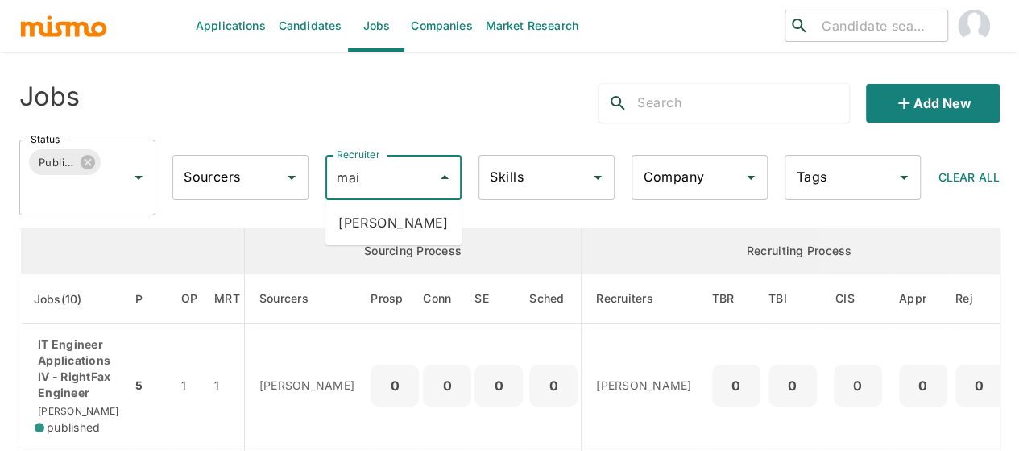
click at [380, 225] on li "[PERSON_NAME]" at bounding box center [394, 222] width 136 height 32
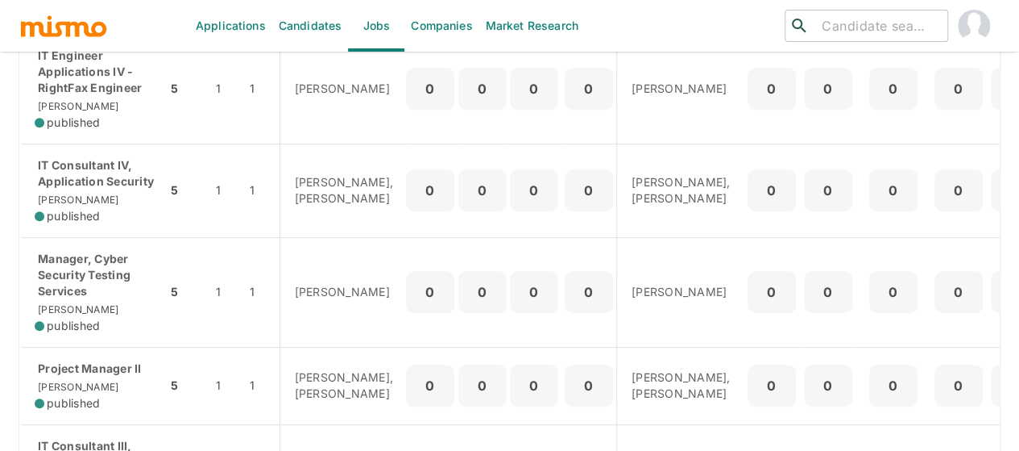
scroll to position [322, 0]
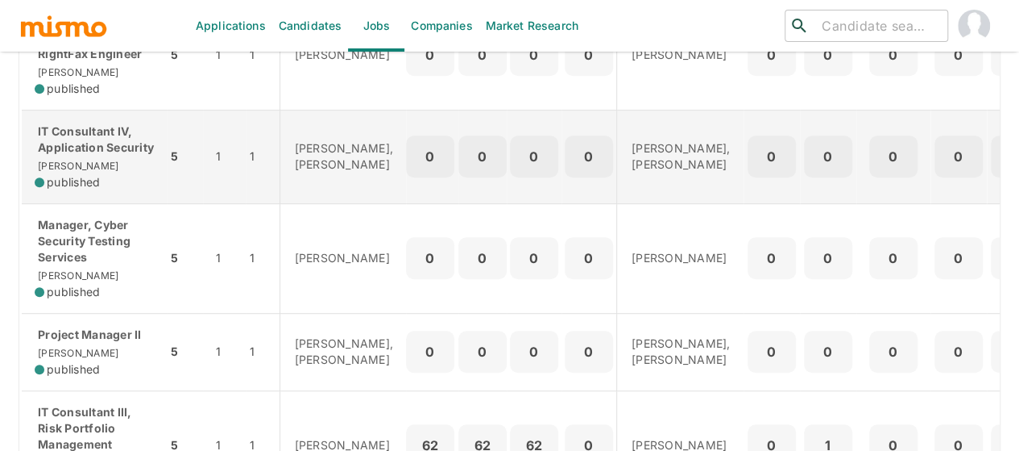
click at [57, 138] on p "IT Consultant IV, Application Security" at bounding box center [94, 139] width 119 height 32
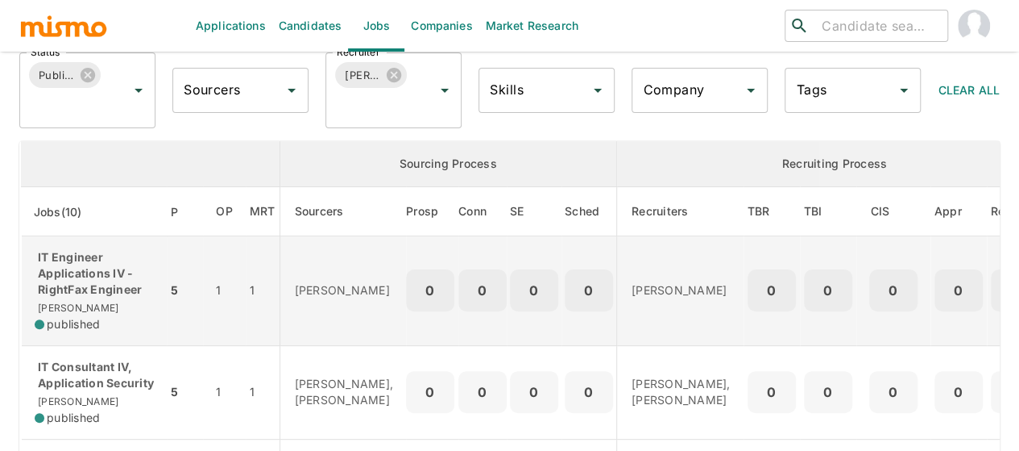
scroll to position [161, 0]
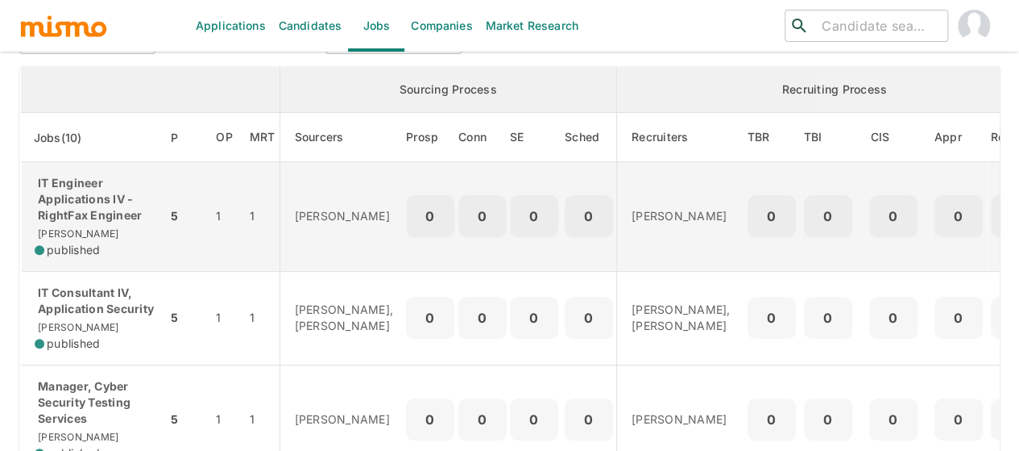
click at [89, 206] on p "IT Engineer Applications IV - RightFax Engineer" at bounding box center [94, 199] width 119 height 48
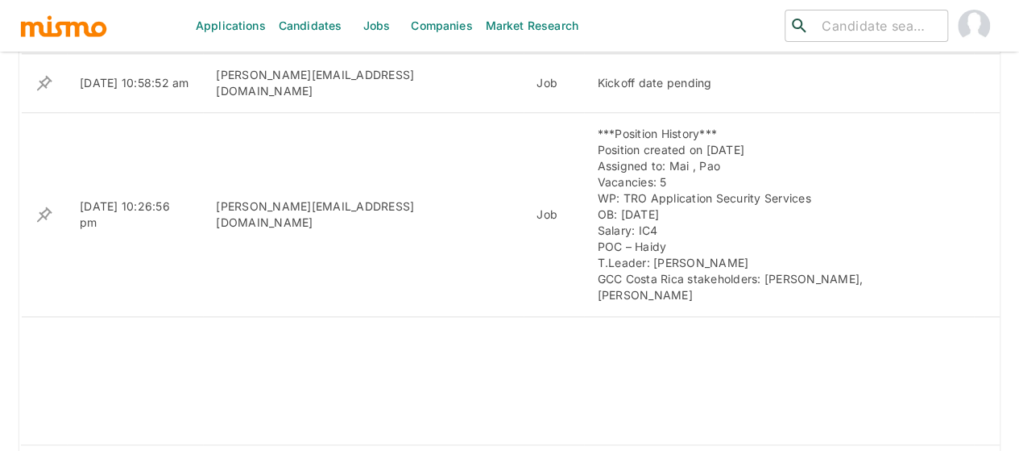
scroll to position [725, 0]
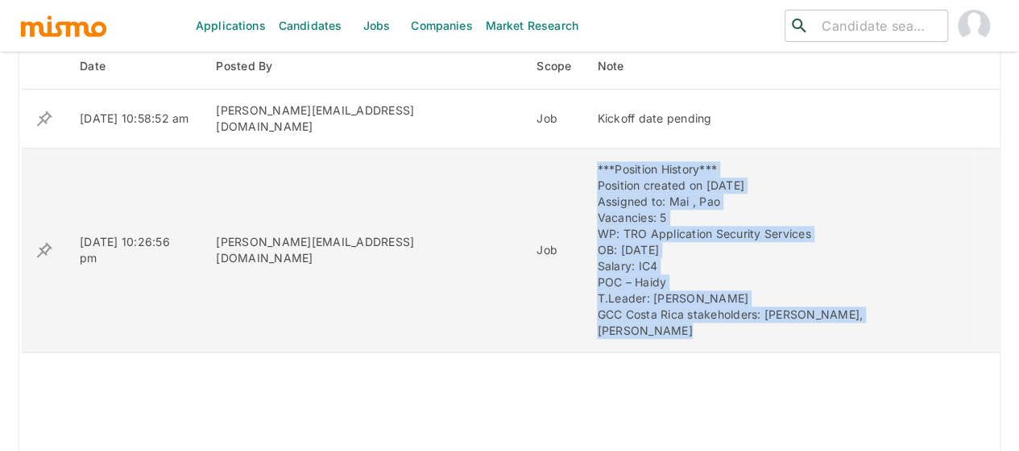
drag, startPoint x: 882, startPoint y: 301, endPoint x: 525, endPoint y: 155, distance: 385.7
click at [584, 155] on td "***Position History*** Position created on September 26th Assigned to: Mai , Pa…" at bounding box center [779, 250] width 390 height 204
copy div "***Position History*** Position created on September 26th Assigned to: Mai , Pa…"
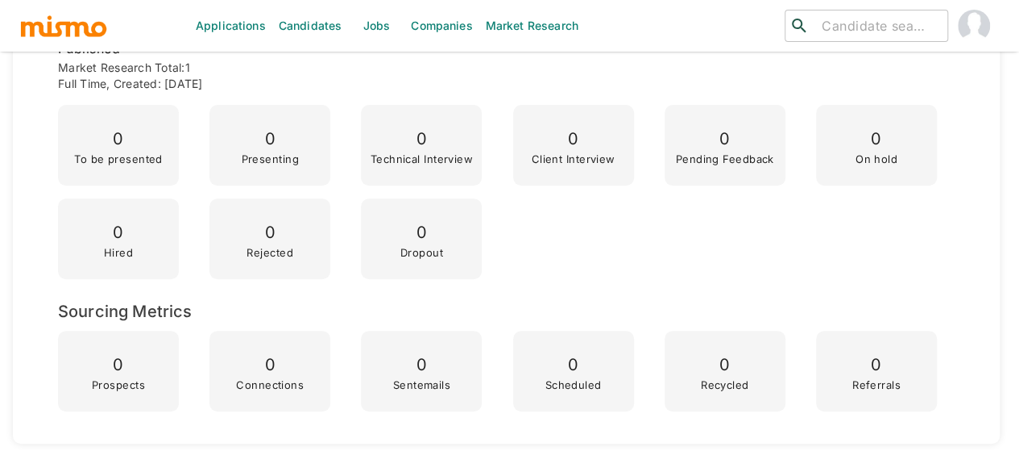
scroll to position [0, 0]
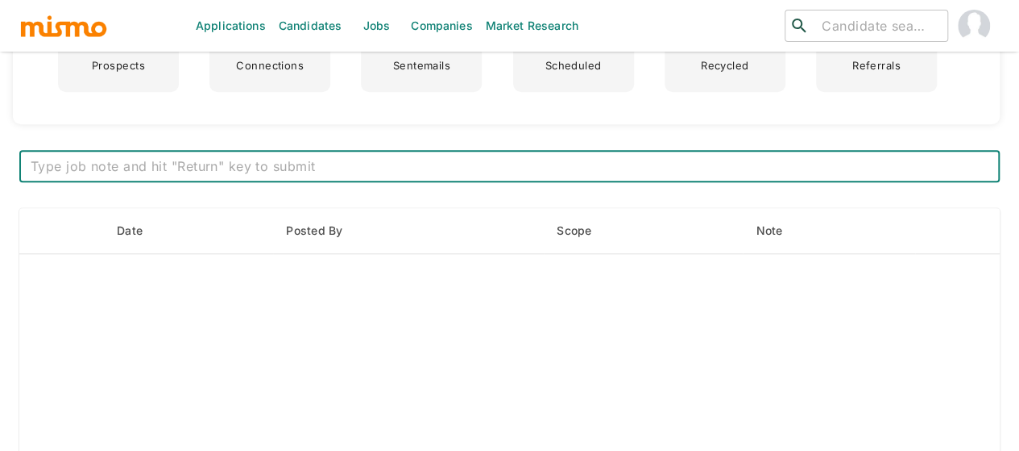
scroll to position [564, 0]
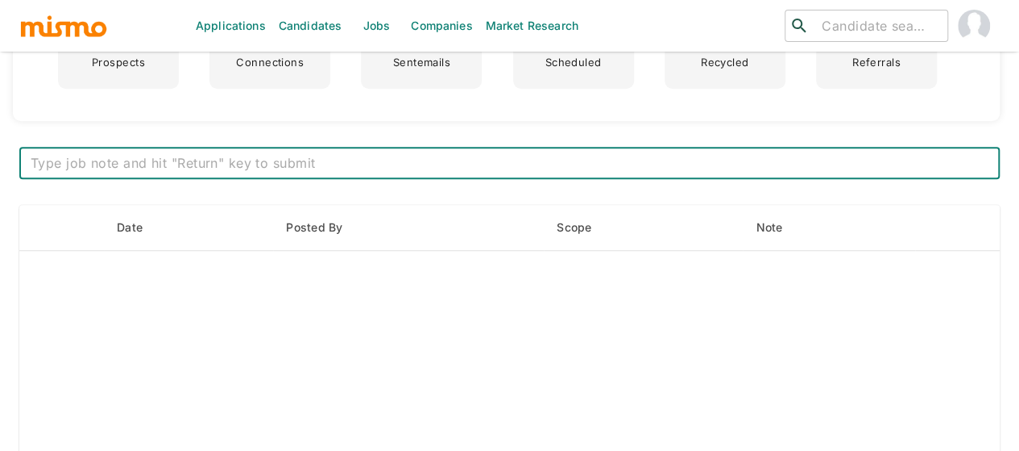
click at [213, 154] on textarea at bounding box center [510, 163] width 958 height 19
type textarea "• ***Position History*** Position created on Oct 1st Assigned to: Mai Vacancies…"
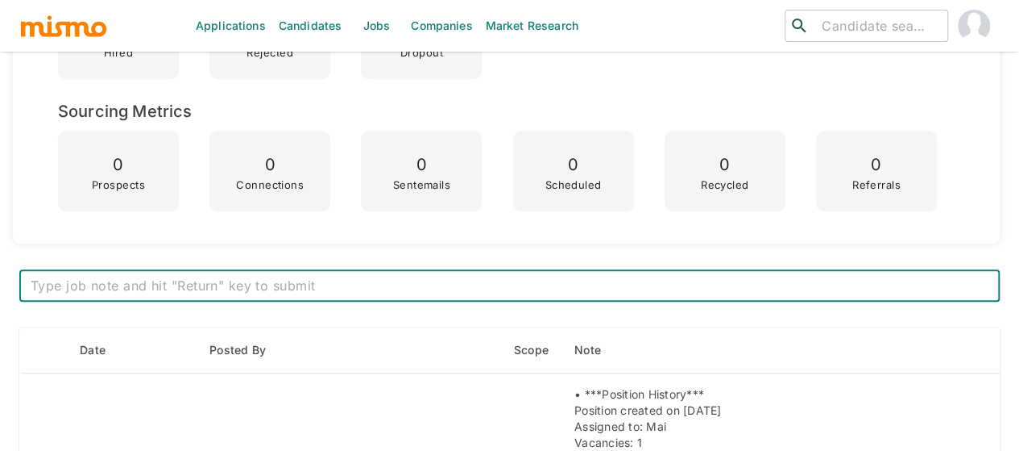
scroll to position [484, 0]
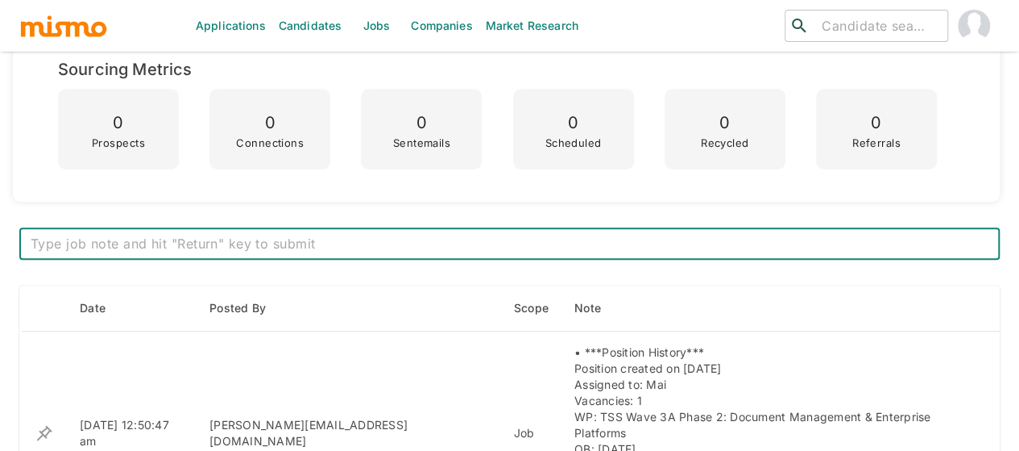
click at [385, 243] on textarea at bounding box center [510, 244] width 958 height 19
paste textarea "Final JD Review WP3A Minuta :calendario_de_sobremesa: :mismo: Two recruiting ag…"
type textarea "Final JD Review WP3A Minuta :calendario_de_sobremesa: :mismo: Two recruiting ag…"
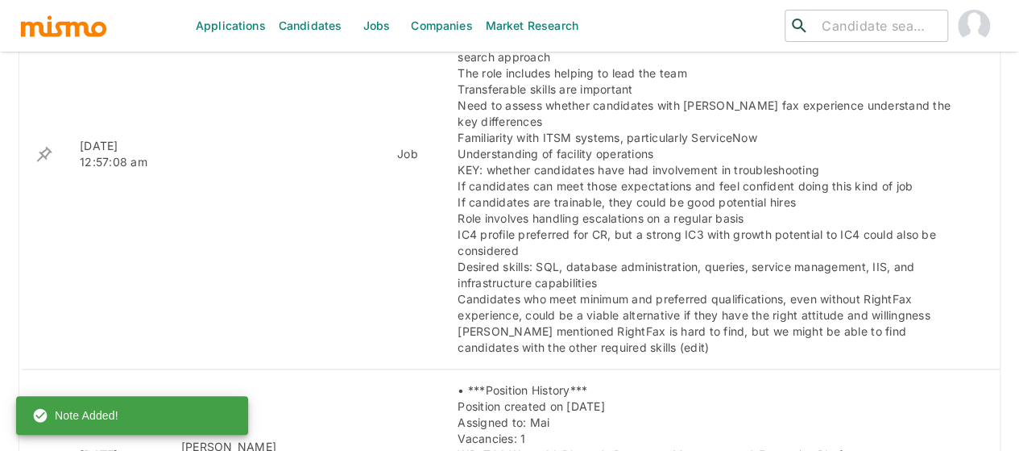
scroll to position [887, 0]
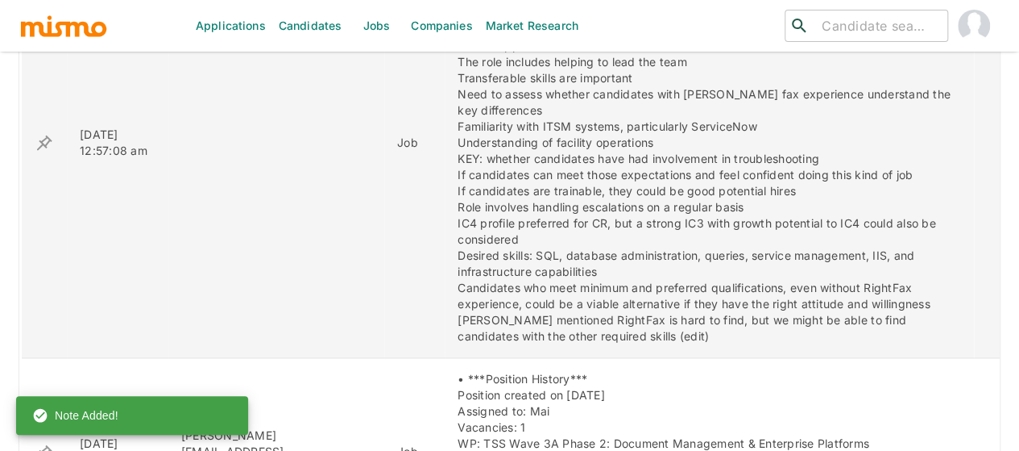
click at [41, 133] on icon "enhanced table" at bounding box center [44, 142] width 19 height 19
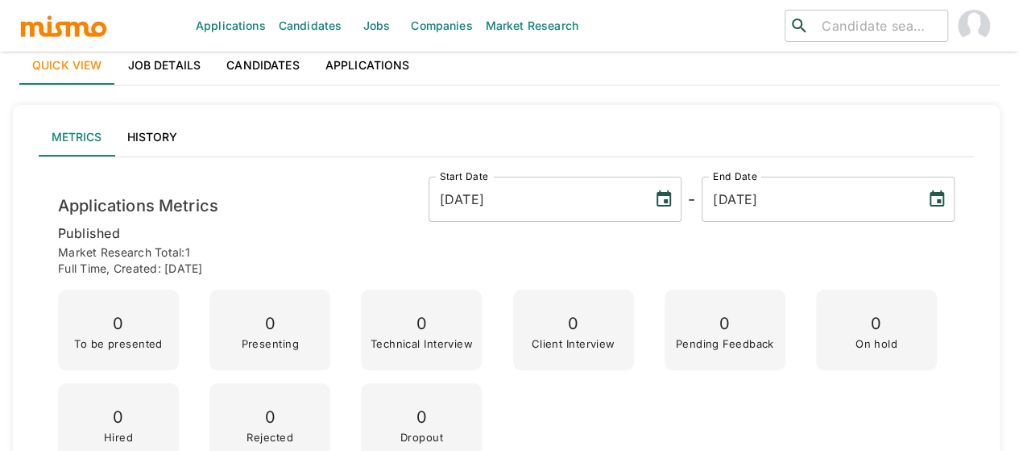
scroll to position [0, 0]
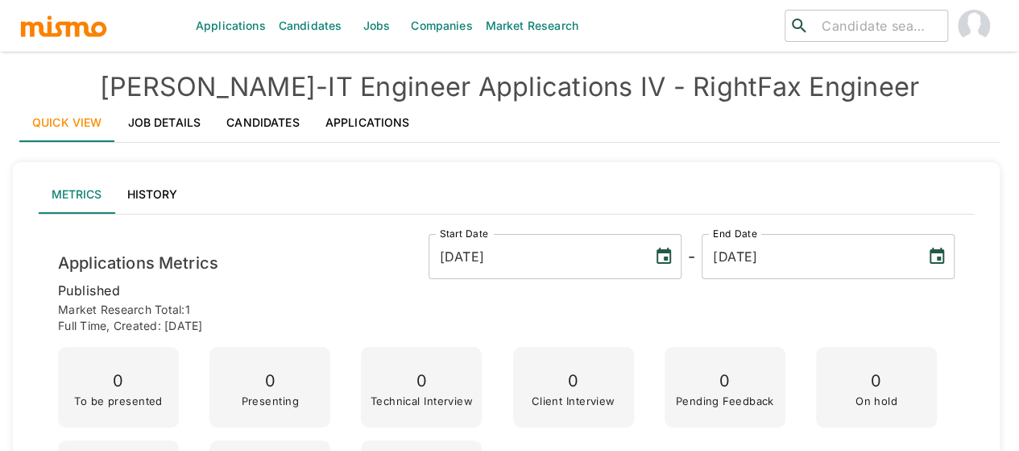
click at [369, 19] on link "Jobs" at bounding box center [376, 26] width 56 height 52
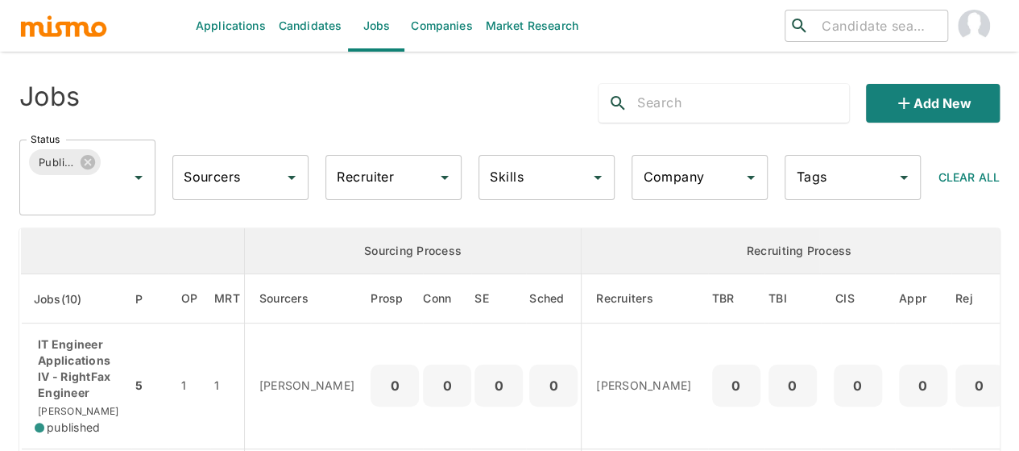
click at [358, 178] on div "Recruiter Recruiter" at bounding box center [394, 177] width 136 height 45
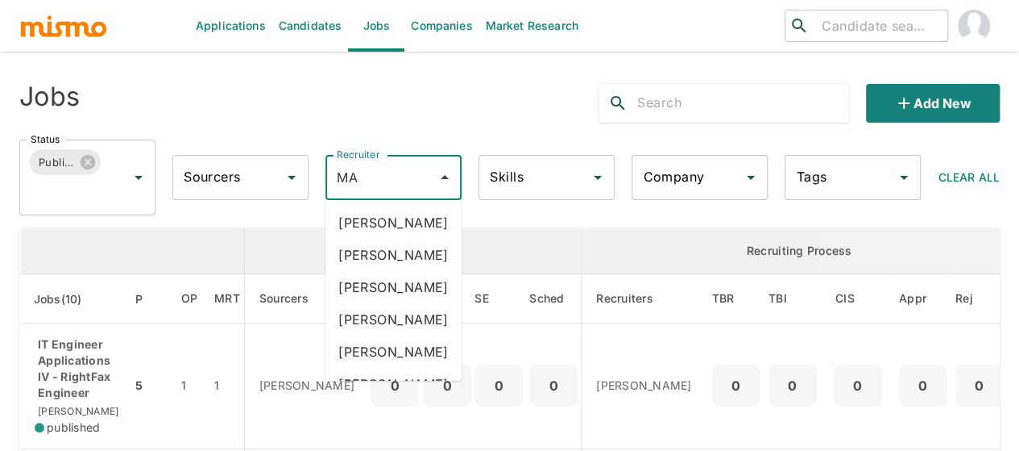
type input "MAI"
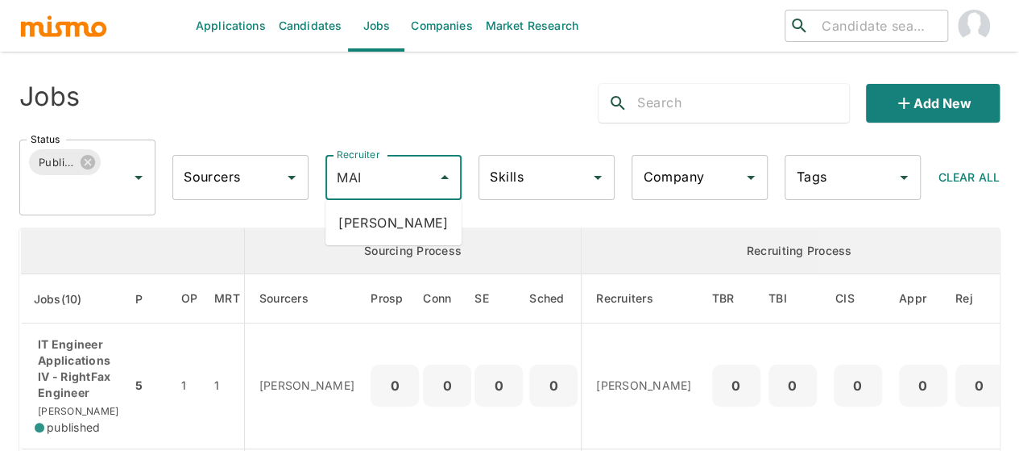
click at [368, 218] on li "Maia Reyes" at bounding box center [394, 222] width 136 height 32
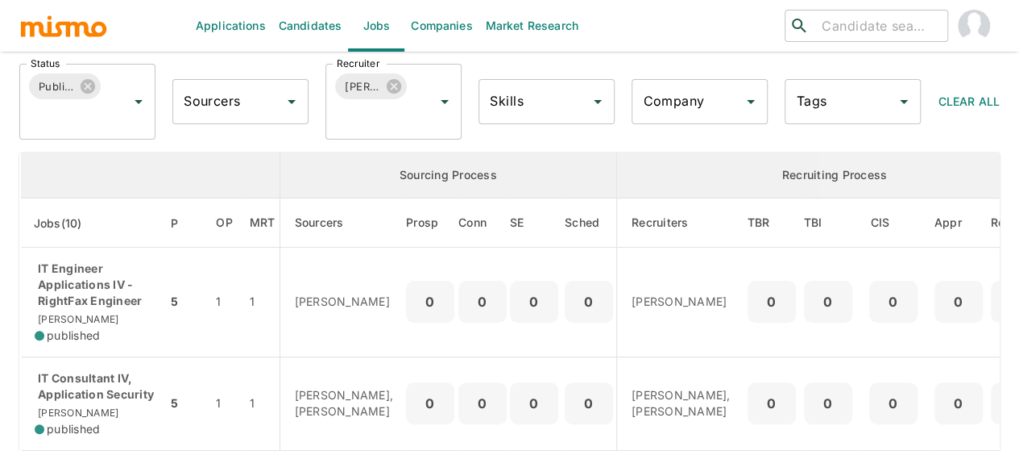
scroll to position [161, 0]
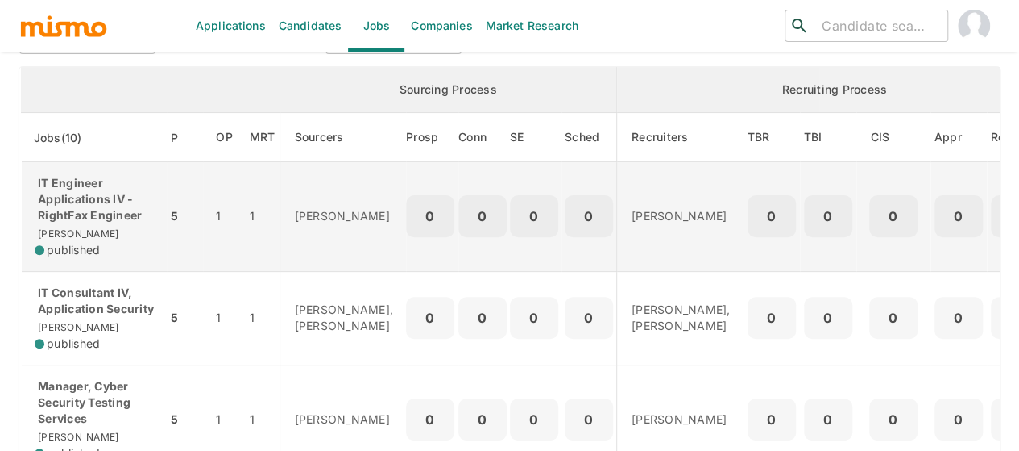
click at [68, 215] on p "IT Engineer Applications IV - RightFax Engineer" at bounding box center [94, 199] width 119 height 48
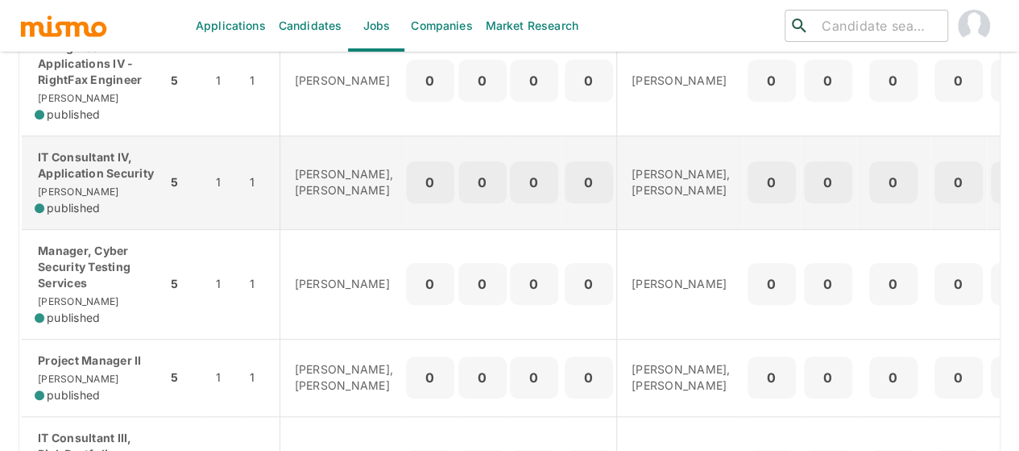
scroll to position [322, 0]
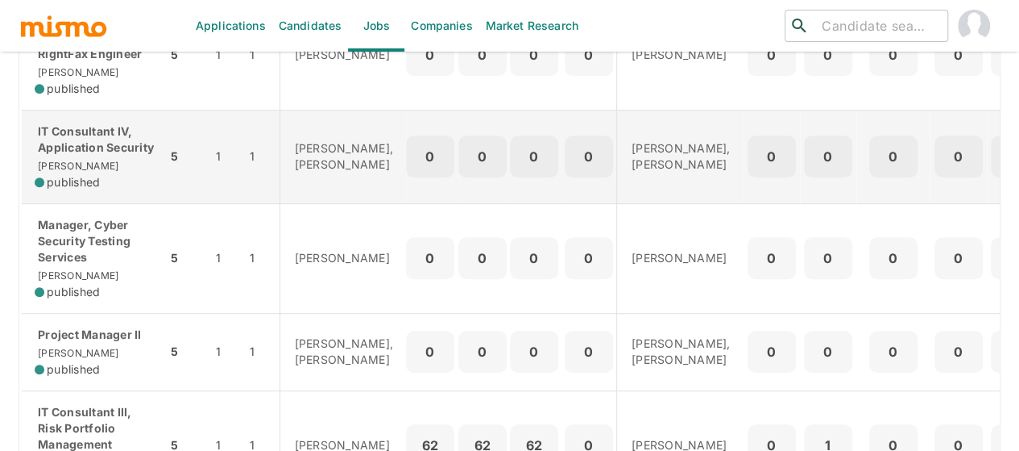
click at [106, 156] on p "IT Consultant IV, Application Security" at bounding box center [94, 139] width 119 height 32
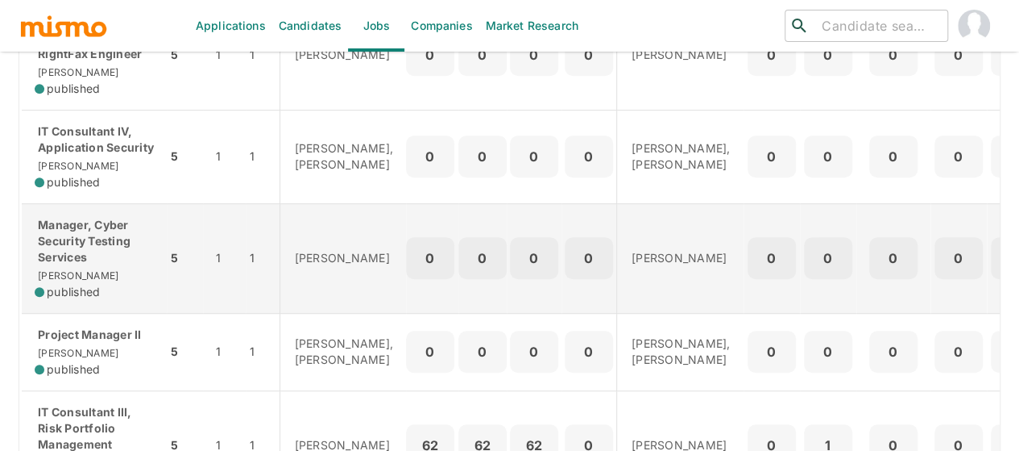
scroll to position [403, 0]
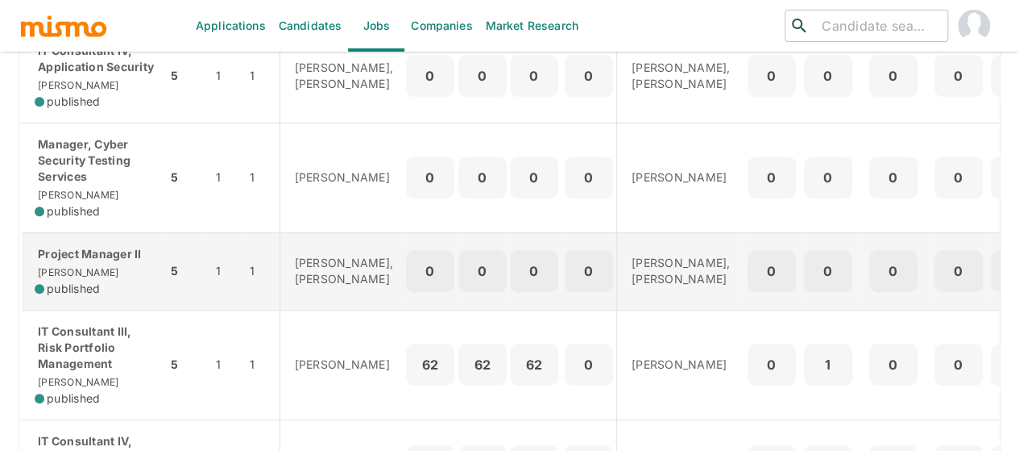
click at [115, 262] on p "Project Manager II" at bounding box center [94, 254] width 119 height 16
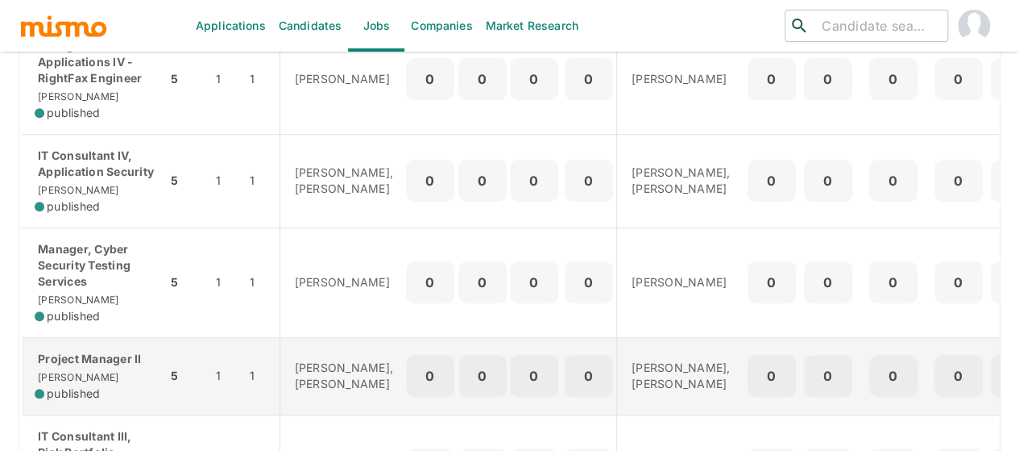
scroll to position [322, 0]
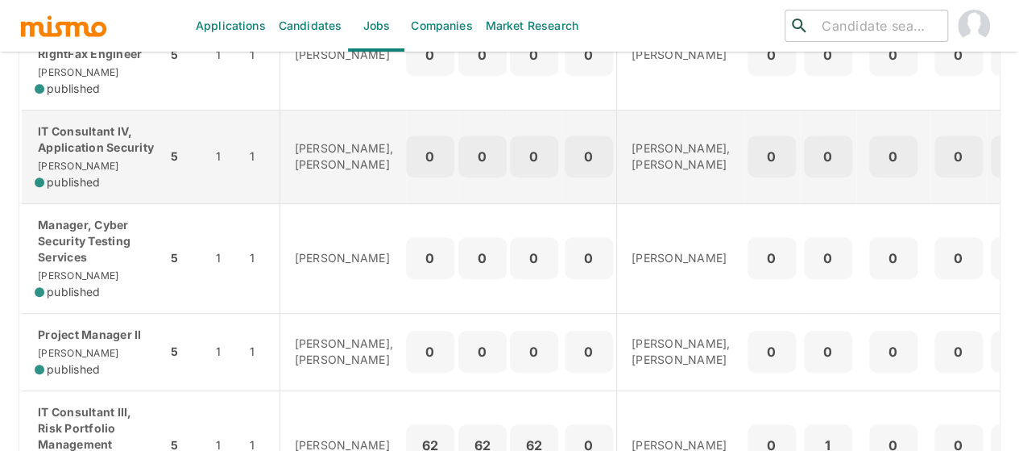
click at [64, 156] on p "IT Consultant IV, Application Security" at bounding box center [94, 139] width 119 height 32
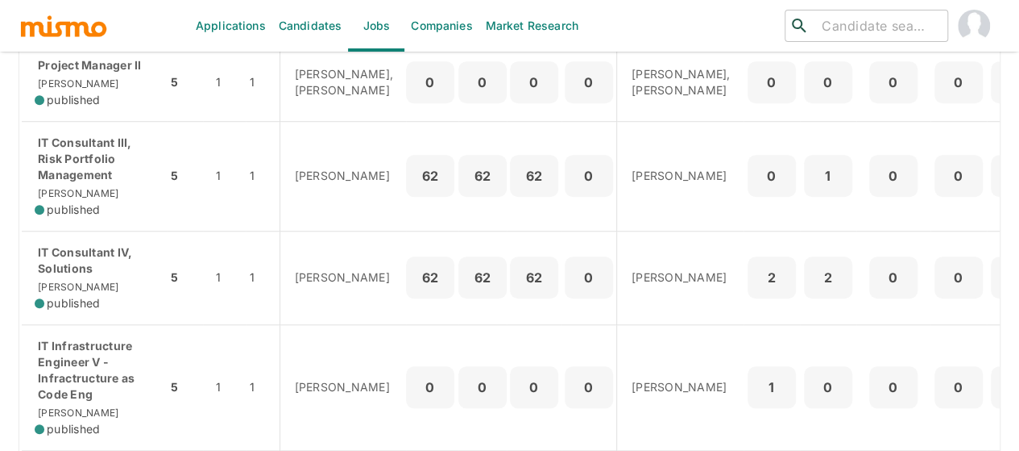
scroll to position [511, 0]
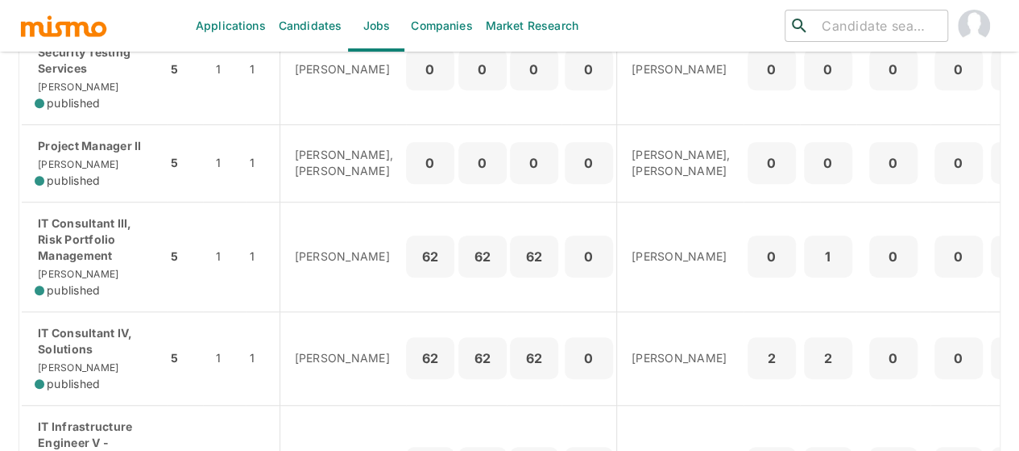
click at [851, 28] on input "search" at bounding box center [879, 26] width 126 height 23
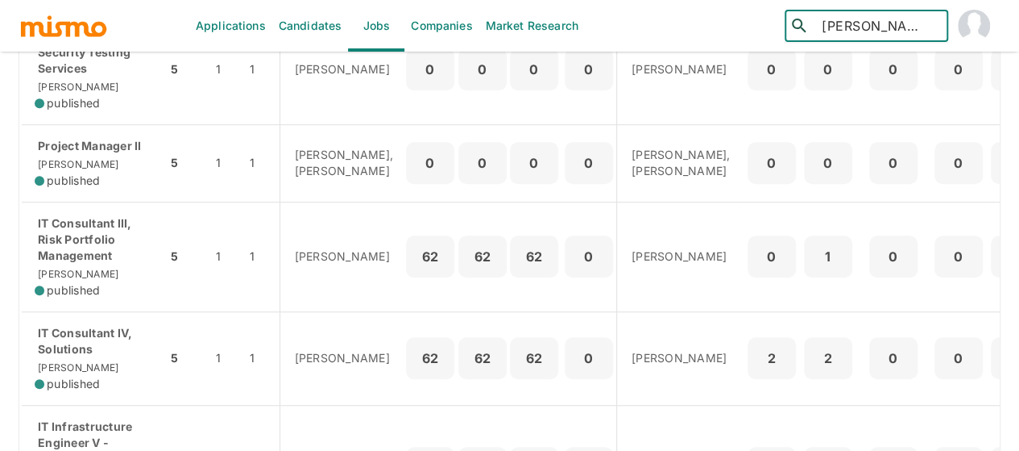
type input "andres quesa"
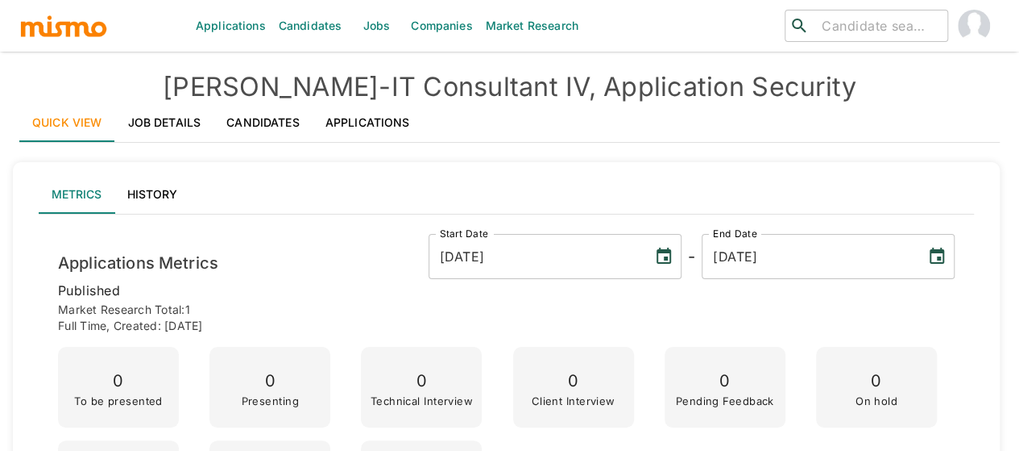
drag, startPoint x: 831, startPoint y: 86, endPoint x: 325, endPoint y: 93, distance: 506.2
click at [325, 93] on h4 "[PERSON_NAME] - IT Consultant IV, Application Security" at bounding box center [509, 87] width 981 height 32
copy h4 "IT Consultant IV, Application Security"
click at [160, 120] on link "Job Details" at bounding box center [164, 122] width 99 height 39
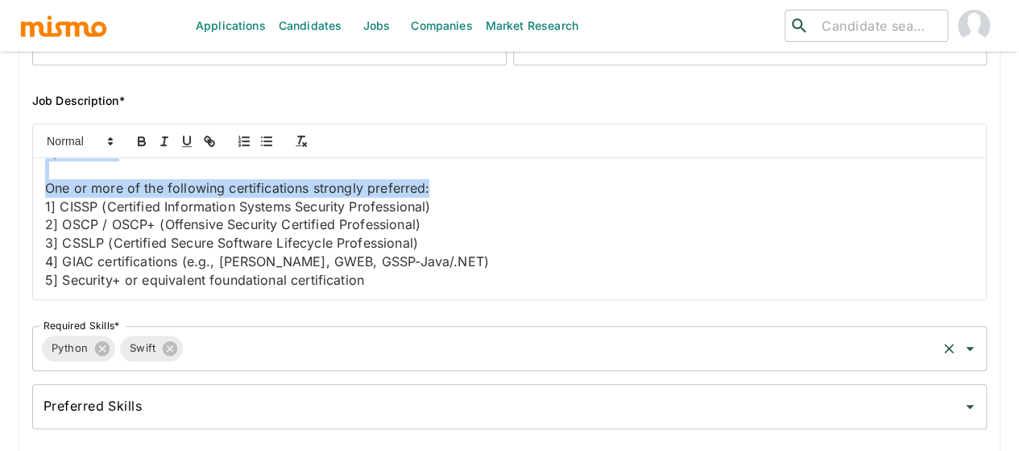
scroll to position [2532, 0]
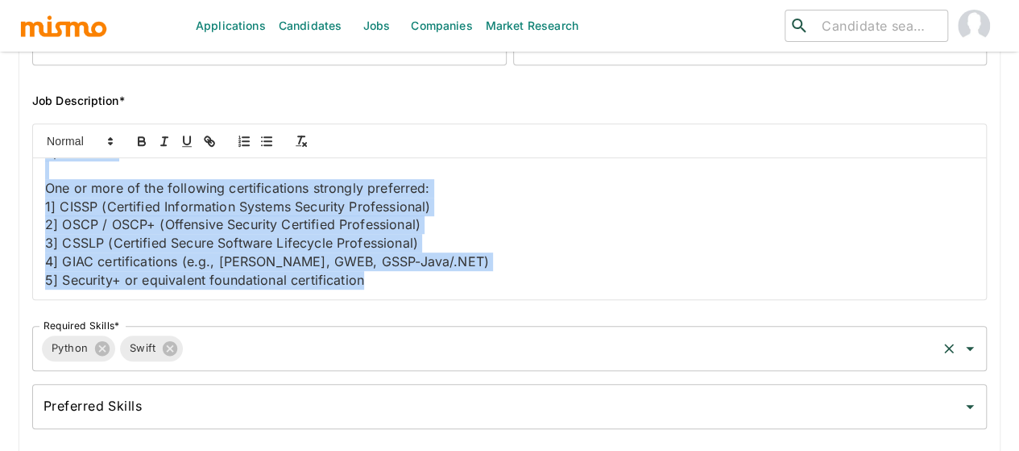
drag, startPoint x: 44, startPoint y: 179, endPoint x: 463, endPoint y: 334, distance: 447.5
click at [463, 334] on div "Job Outside URL IT Consultant IV, Application Security Job Outside URL Job Titl…" at bounding box center [503, 134] width 968 height 602
copy div "Job Summary In addition to responsibilities listed below, this position is resp…"
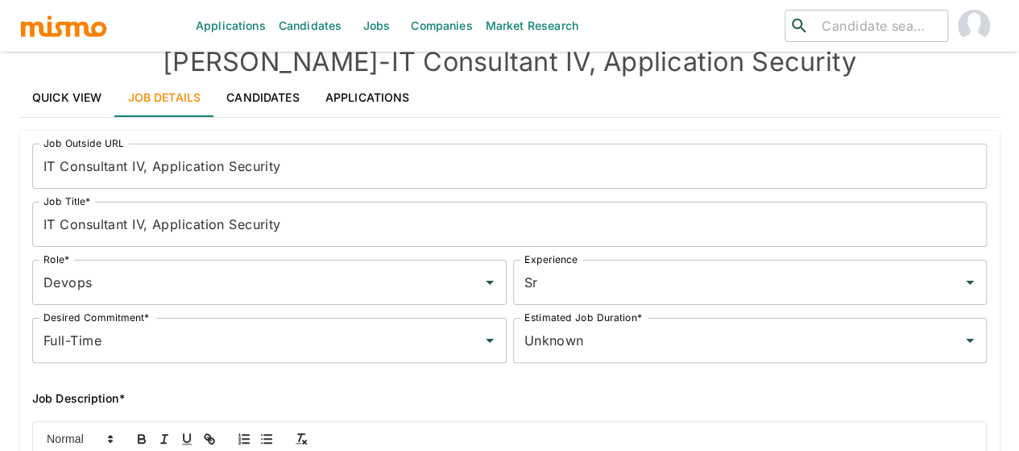
scroll to position [0, 0]
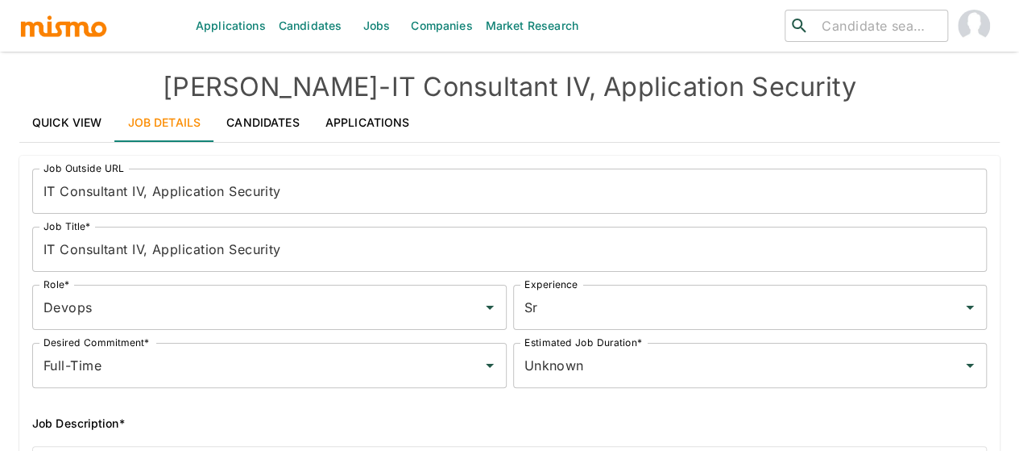
click at [62, 121] on link "Quick View" at bounding box center [67, 122] width 96 height 39
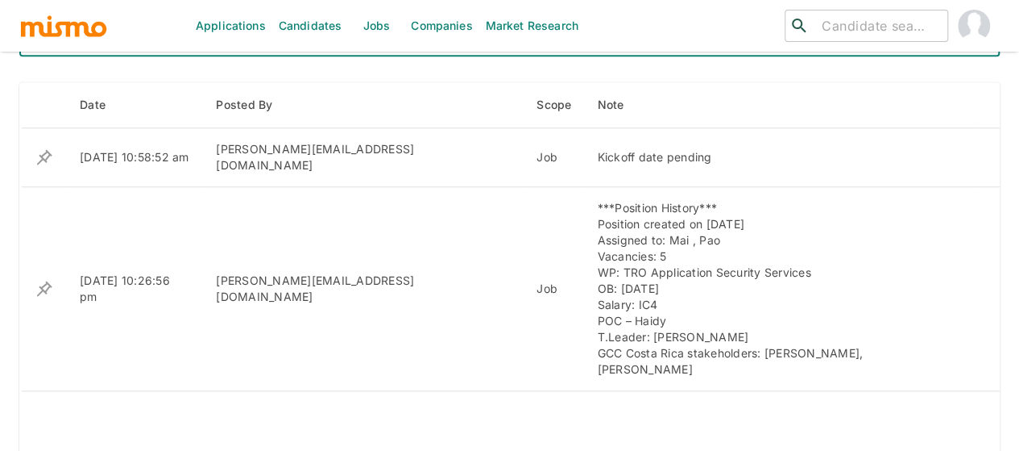
scroll to position [661, 0]
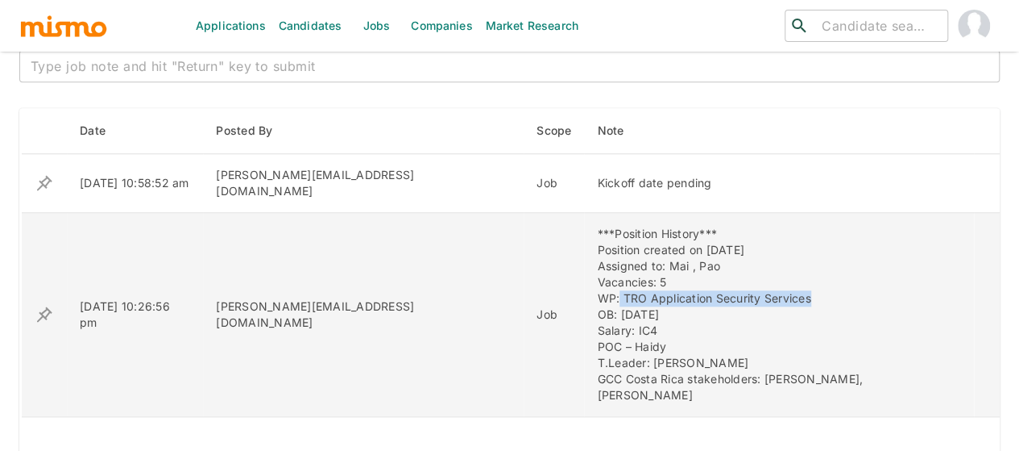
drag, startPoint x: 746, startPoint y: 282, endPoint x: 551, endPoint y: 281, distance: 195.0
click at [597, 281] on div "***Position History*** Position created on September 26th Assigned to: Mai , Pa…" at bounding box center [779, 314] width 364 height 177
copy div "TRO Application Security Services"
